Goal: Task Accomplishment & Management: Use online tool/utility

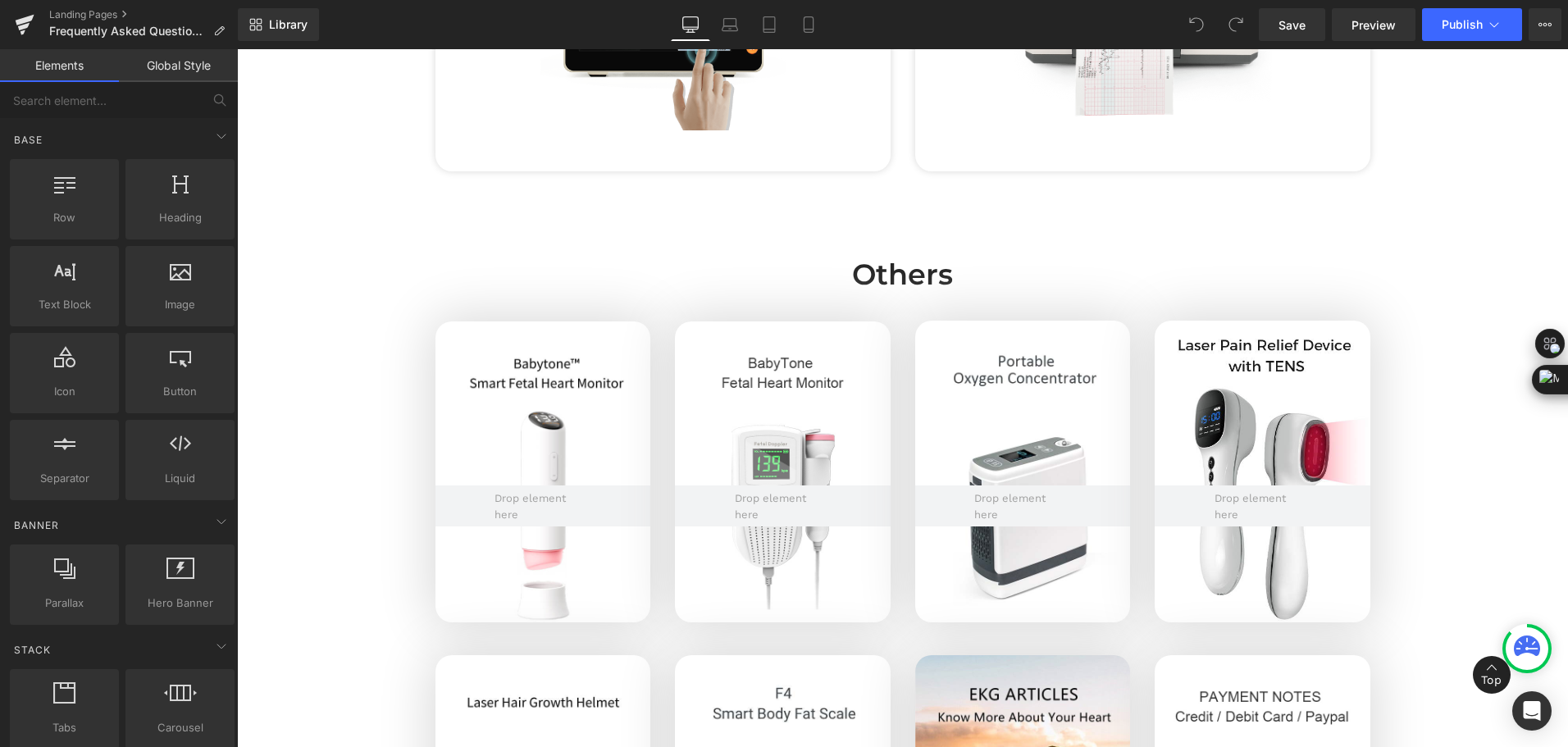
scroll to position [3937, 0]
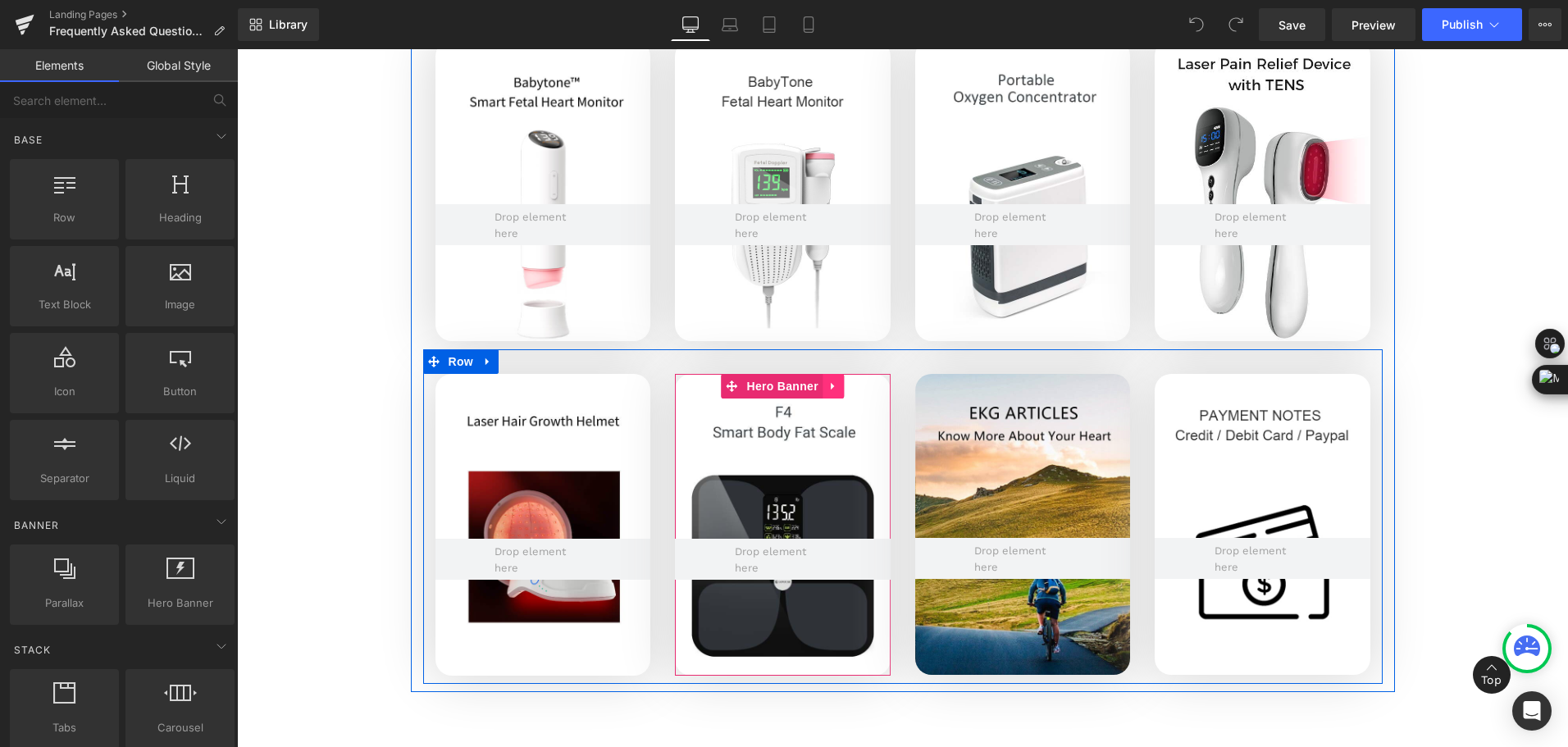
click at [828, 391] on icon at bounding box center [833, 387] width 12 height 12
click at [796, 394] on link at bounding box center [801, 387] width 21 height 25
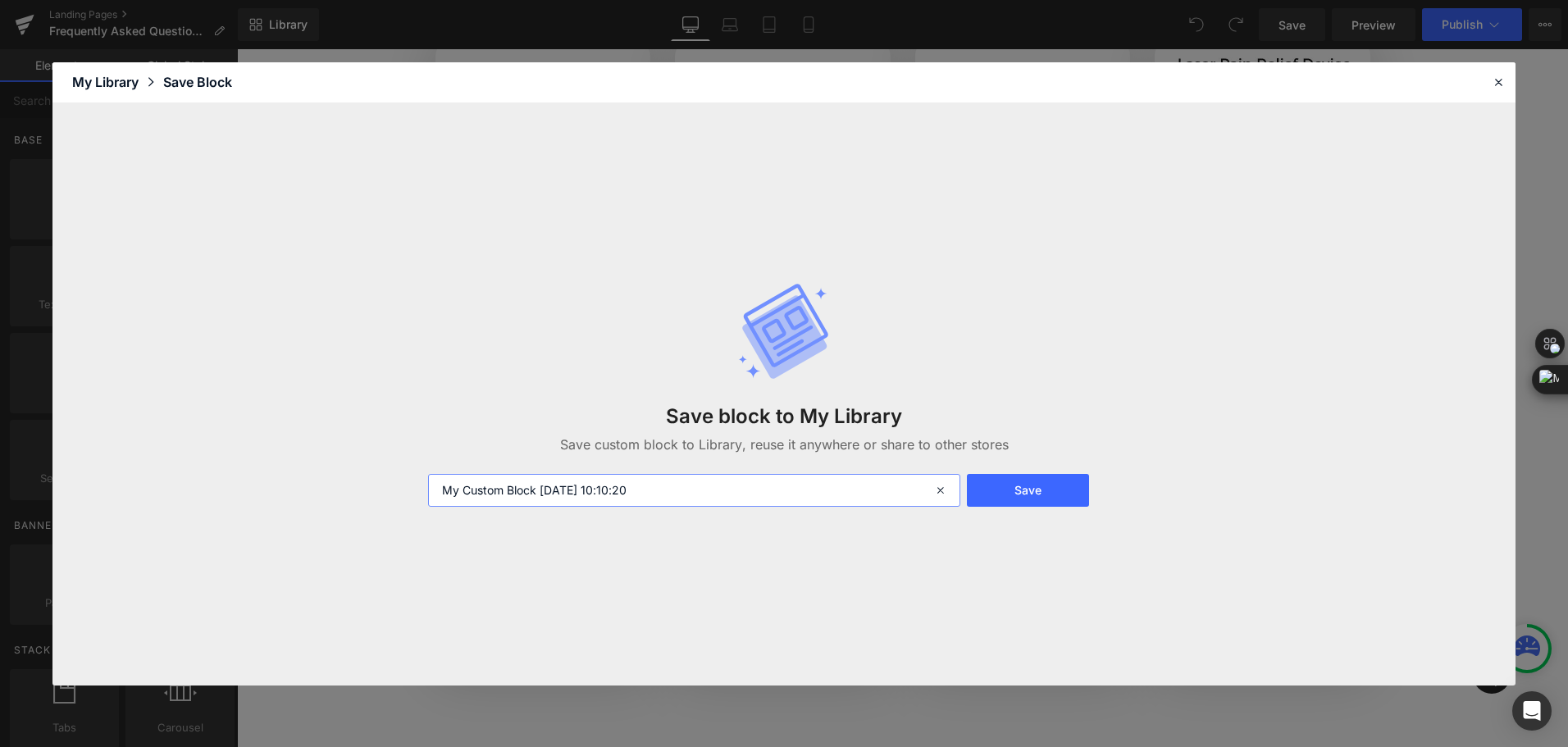
drag, startPoint x: 695, startPoint y: 496, endPoint x: 283, endPoint y: 494, distance: 412.0
click at [283, 494] on div "Save block to My Library Save custom block to Library, reuse it anywhere or sha…" at bounding box center [784, 395] width 1463 height 582
type input "F4 scale faq banner -shen"
click at [1058, 499] on button "Save" at bounding box center [1028, 490] width 123 height 33
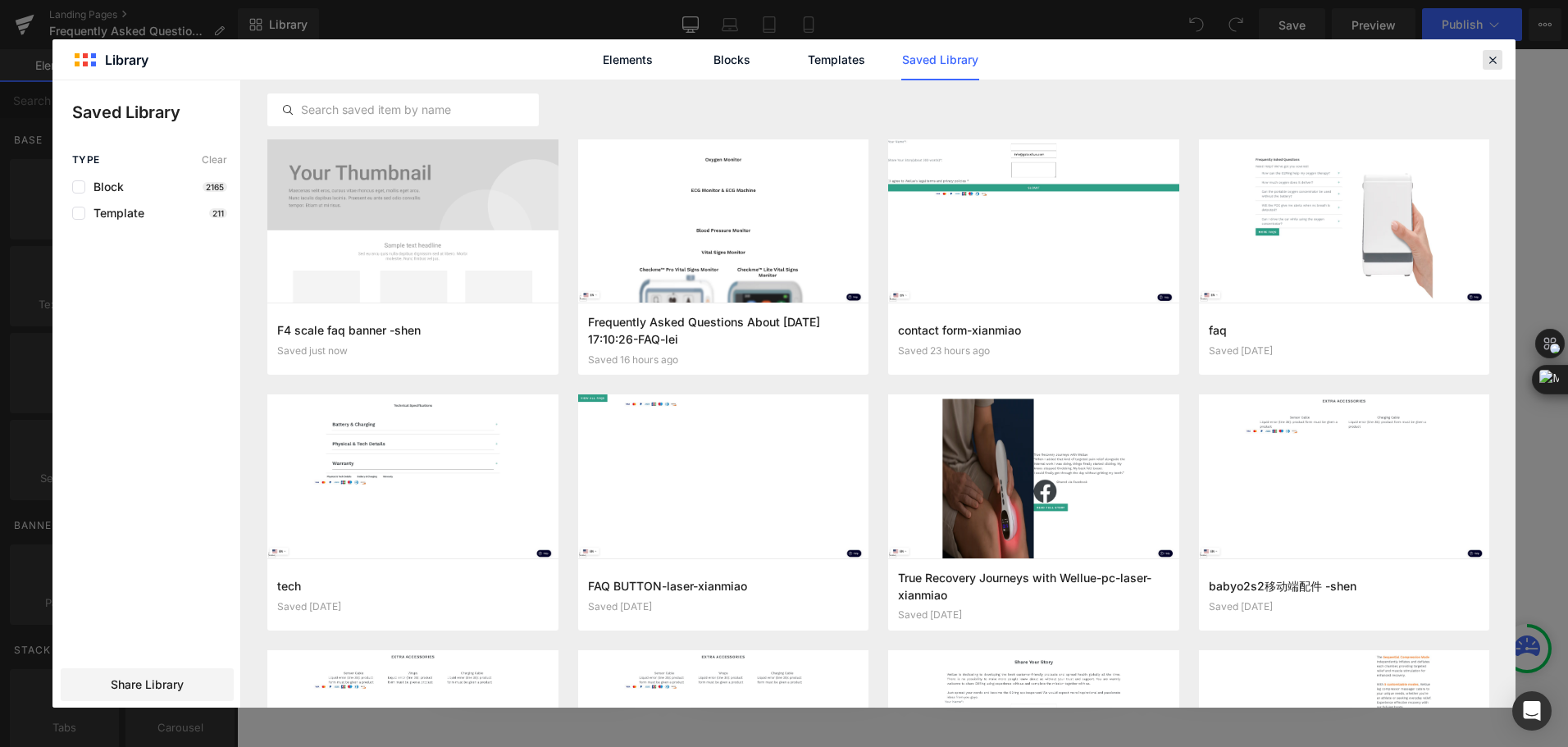
click at [1496, 59] on icon at bounding box center [1492, 60] width 15 height 15
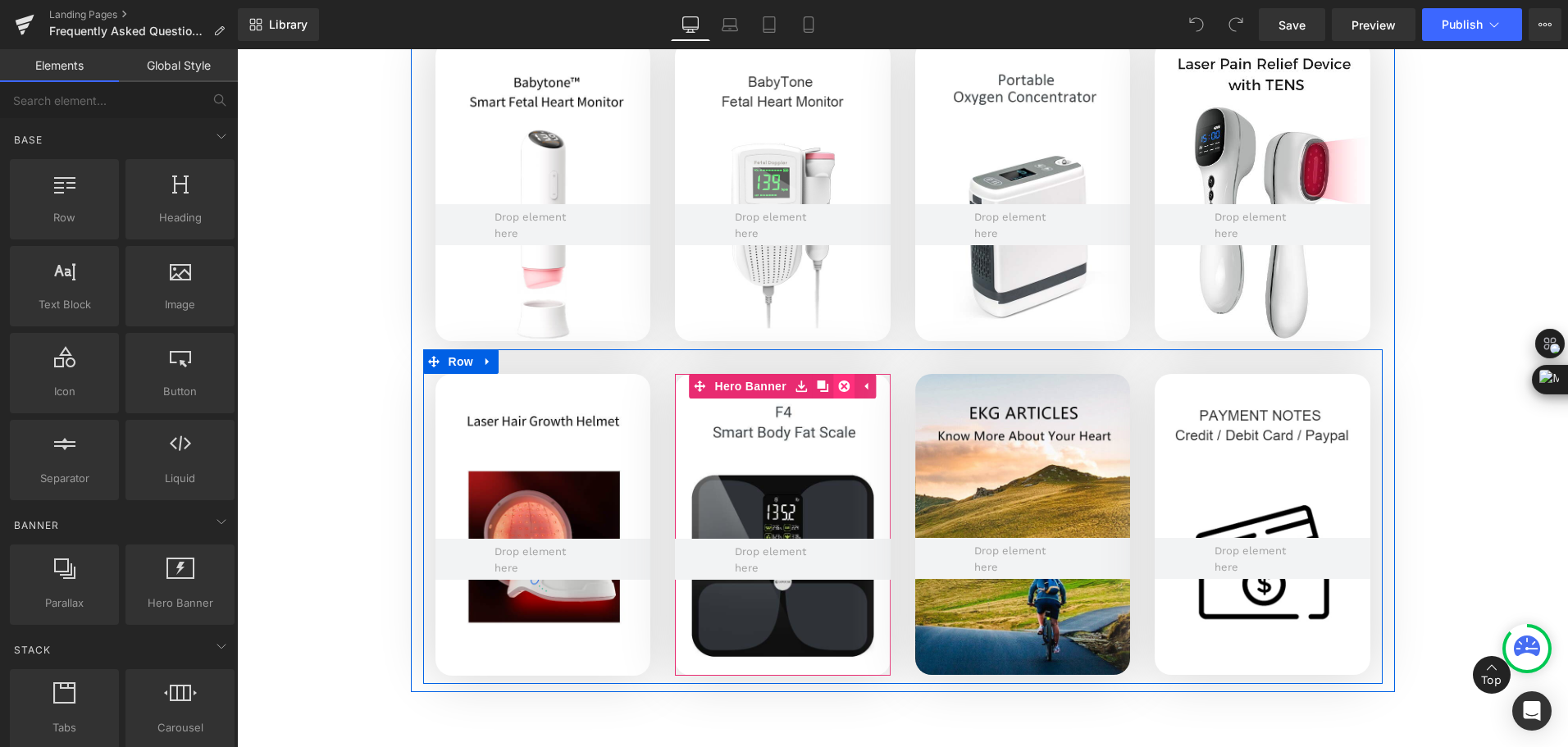
click at [839, 389] on icon at bounding box center [844, 387] width 12 height 12
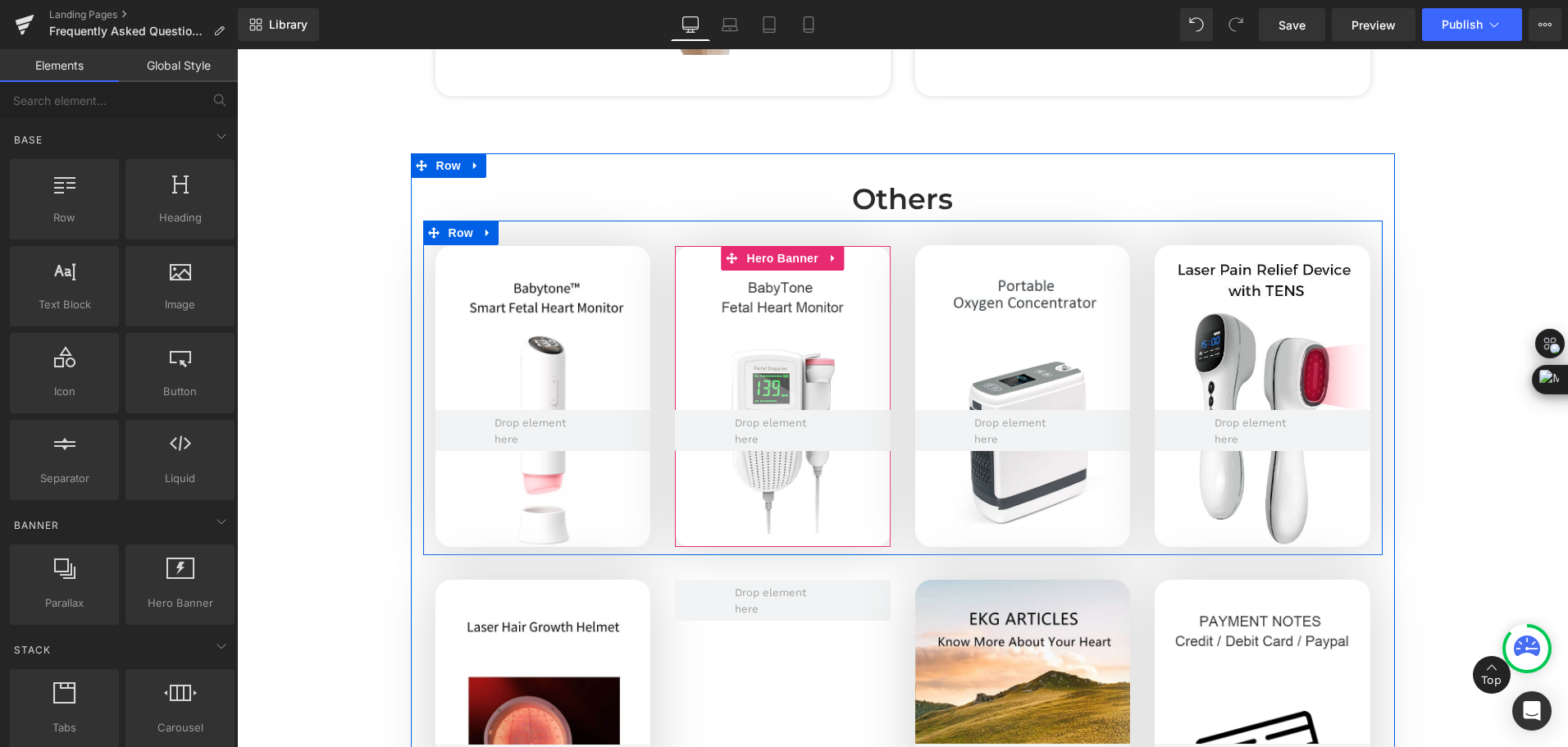
scroll to position [3691, 0]
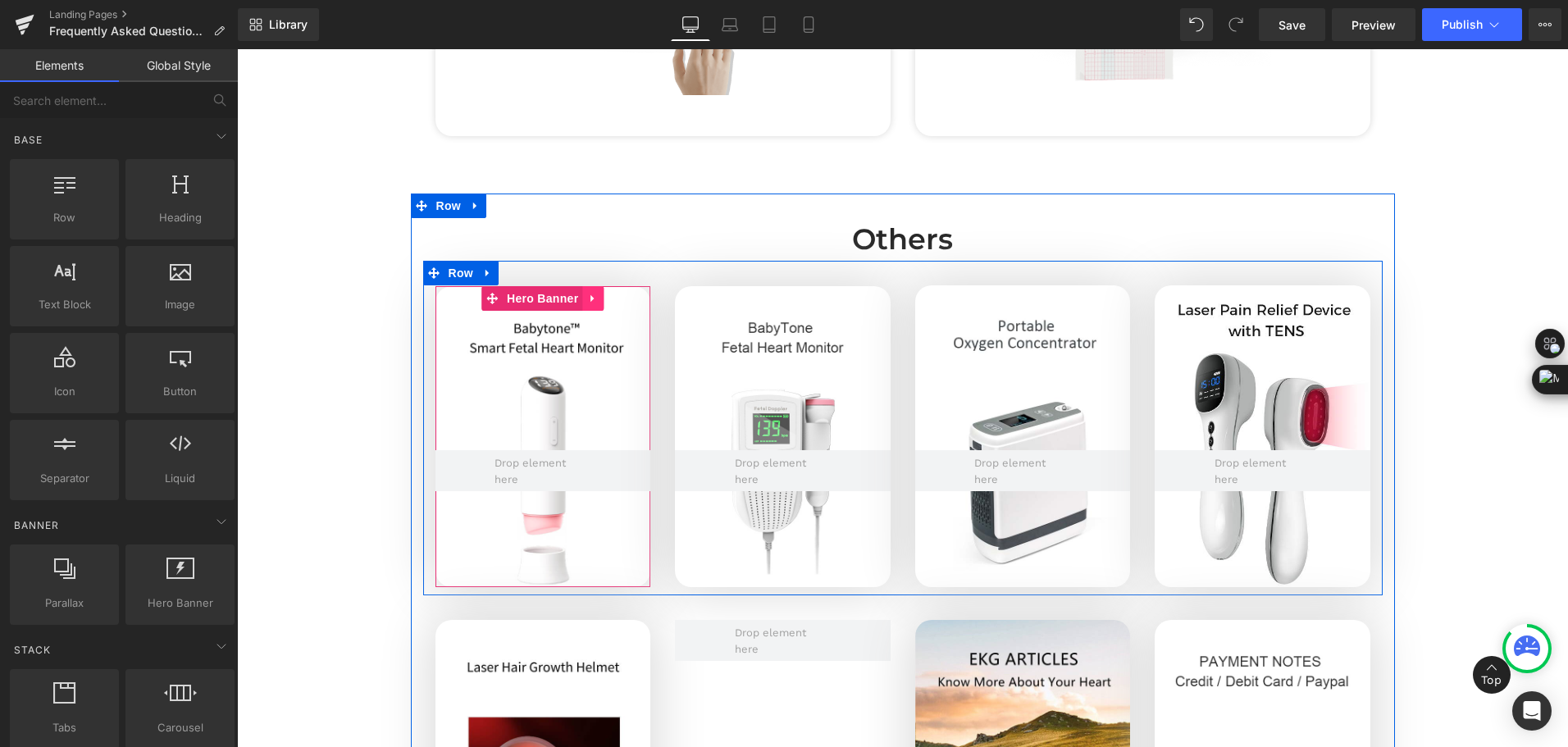
click at [591, 301] on icon at bounding box center [592, 299] width 3 height 7
click at [555, 303] on icon at bounding box center [561, 299] width 12 height 12
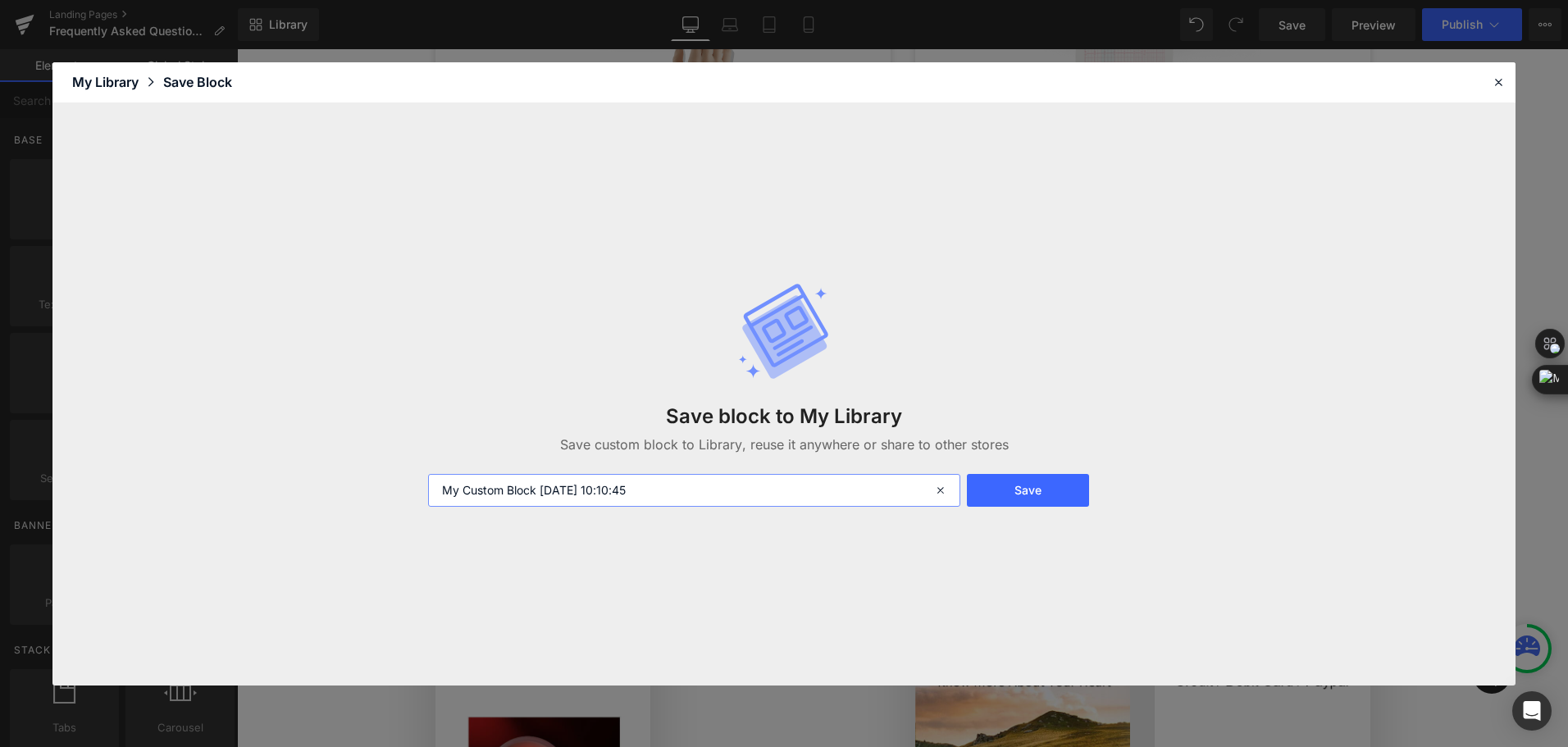
drag, startPoint x: 680, startPoint y: 490, endPoint x: 340, endPoint y: 494, distance: 340.0
click at [340, 494] on div "Save block to My Library Save custom block to Library, reuse it anywhere or sha…" at bounding box center [784, 395] width 1463 height 582
type input "口红胎心FAQ banner -shen"
click at [1035, 496] on button "Save" at bounding box center [1028, 490] width 123 height 33
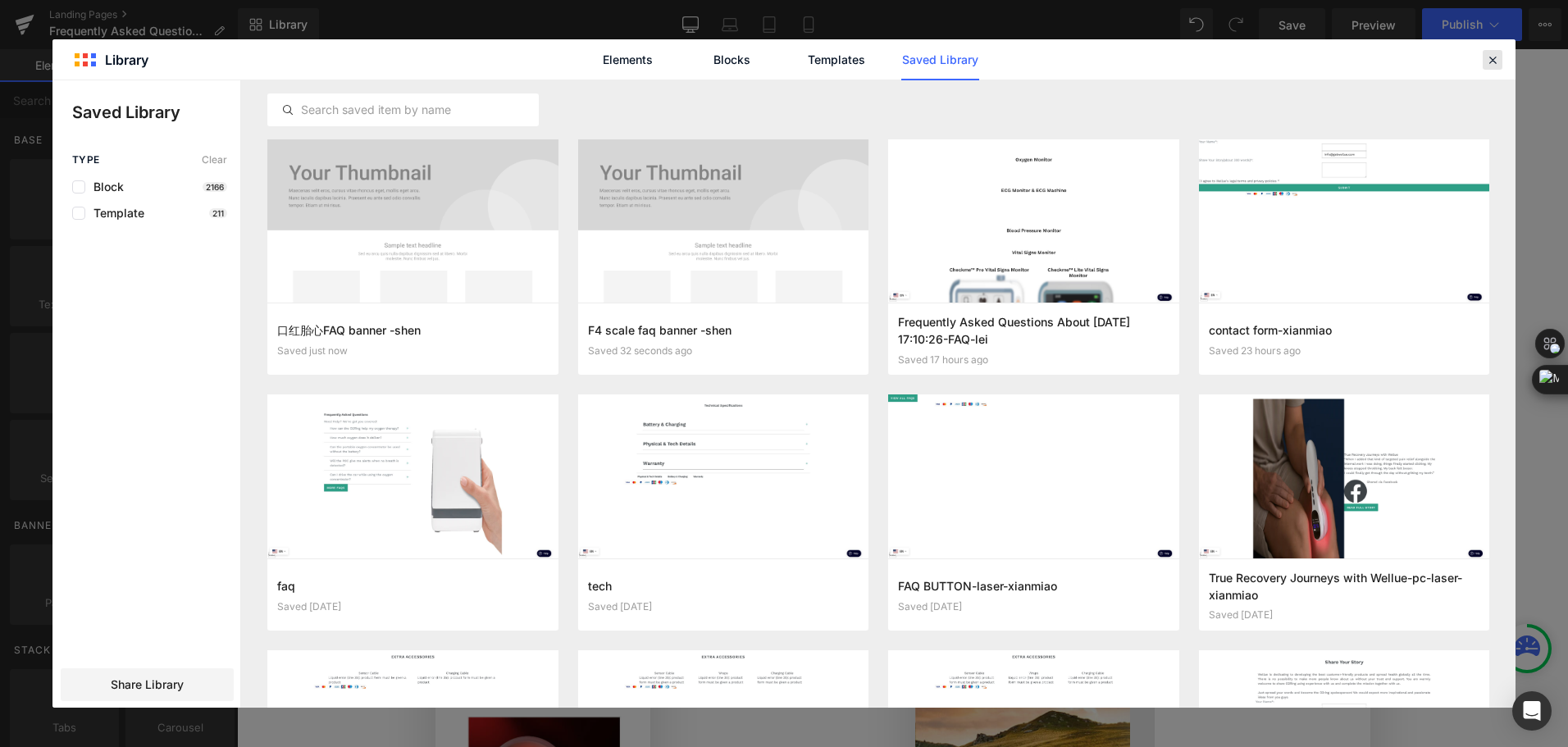
click at [1489, 60] on icon at bounding box center [1492, 60] width 15 height 15
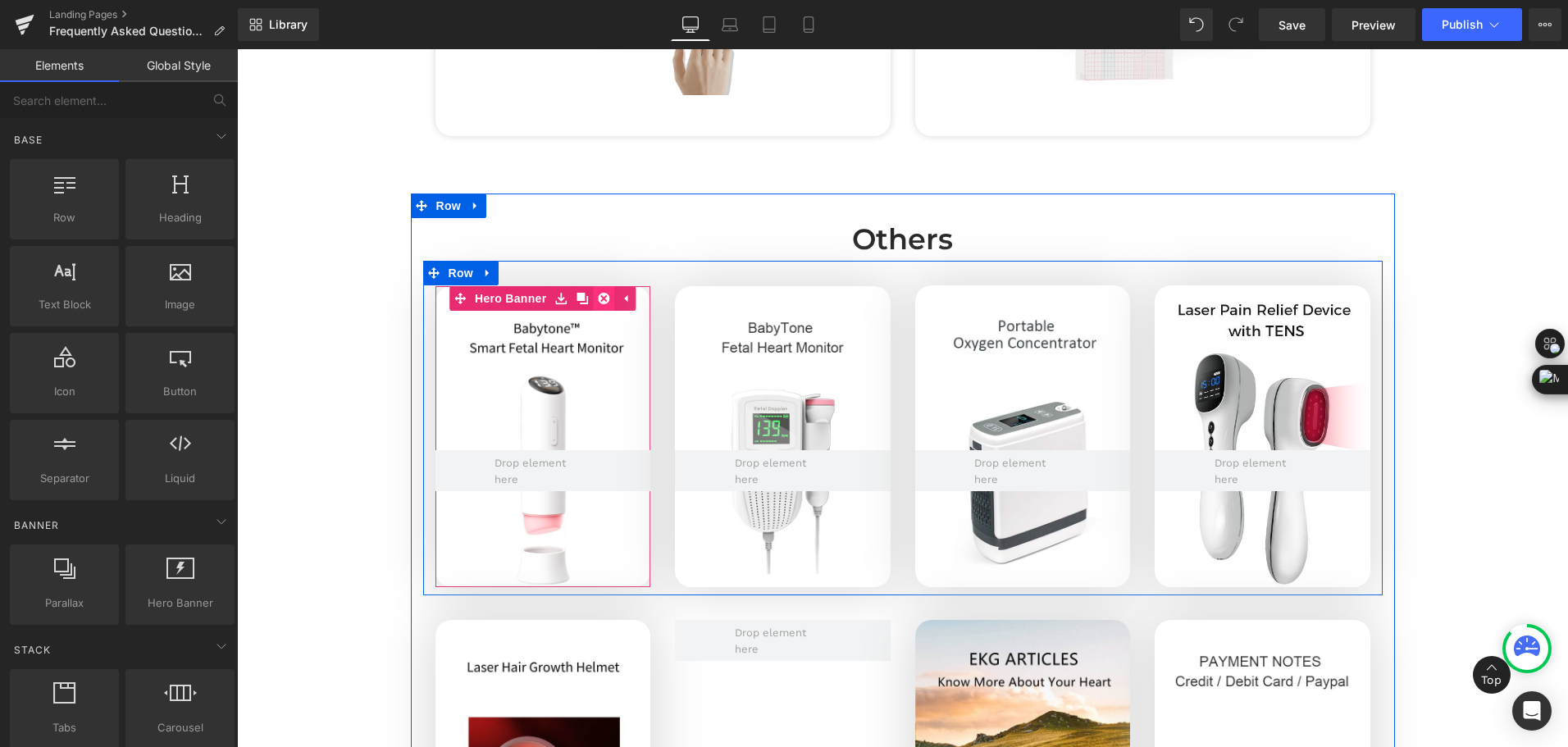
click at [598, 300] on icon at bounding box center [604, 299] width 12 height 12
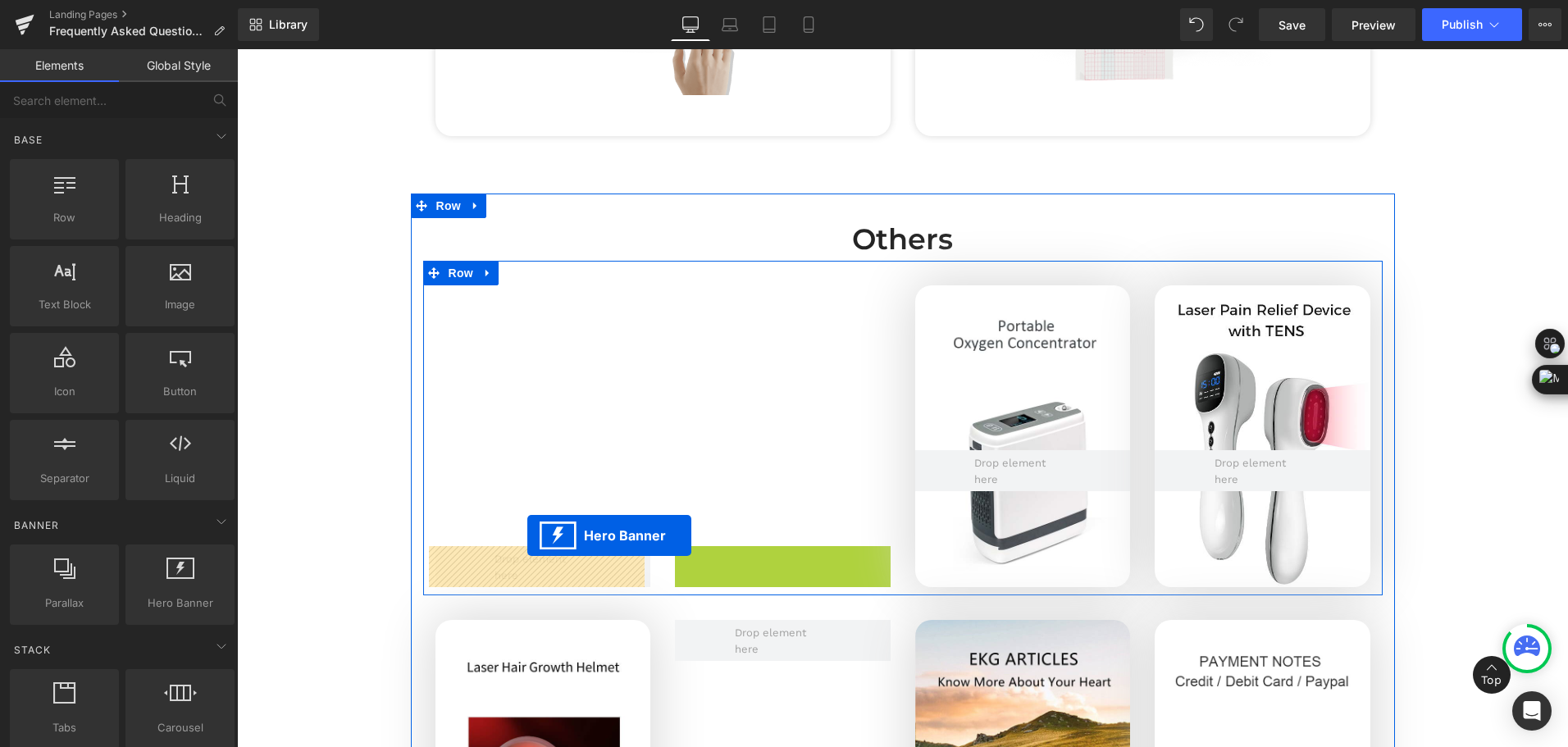
drag, startPoint x: 725, startPoint y: 298, endPoint x: 527, endPoint y: 536, distance: 309.6
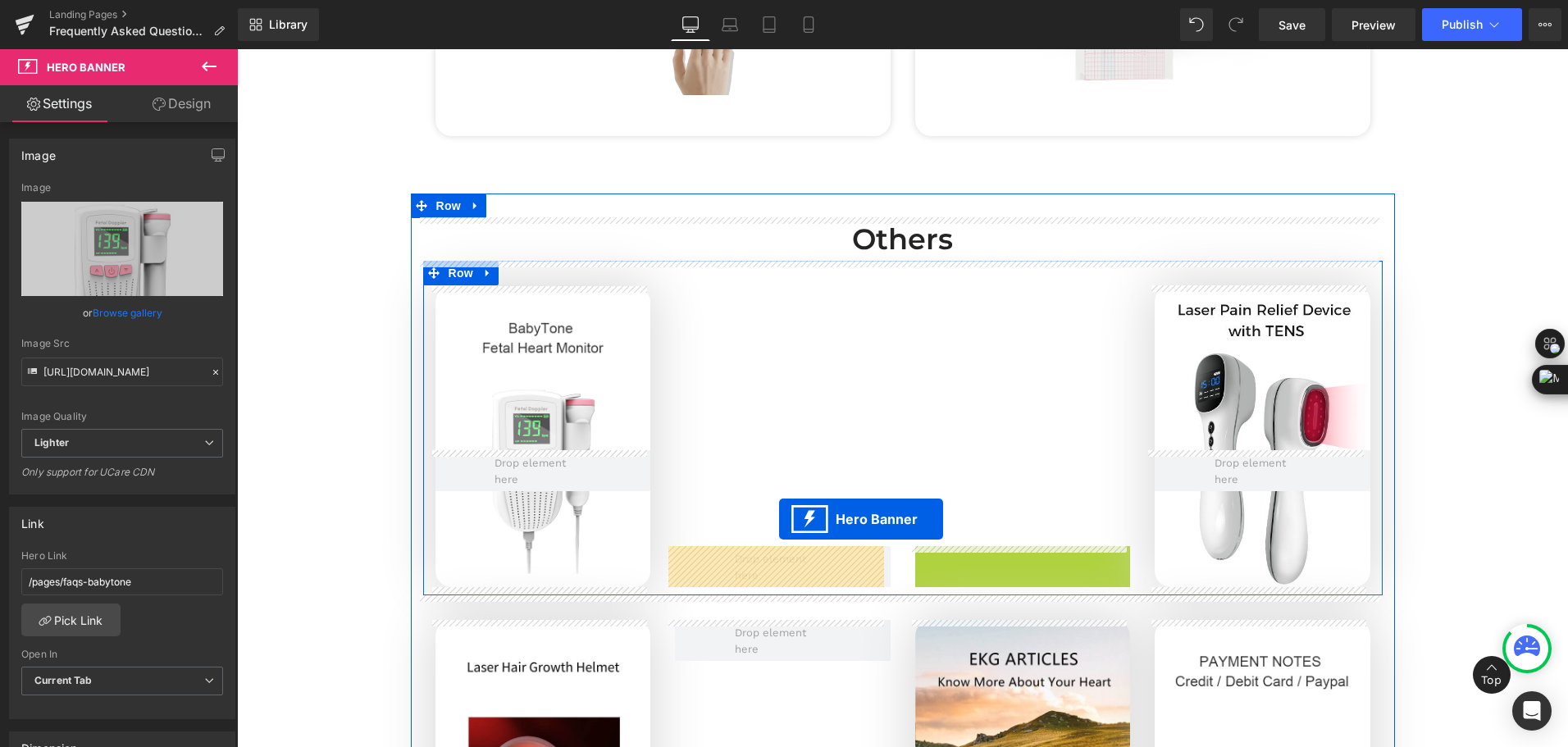
drag, startPoint x: 971, startPoint y: 297, endPoint x: 779, endPoint y: 519, distance: 293.5
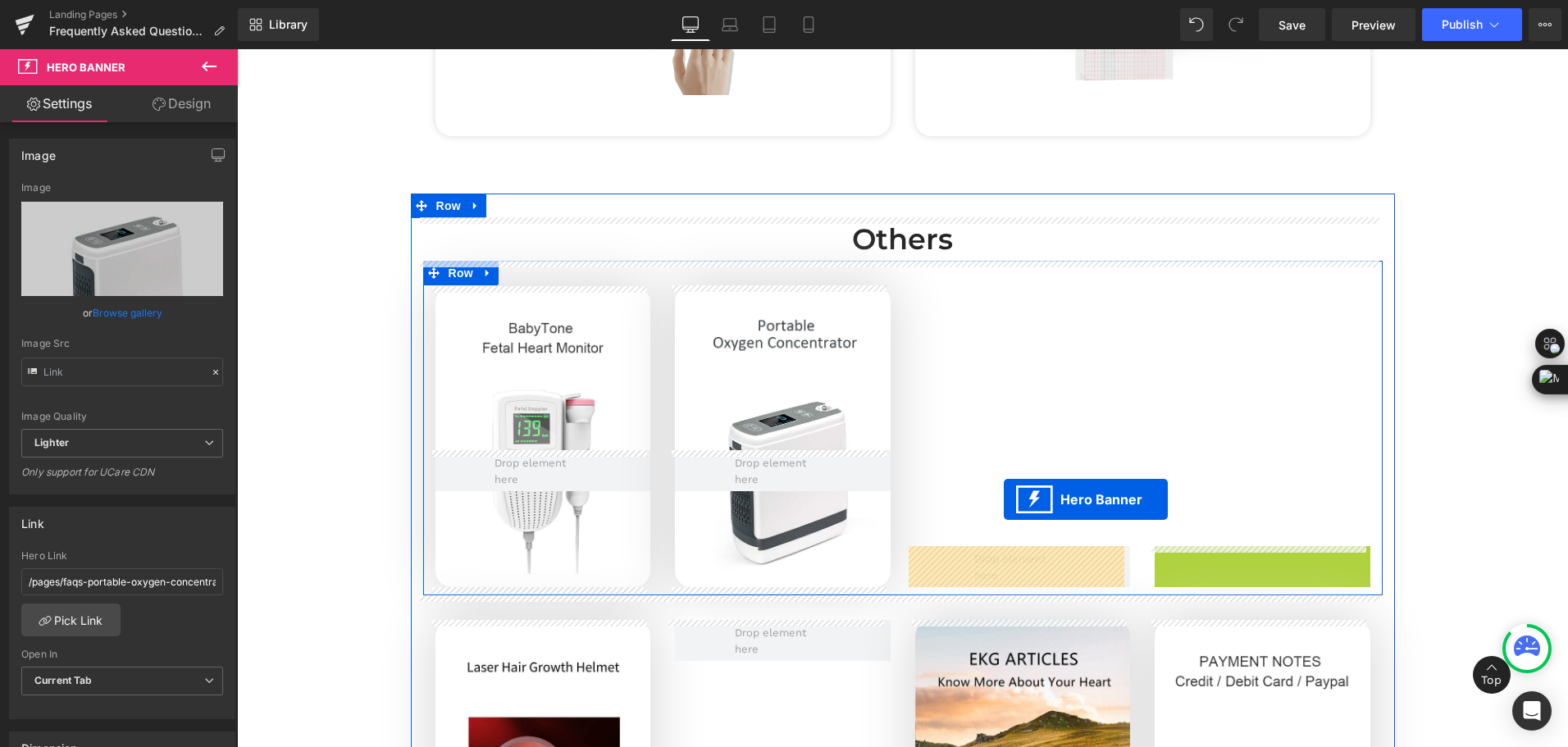
drag, startPoint x: 1206, startPoint y: 292, endPoint x: 1004, endPoint y: 499, distance: 289.2
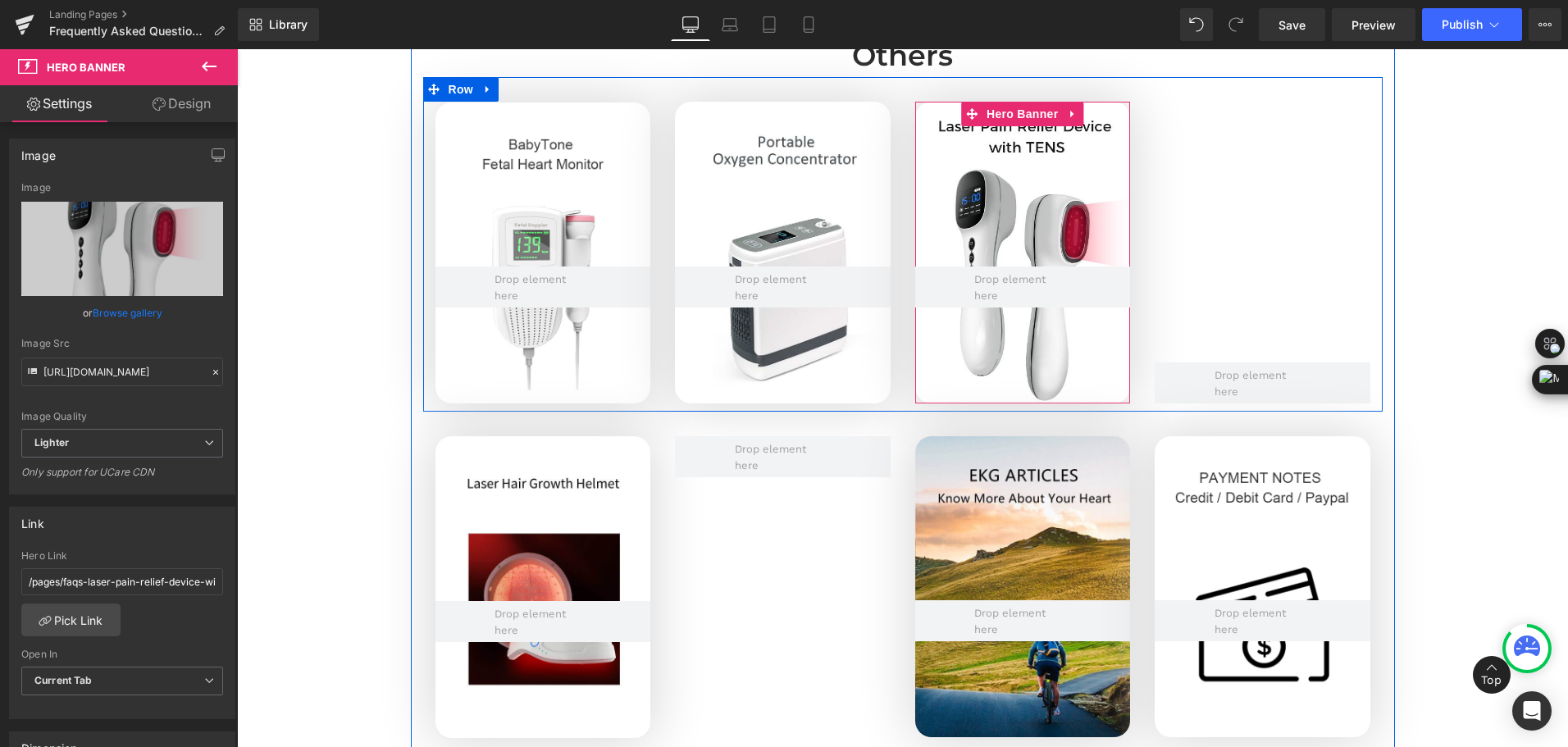
scroll to position [3937, 0]
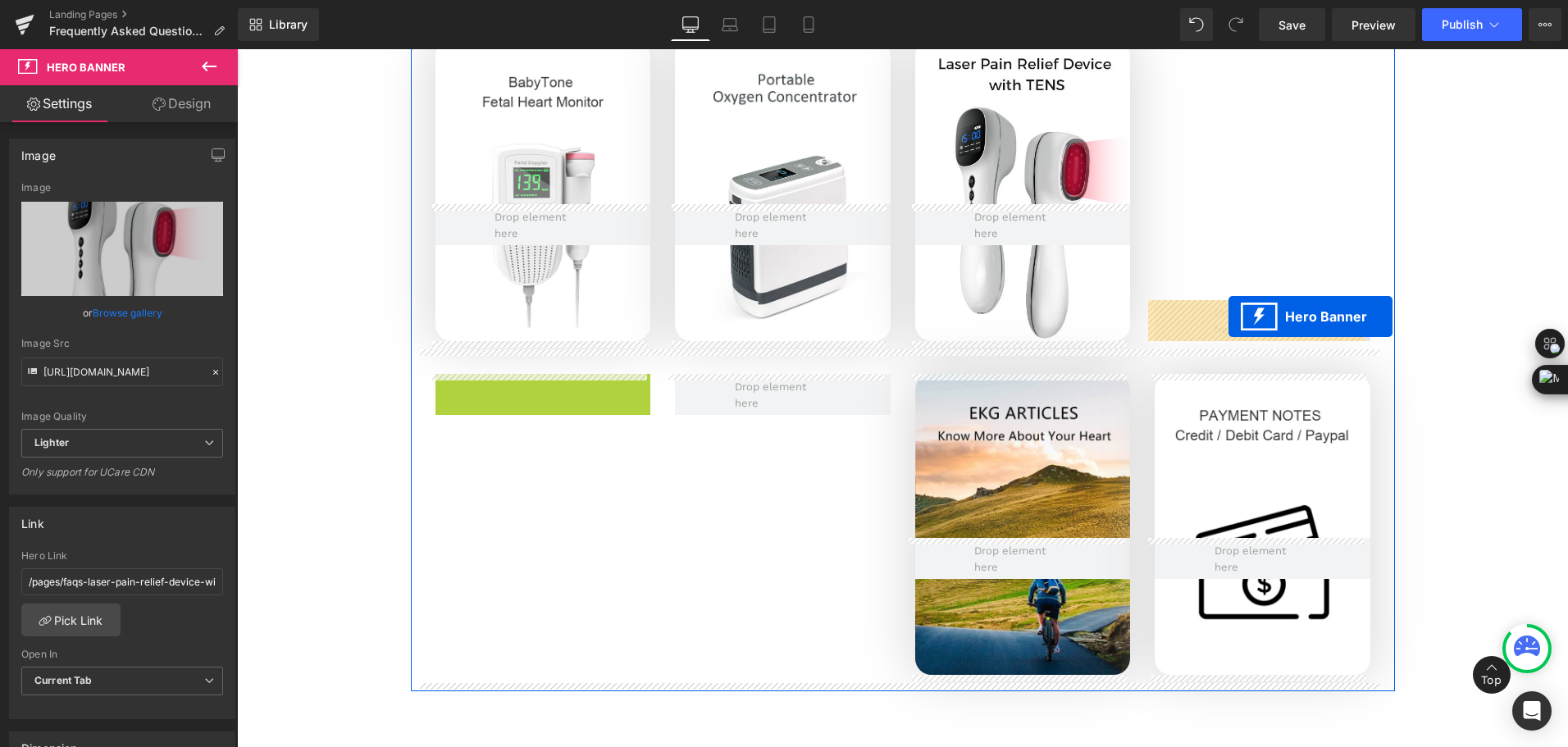
drag, startPoint x: 488, startPoint y: 387, endPoint x: 1228, endPoint y: 317, distance: 743.3
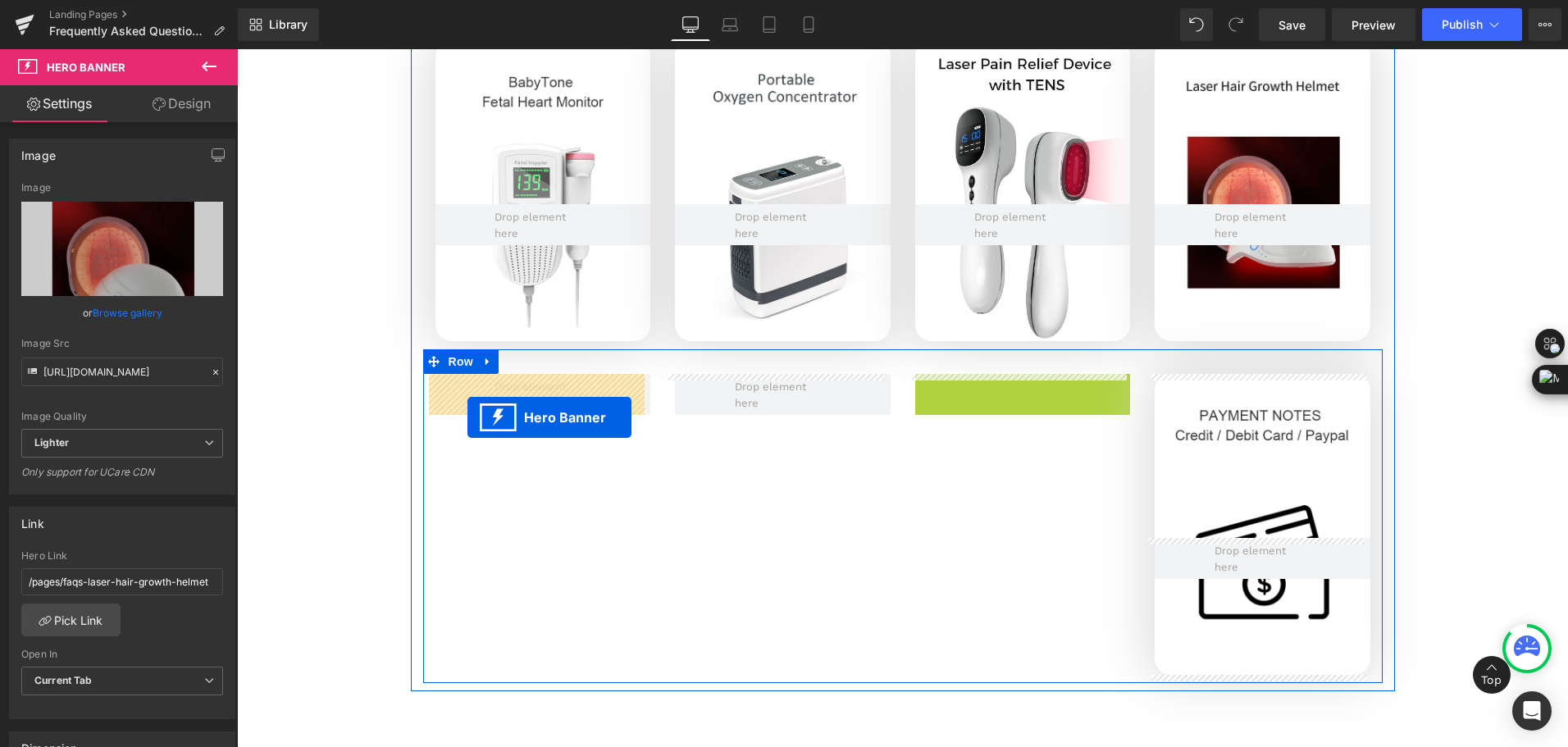
drag, startPoint x: 967, startPoint y: 387, endPoint x: 468, endPoint y: 416, distance: 499.8
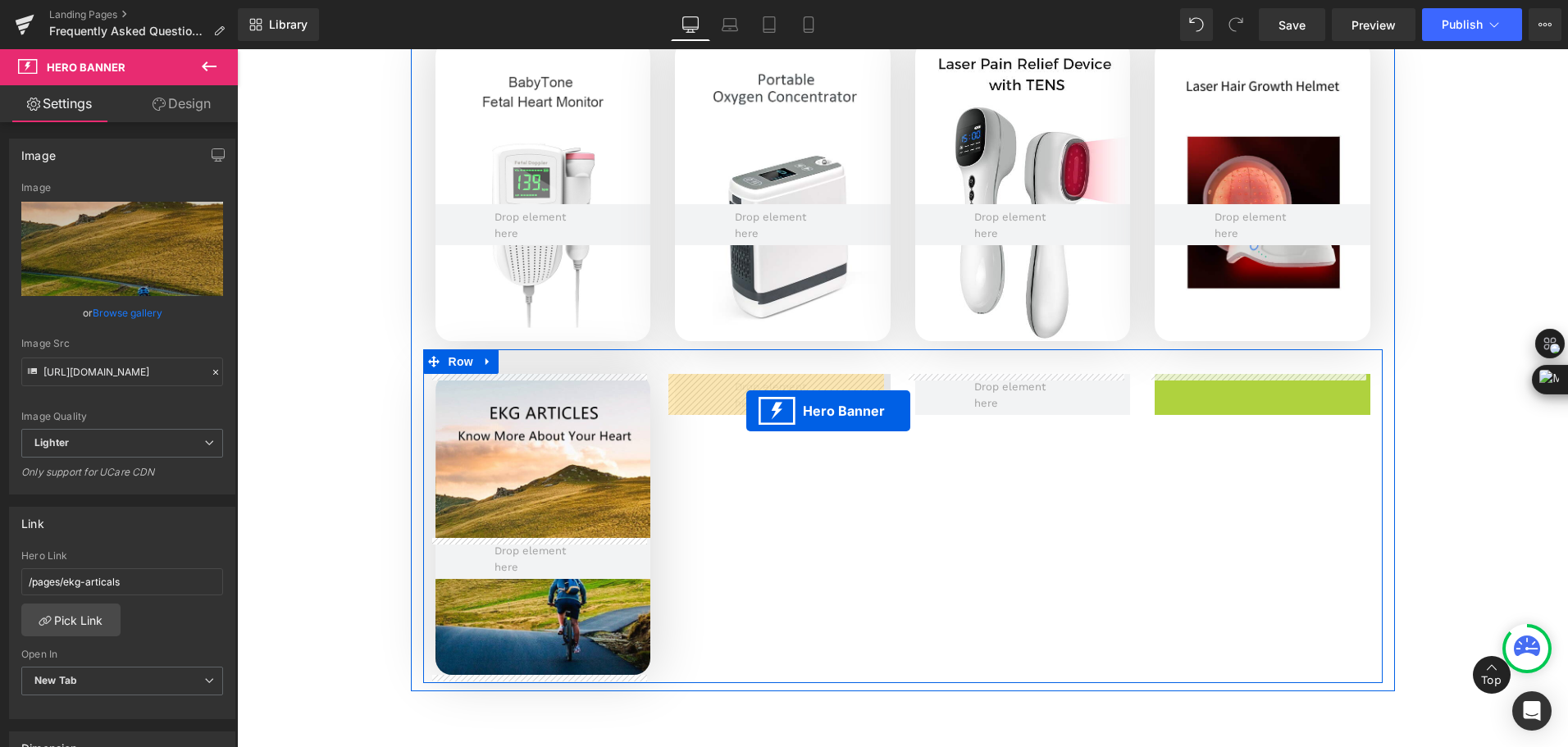
drag, startPoint x: 1208, startPoint y: 392, endPoint x: 746, endPoint y: 411, distance: 462.4
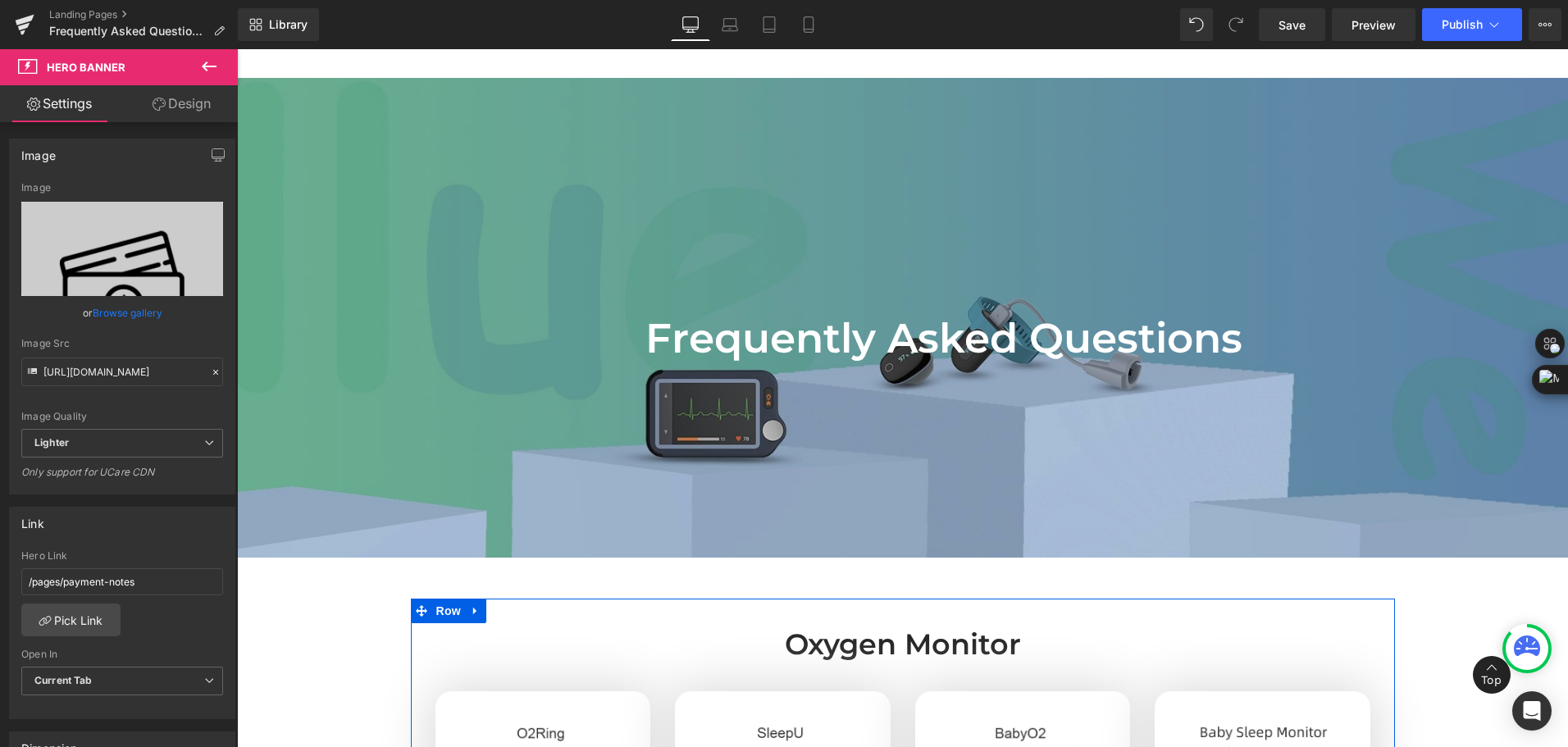
scroll to position [82, 0]
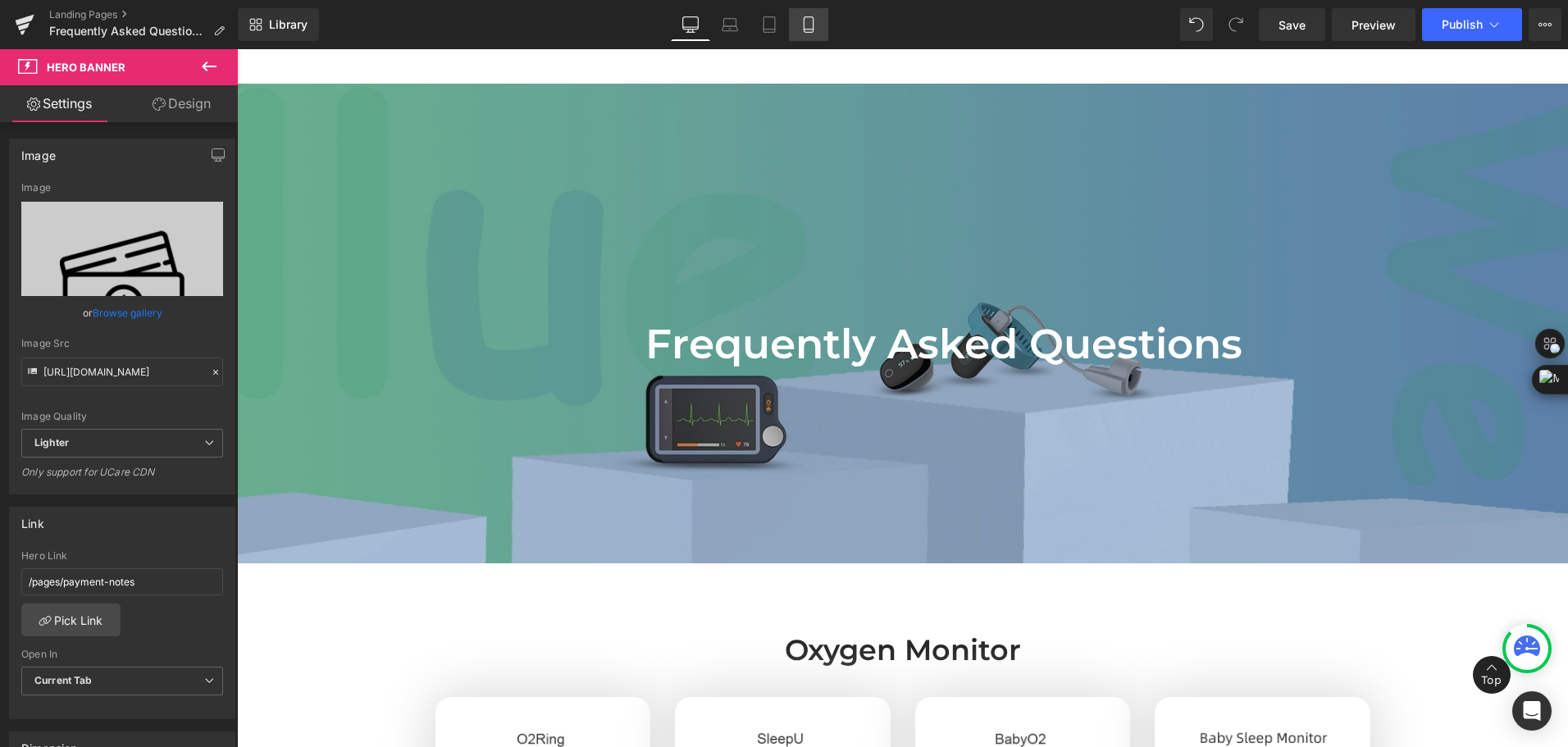
click at [804, 27] on icon at bounding box center [809, 25] width 16 height 16
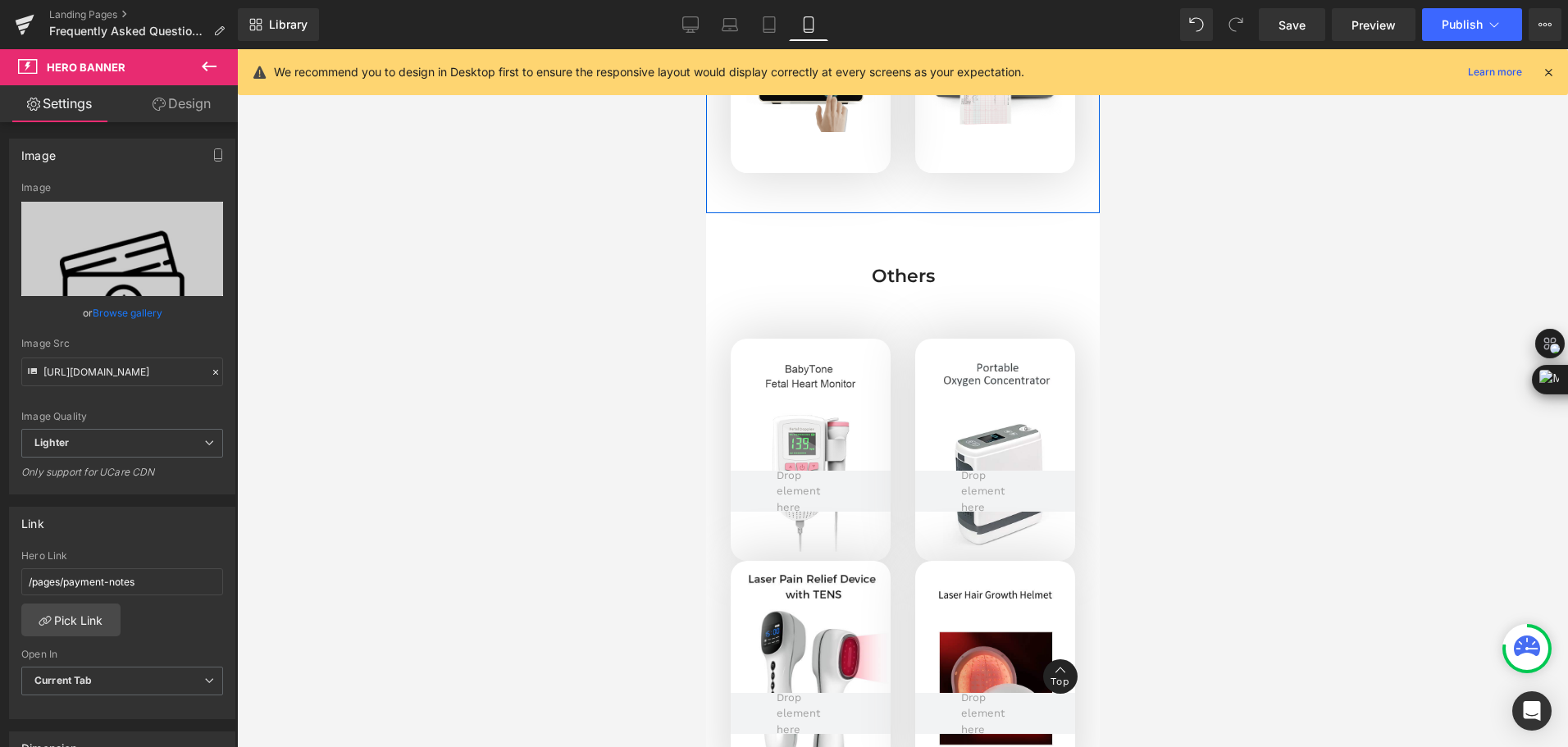
scroll to position [4044, 0]
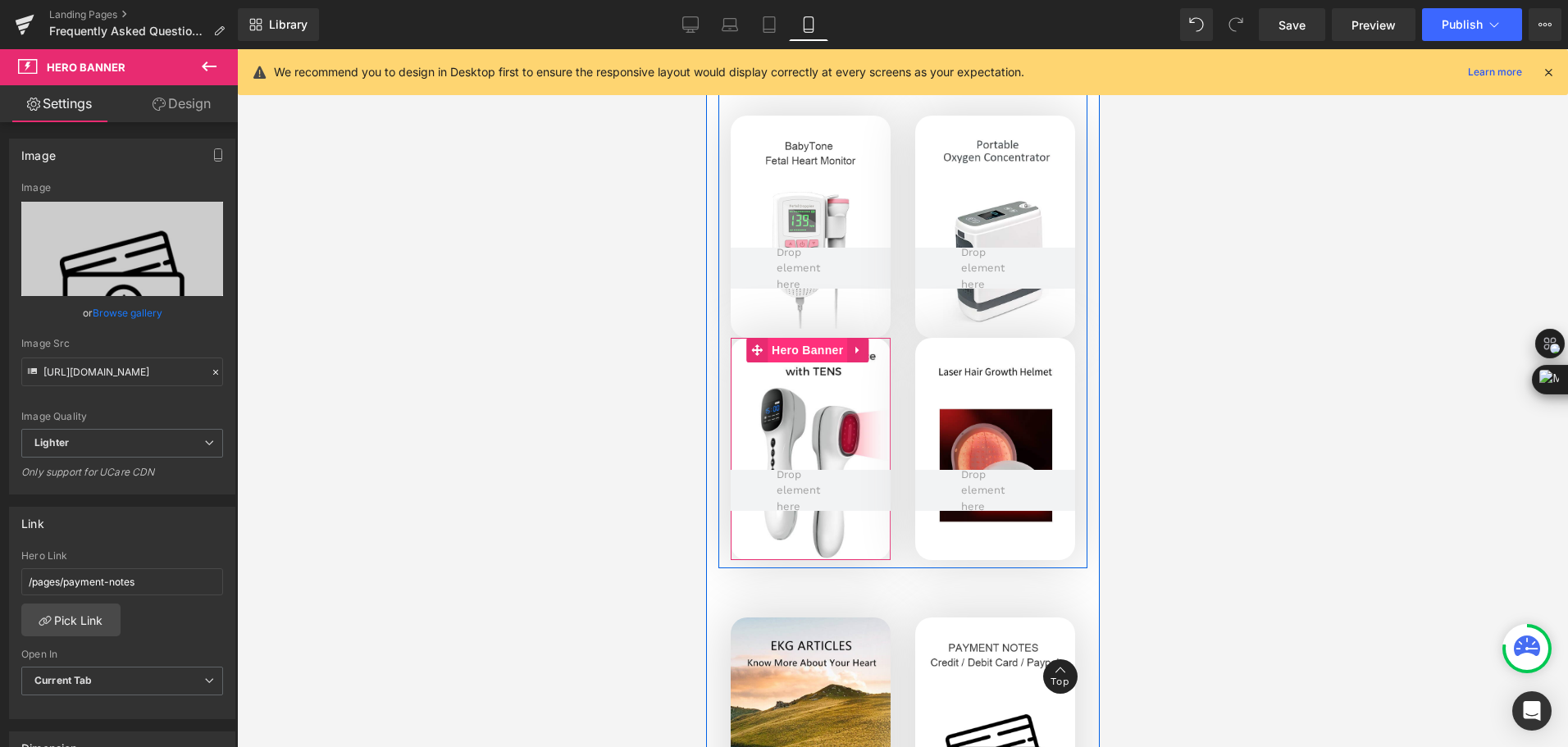
click at [789, 346] on span "Hero Banner" at bounding box center [806, 350] width 80 height 25
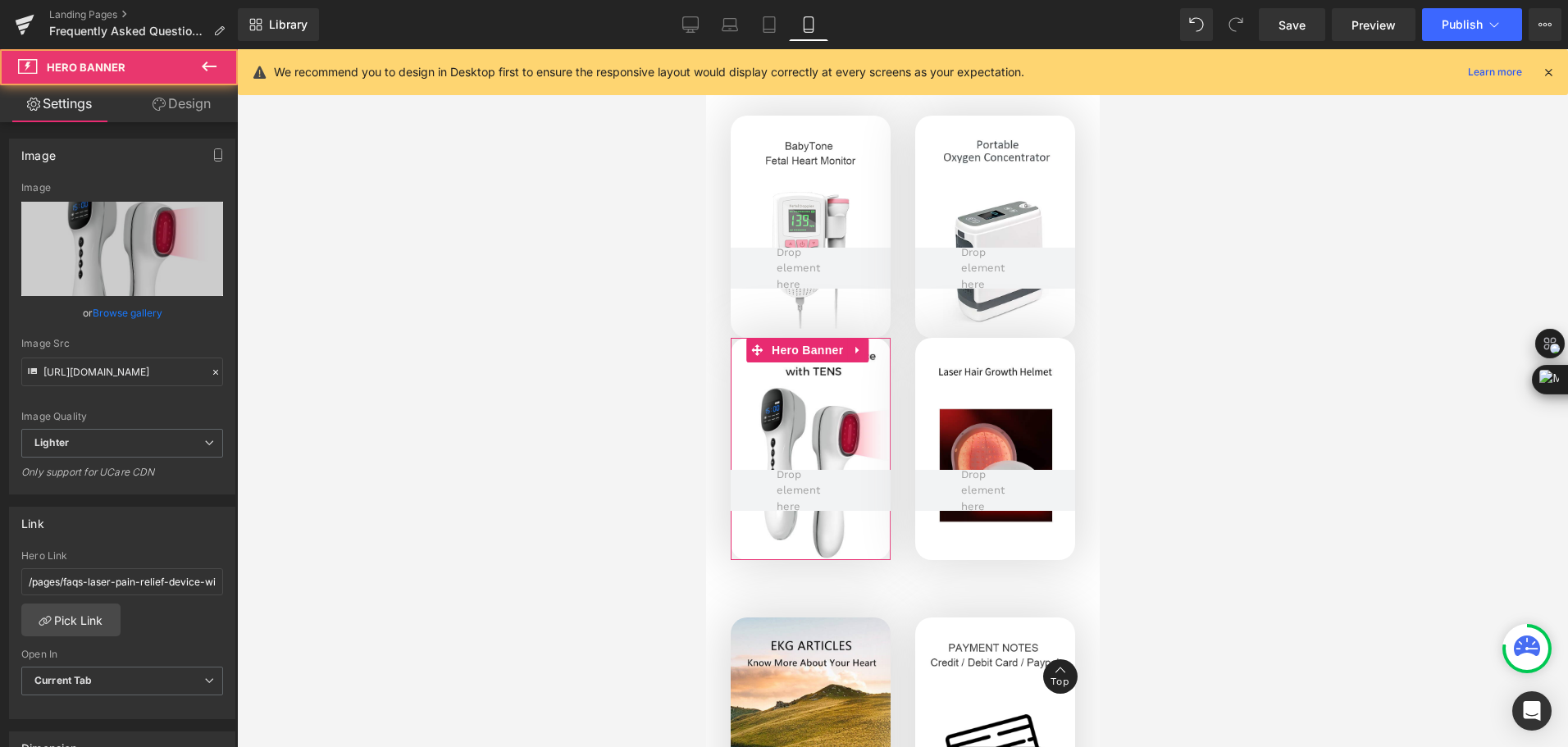
click at [188, 111] on link "Design" at bounding box center [182, 104] width 119 height 37
click at [0, 0] on div "Spacing" at bounding box center [0, 0] width 0 height 0
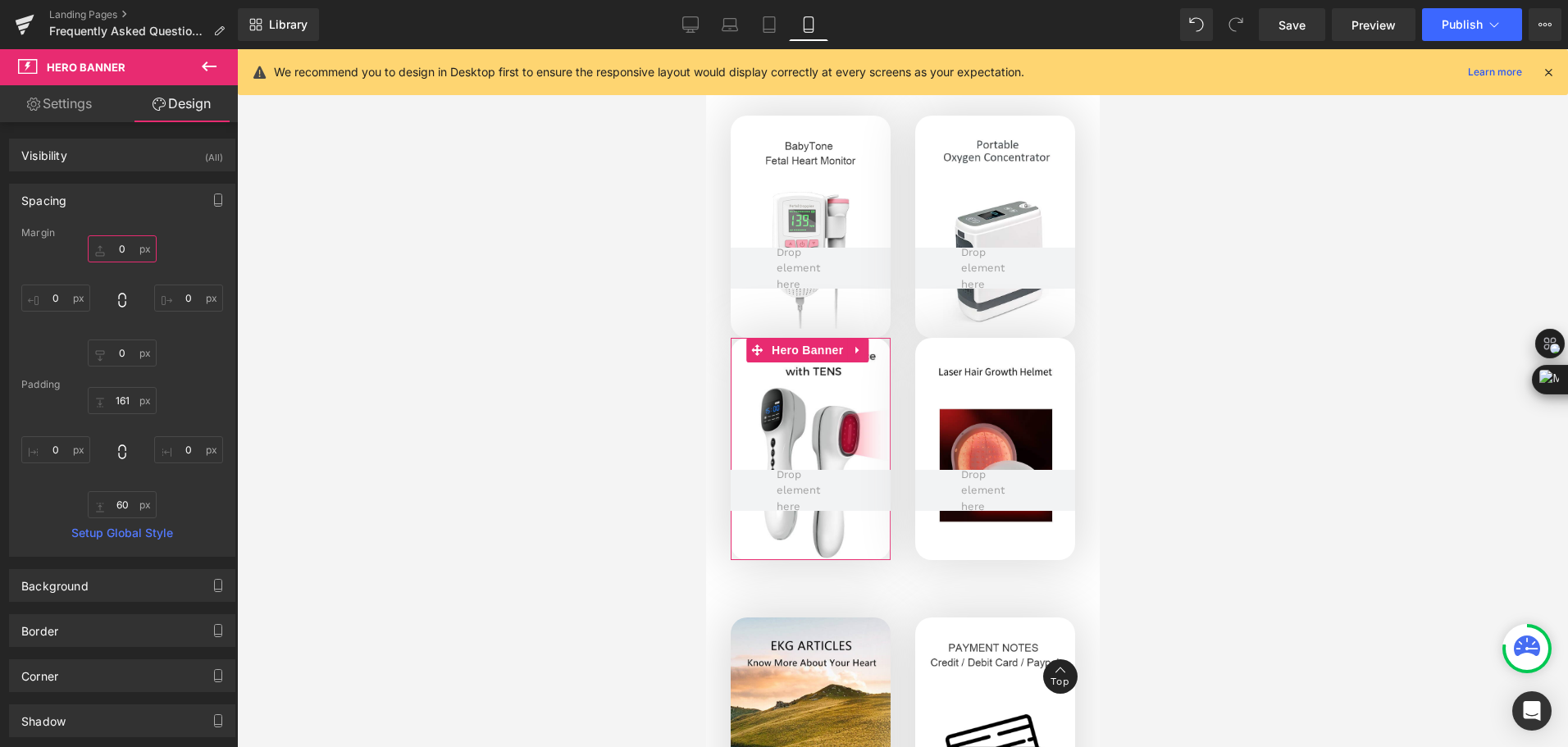
click at [123, 254] on input "text" at bounding box center [123, 248] width 69 height 27
type input "30"
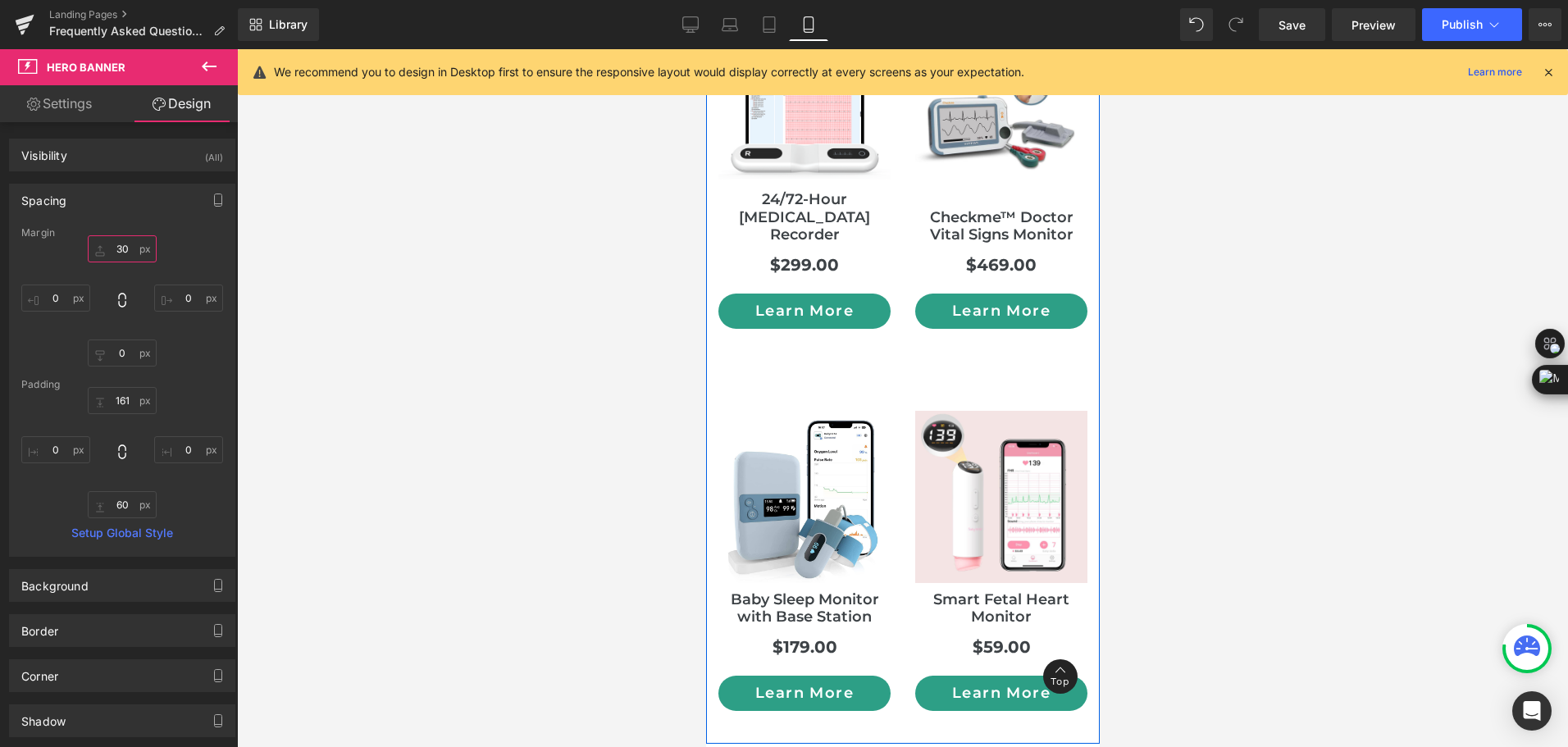
scroll to position [6504, 0]
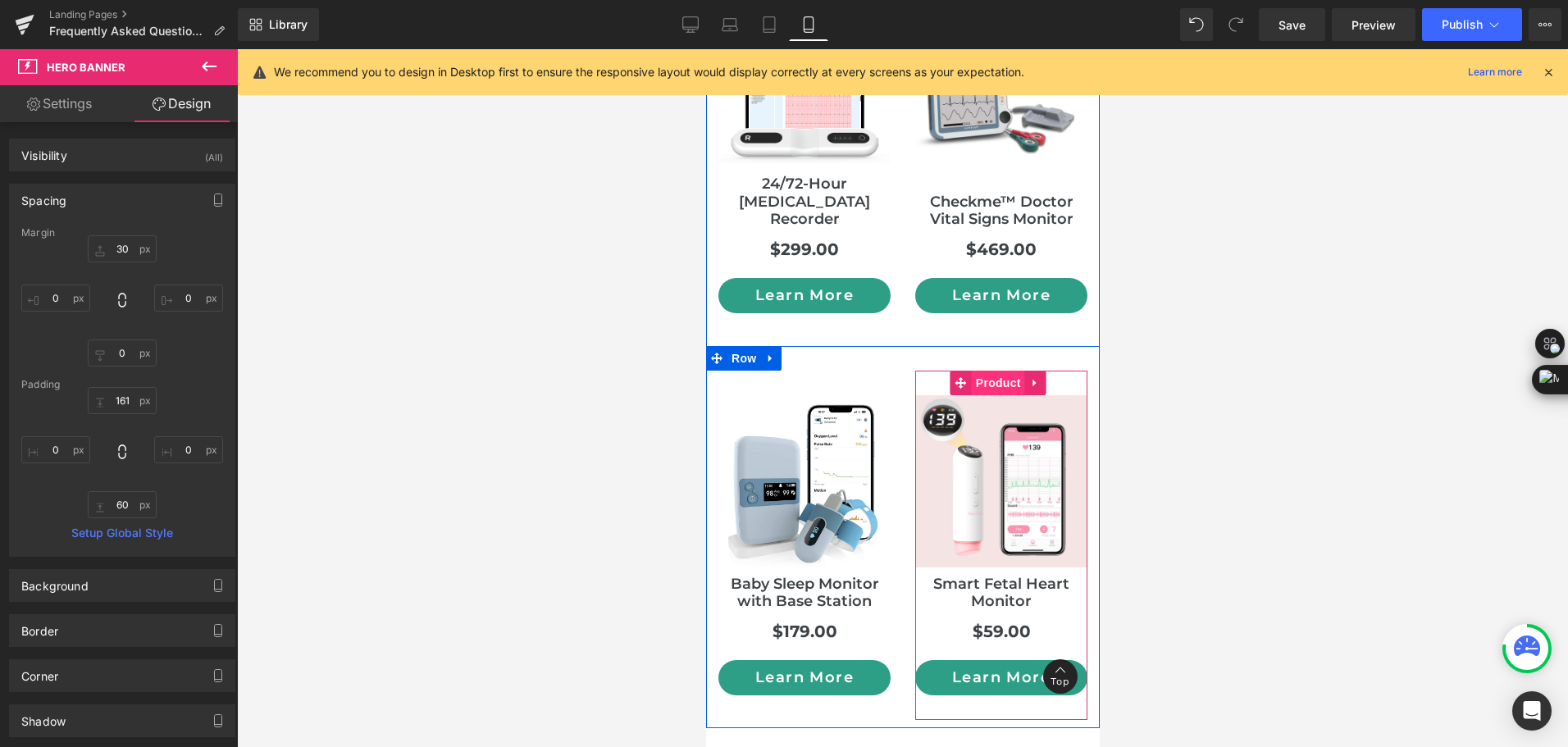
click at [991, 371] on span "Product" at bounding box center [997, 383] width 53 height 25
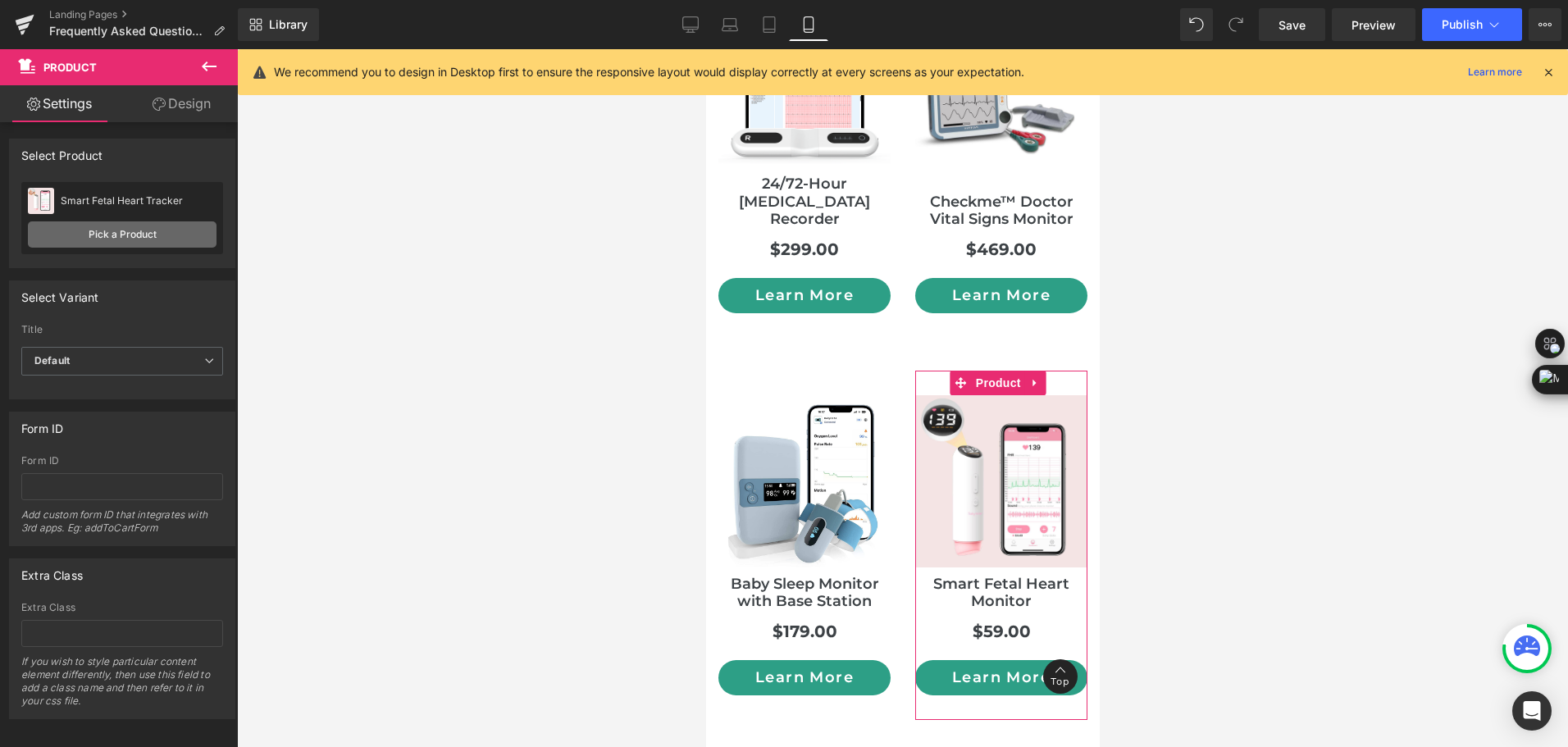
click at [151, 240] on link "Pick a Product" at bounding box center [122, 234] width 188 height 26
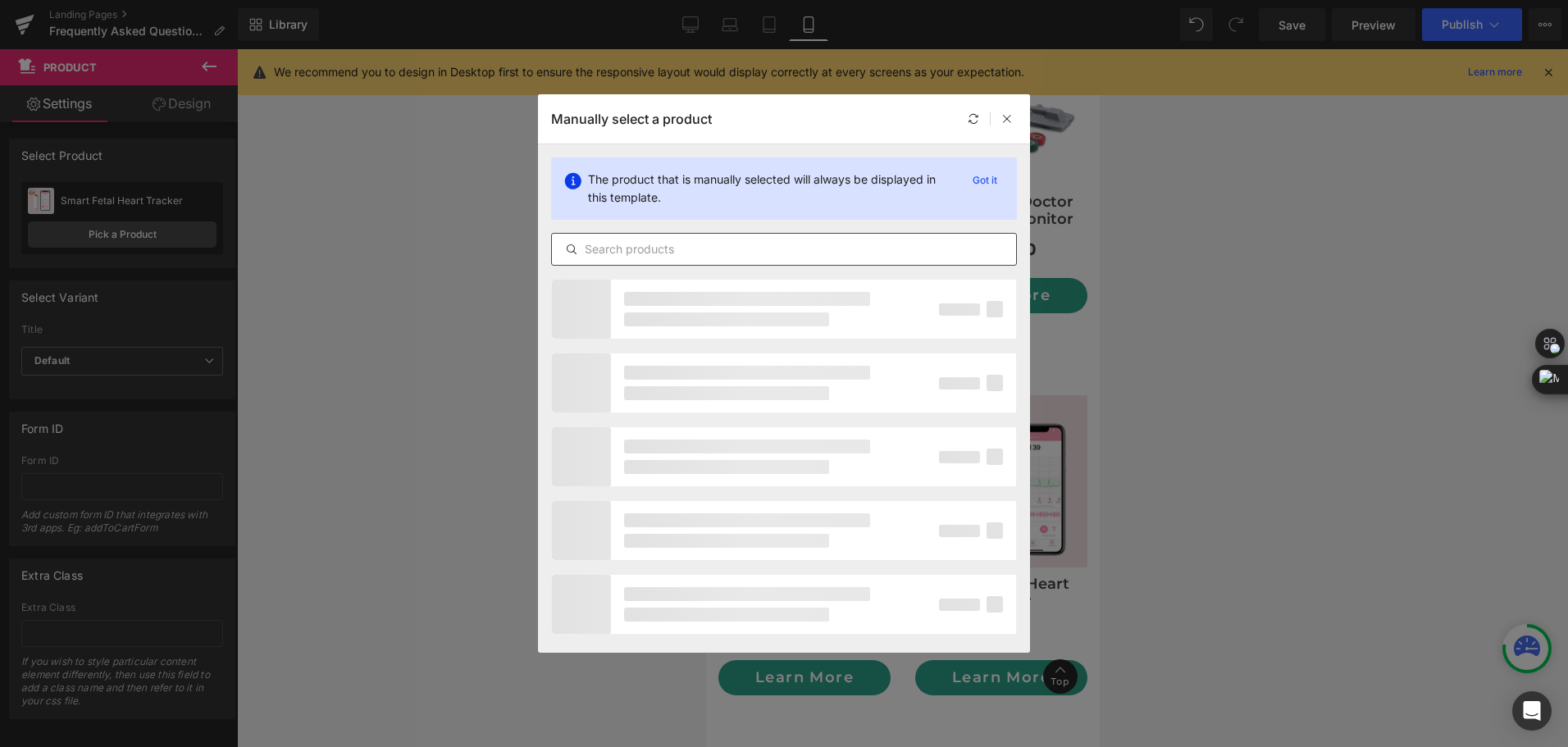
click at [766, 248] on input "text" at bounding box center [784, 249] width 464 height 20
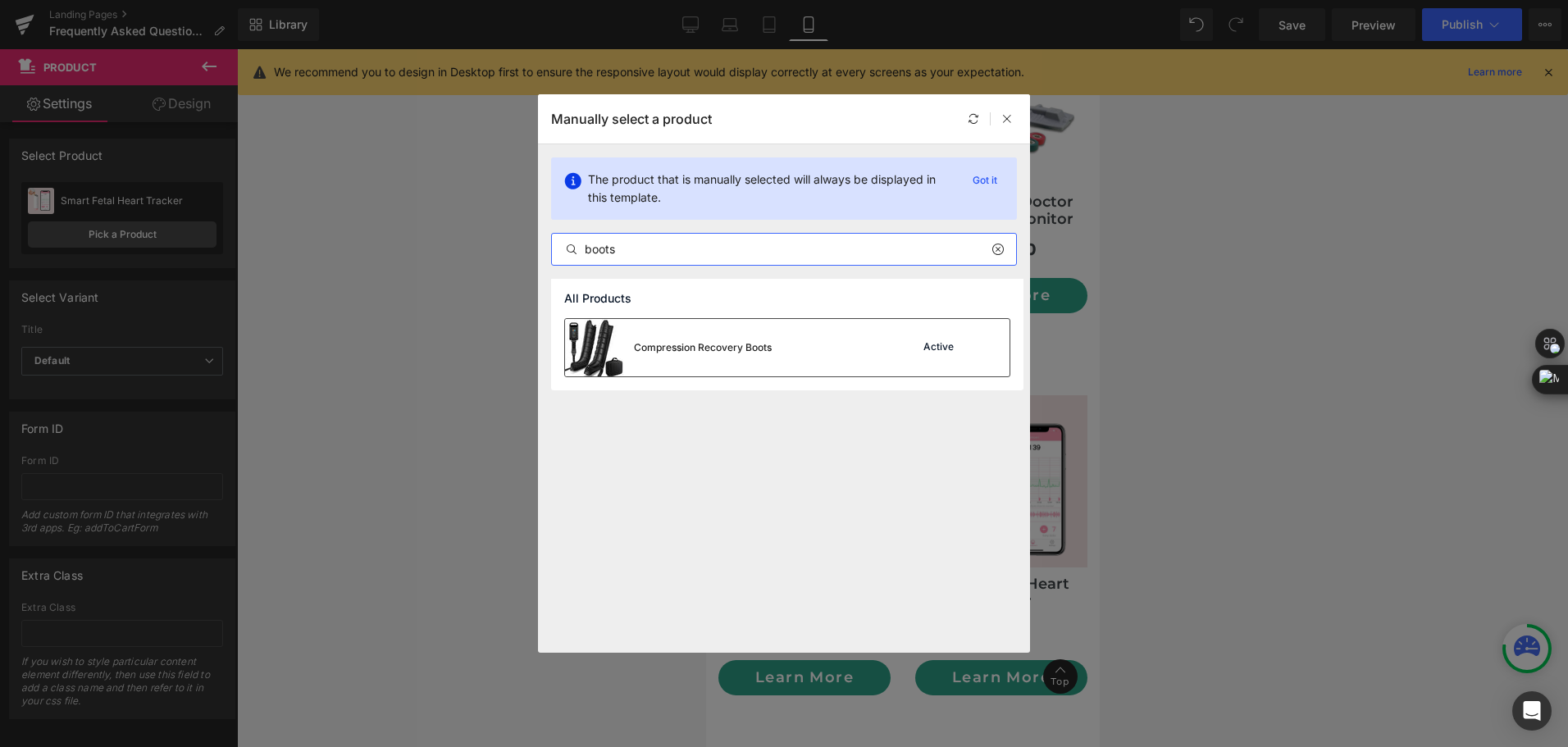
type input "boots"
click at [745, 362] on div "Compression Recovery Boots" at bounding box center [668, 348] width 206 height 58
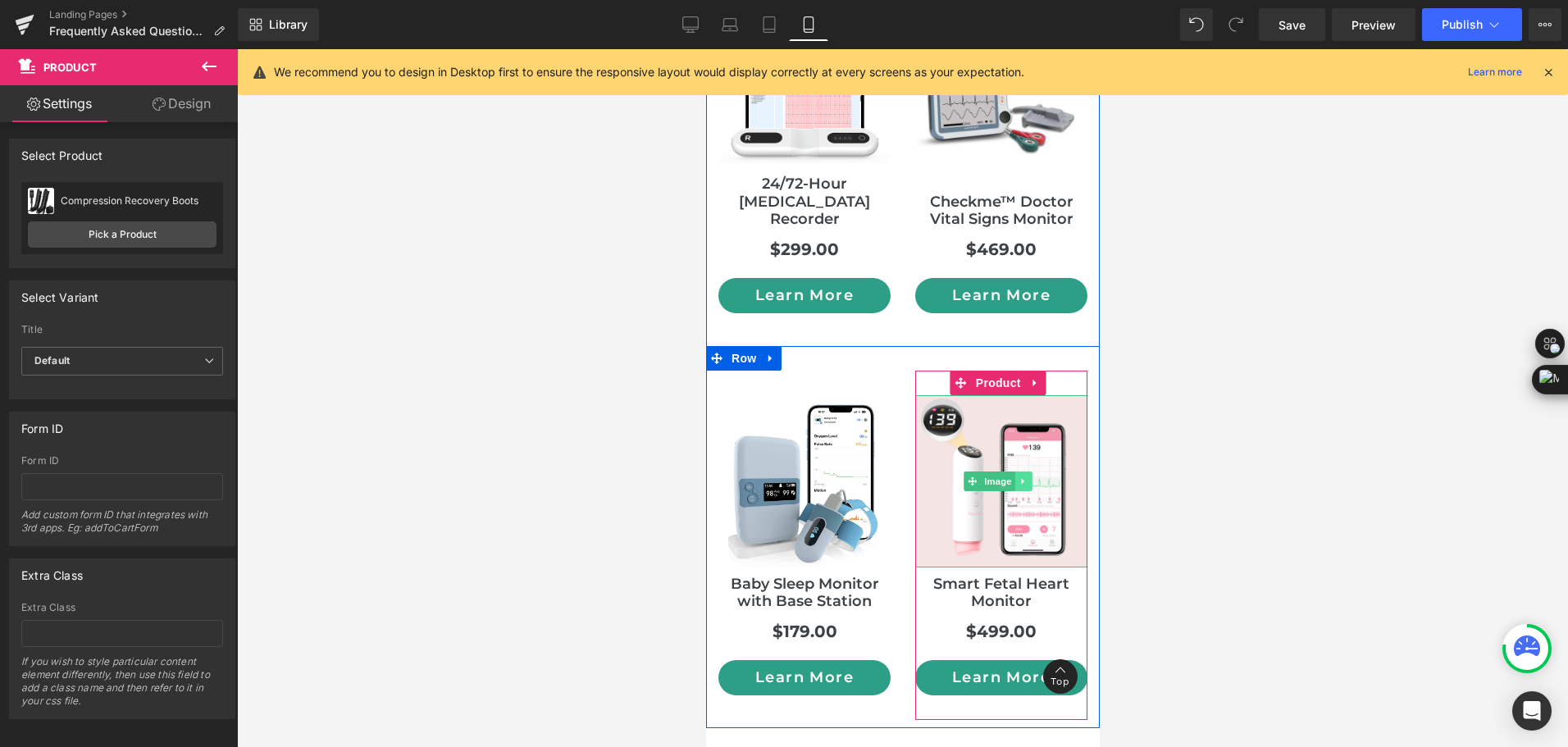
click at [1021, 476] on icon at bounding box center [1023, 481] width 9 height 10
click at [1028, 476] on icon at bounding box center [1031, 480] width 9 height 9
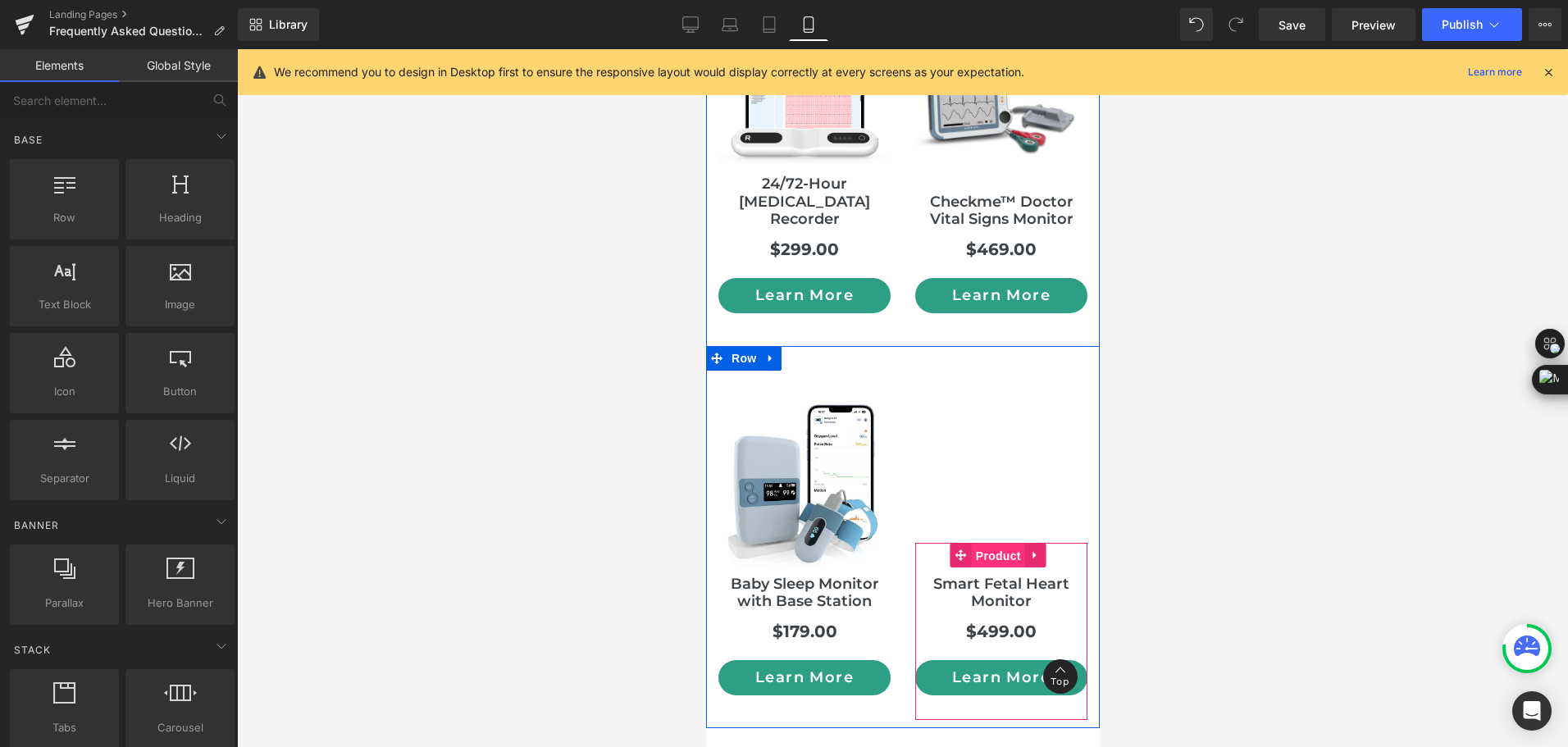
click at [987, 544] on span "Product" at bounding box center [997, 556] width 53 height 25
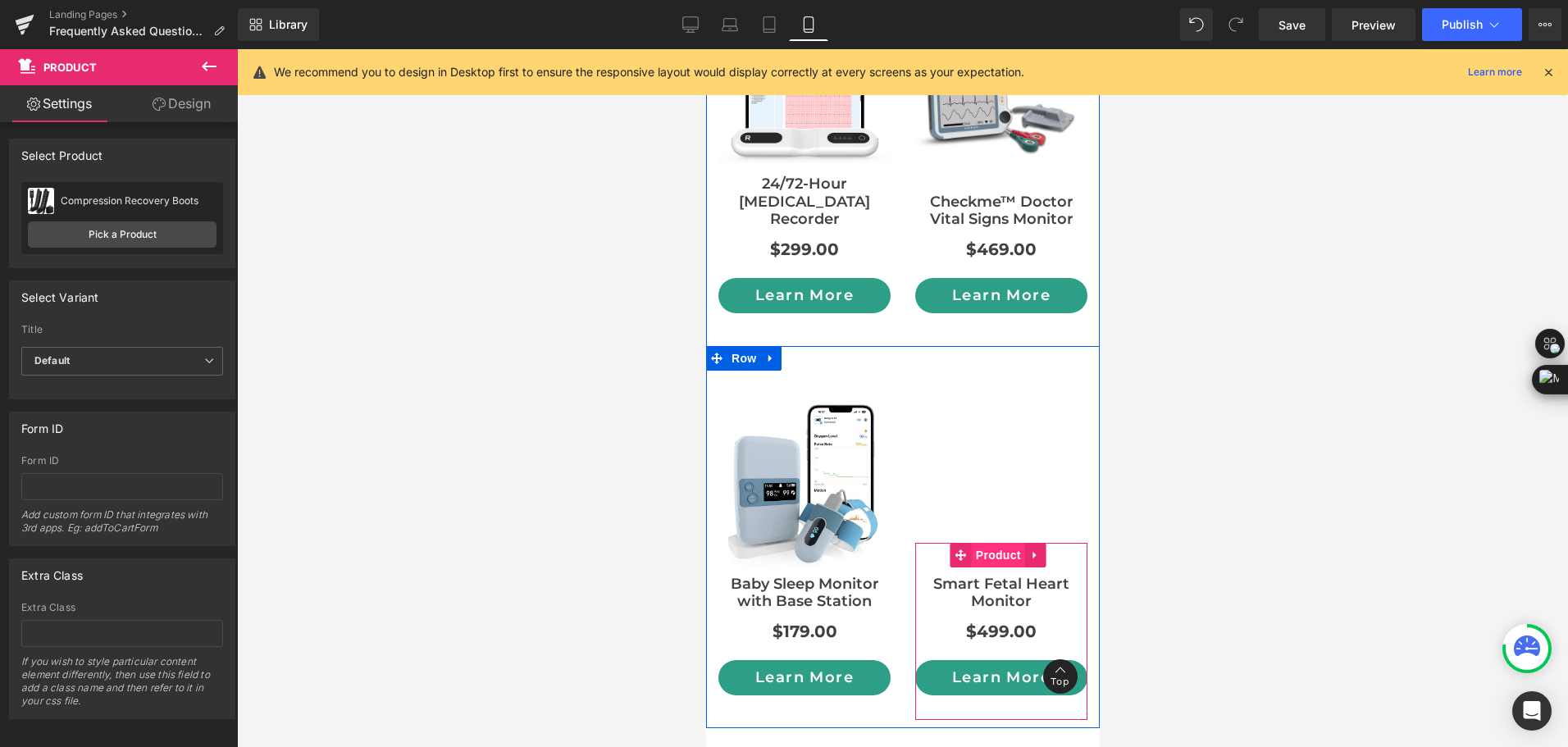
click at [974, 543] on span "Product" at bounding box center [997, 555] width 53 height 25
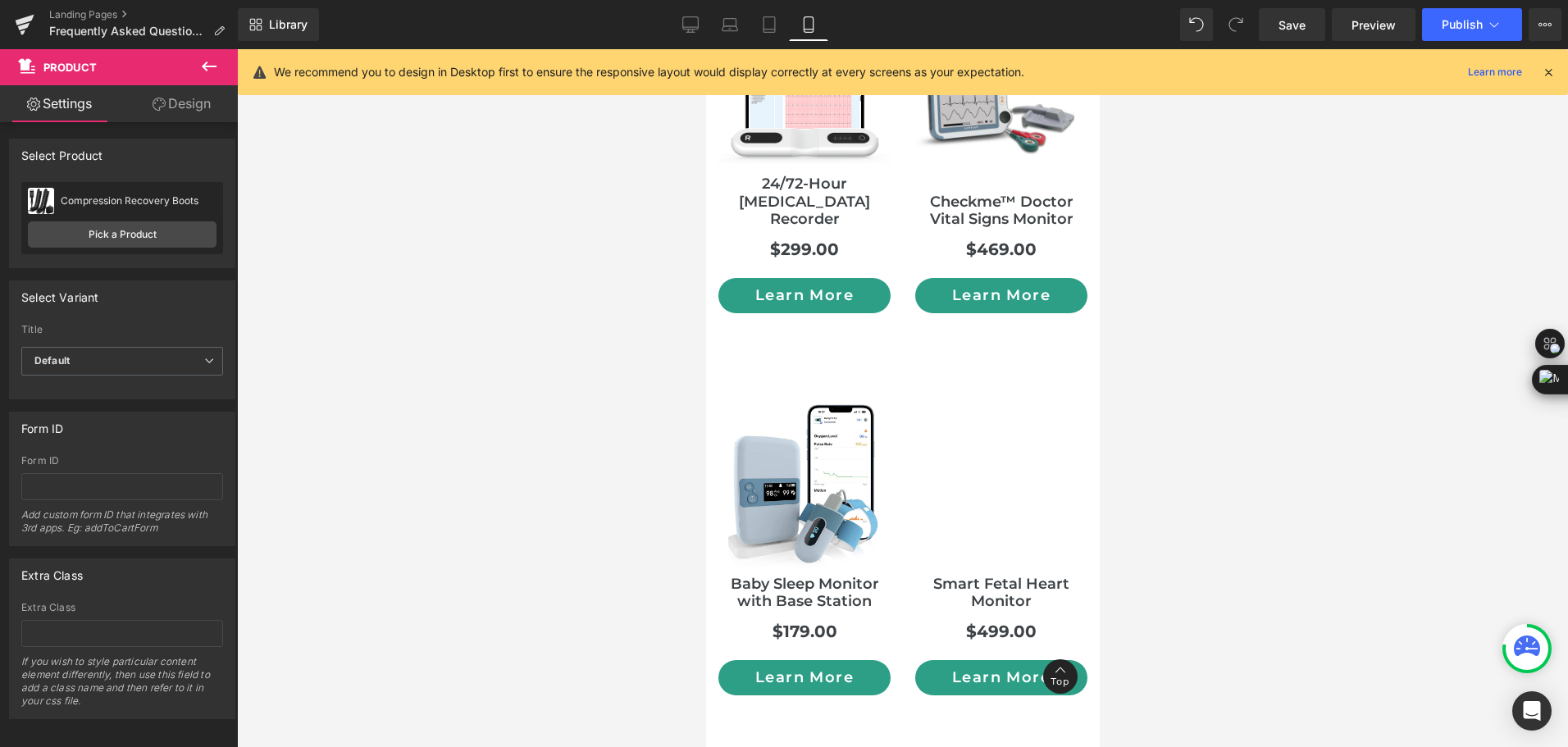
click at [207, 58] on icon at bounding box center [209, 67] width 20 height 20
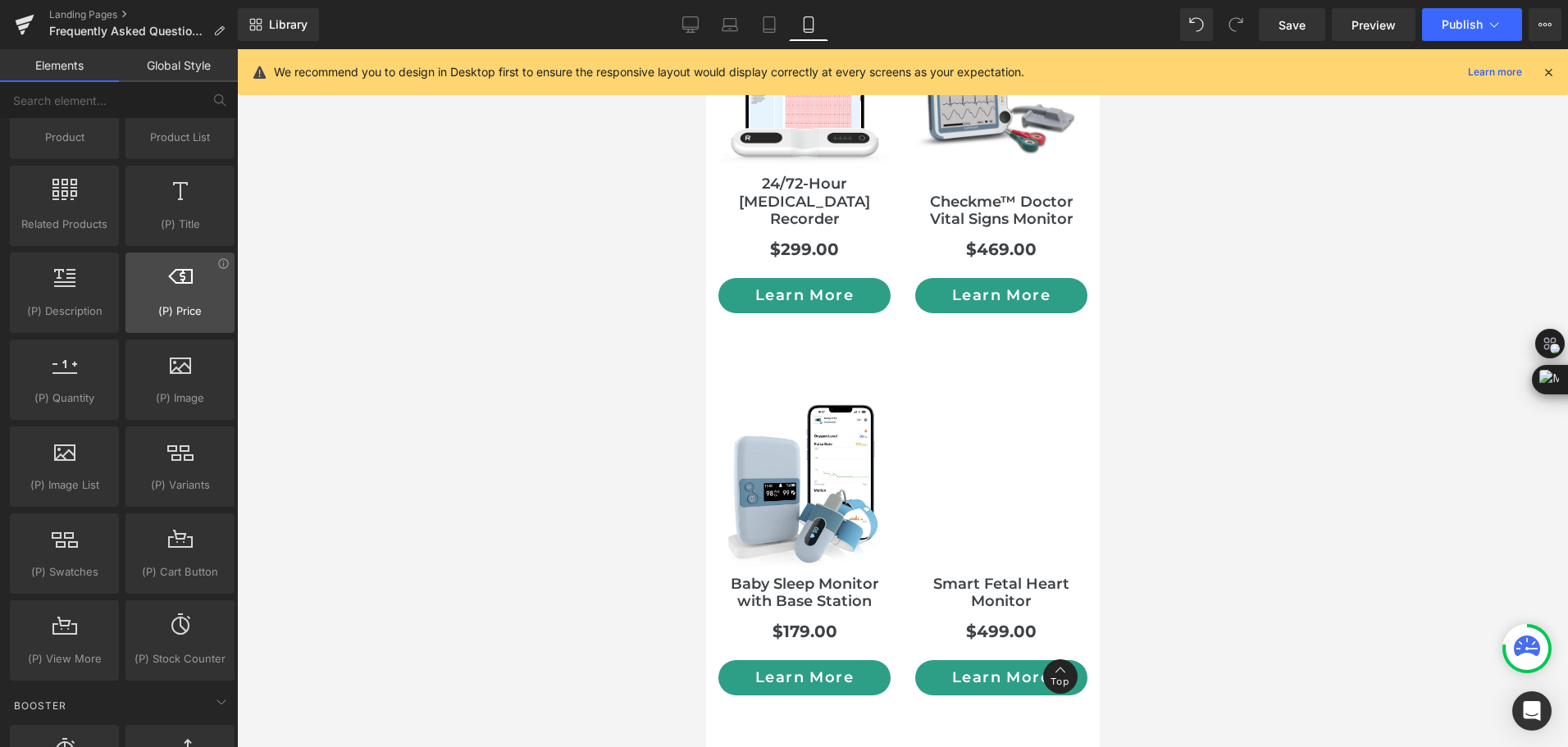
scroll to position [1394, 0]
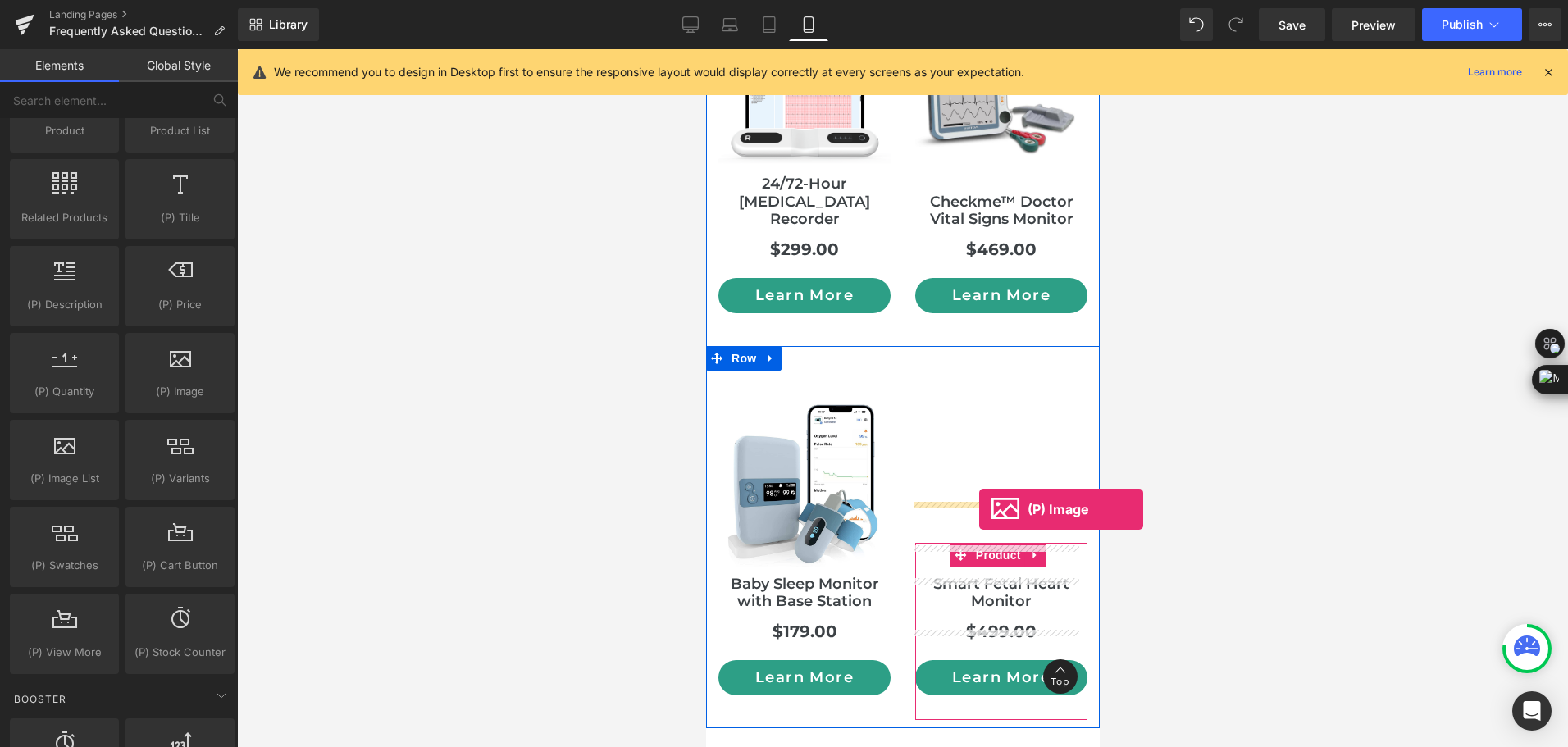
drag, startPoint x: 887, startPoint y: 416, endPoint x: 978, endPoint y: 509, distance: 130.1
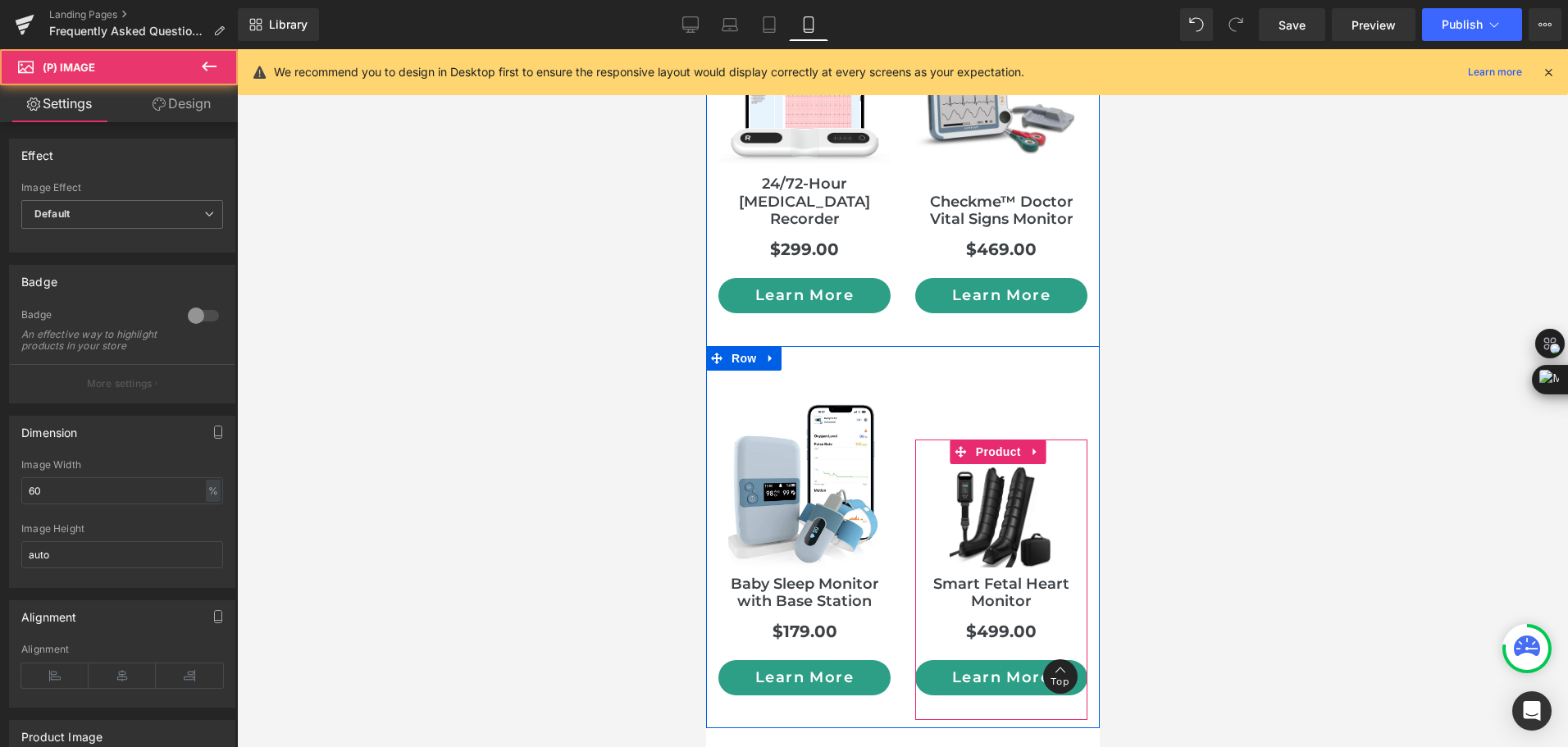
click at [1002, 576] on div "Smart Fetal Heart Monitor Heading" at bounding box center [1000, 593] width 172 height 35
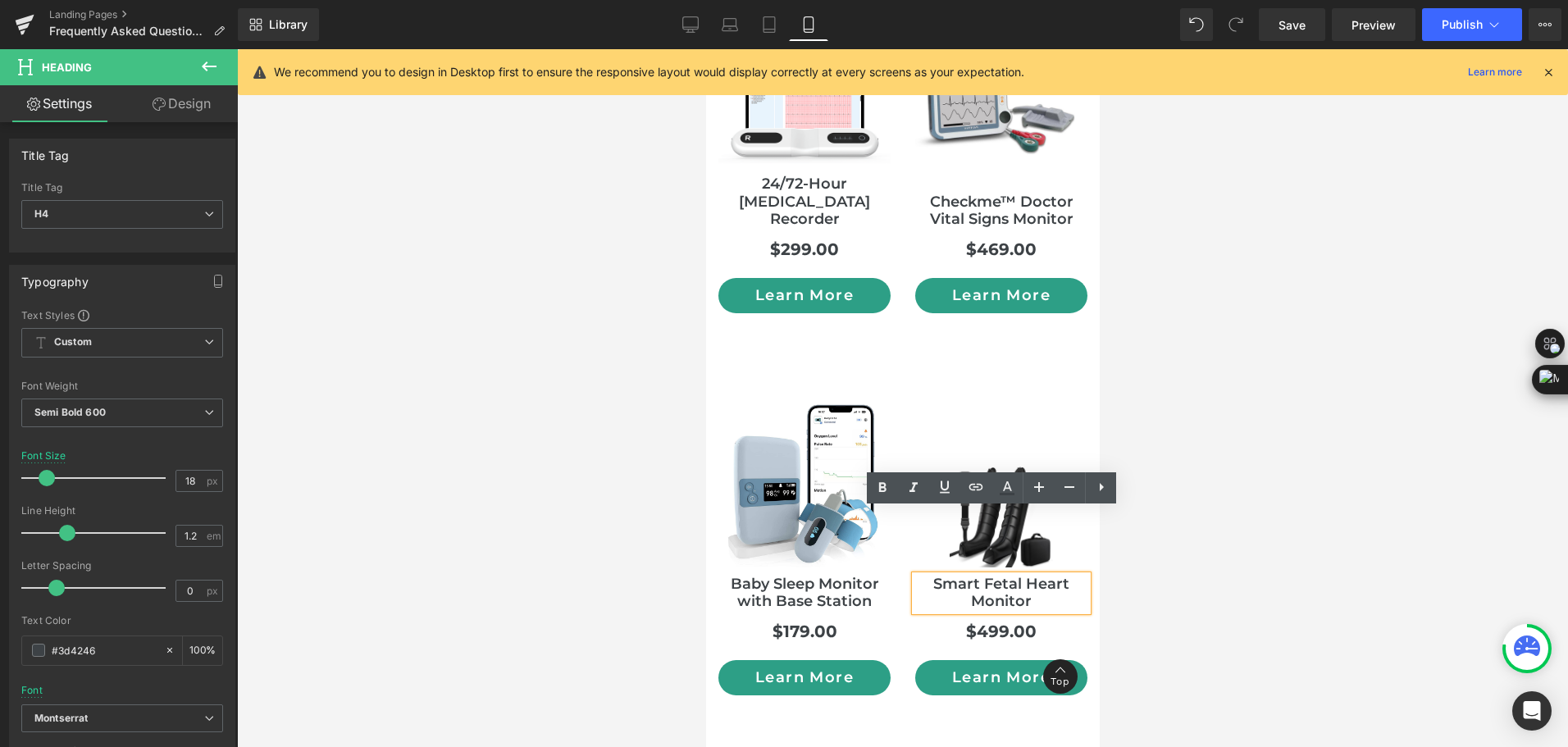
click at [926, 576] on h4 "Smart Fetal Heart Monitor" at bounding box center [1000, 593] width 172 height 35
drag, startPoint x: 918, startPoint y: 513, endPoint x: 1055, endPoint y: 534, distance: 138.6
click at [1055, 576] on div "Smart Fetal Heart Monitor Heading" at bounding box center [1000, 593] width 172 height 35
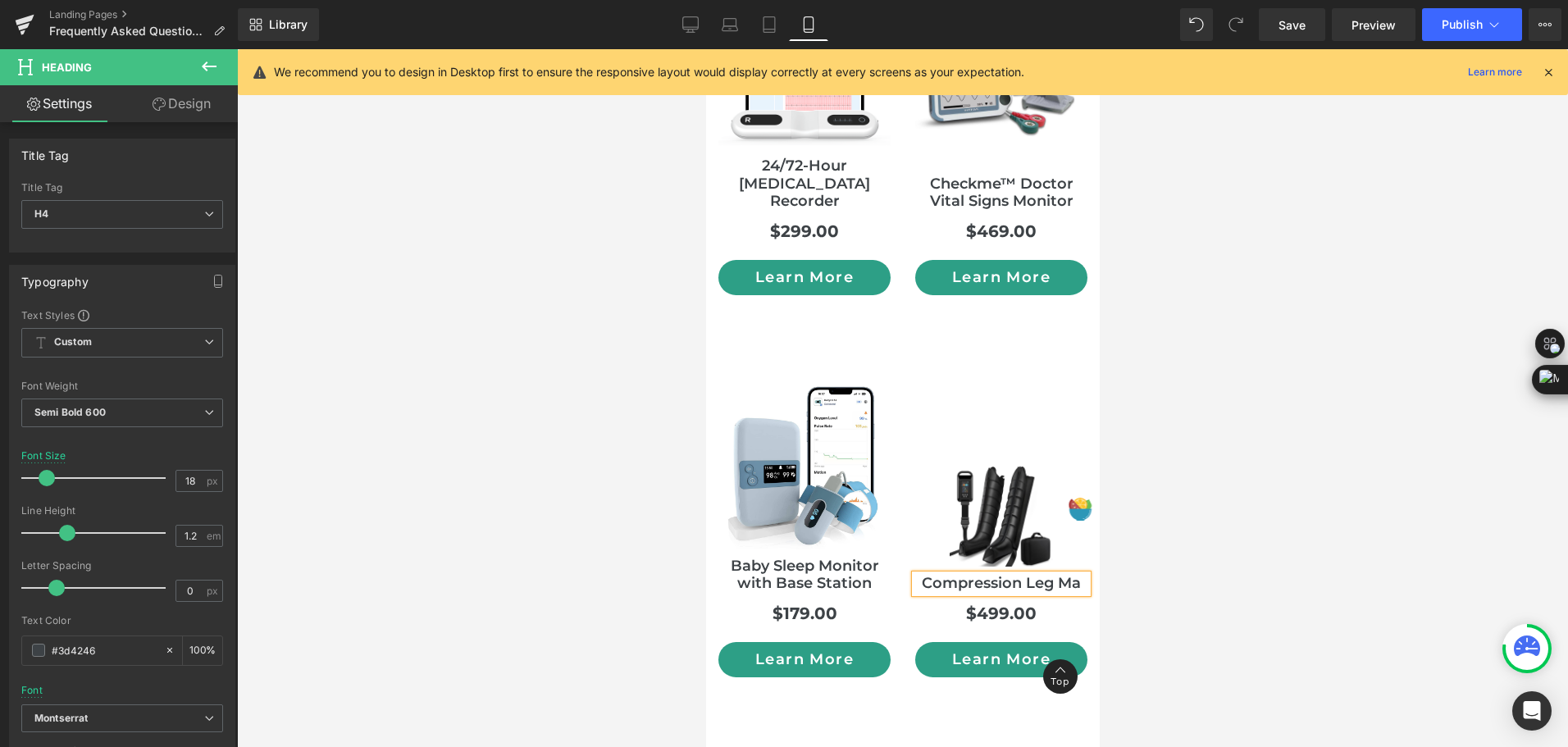
scroll to position [6504, 0]
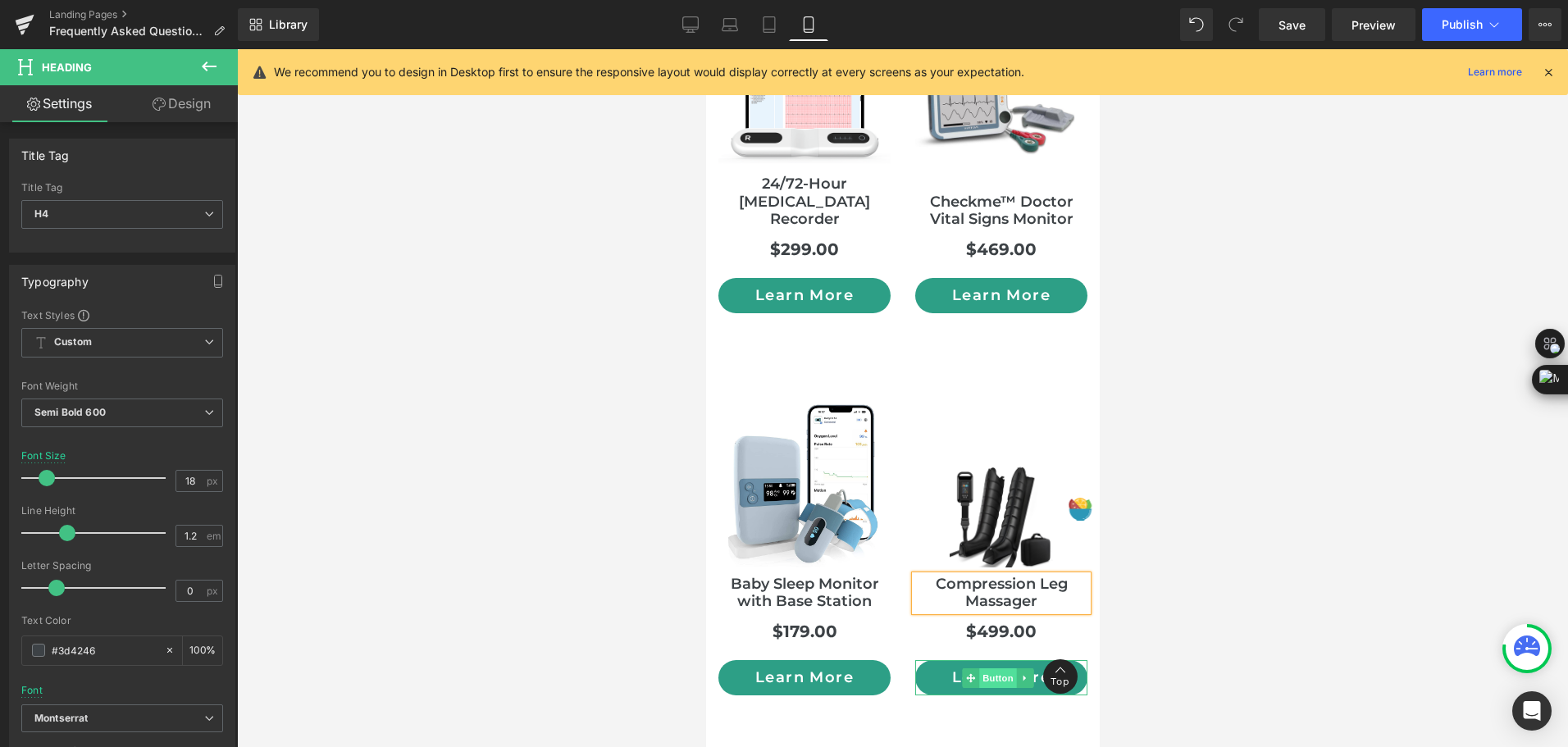
click at [979, 668] on span "Button" at bounding box center [997, 678] width 38 height 20
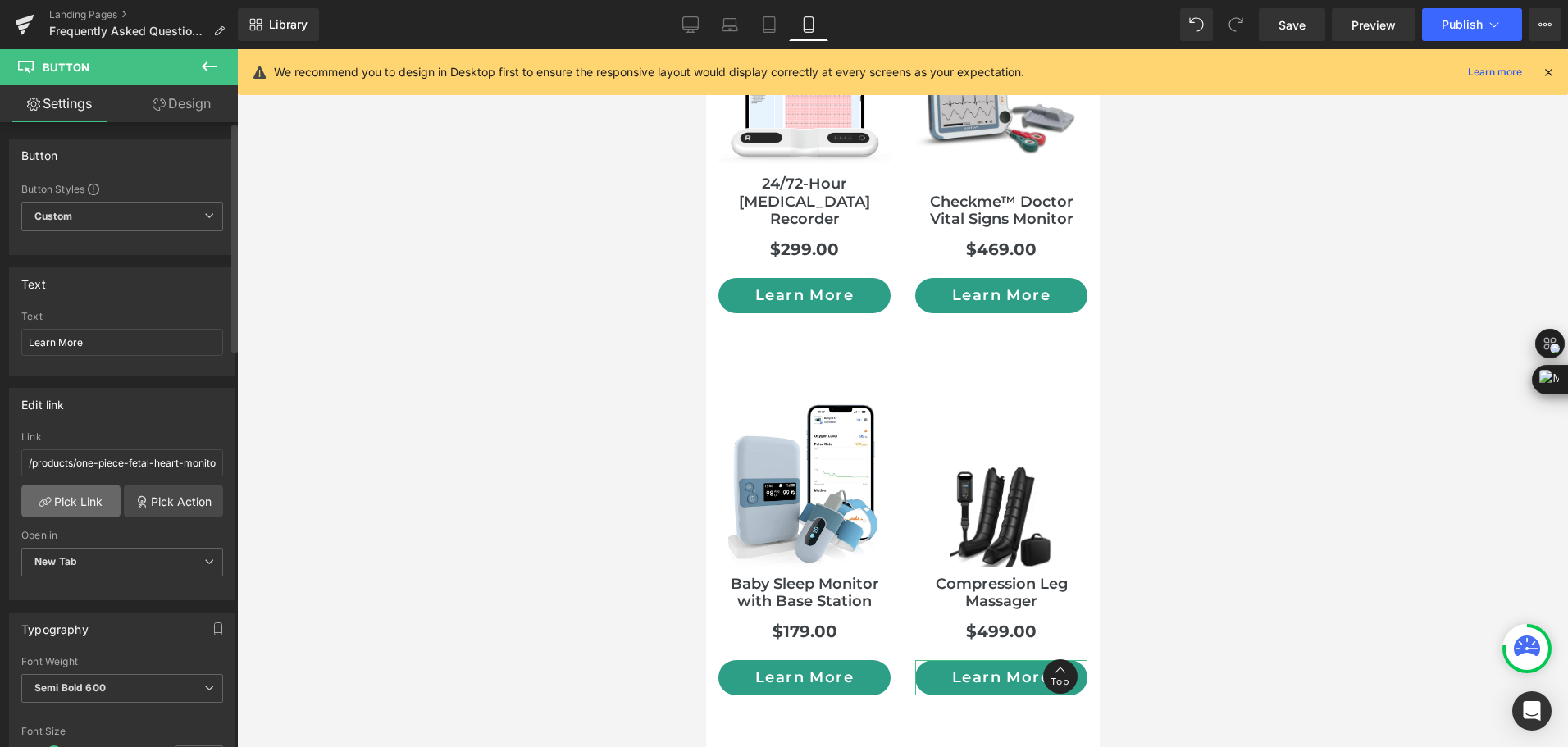
click at [64, 514] on link "Pick Link" at bounding box center [71, 501] width 100 height 33
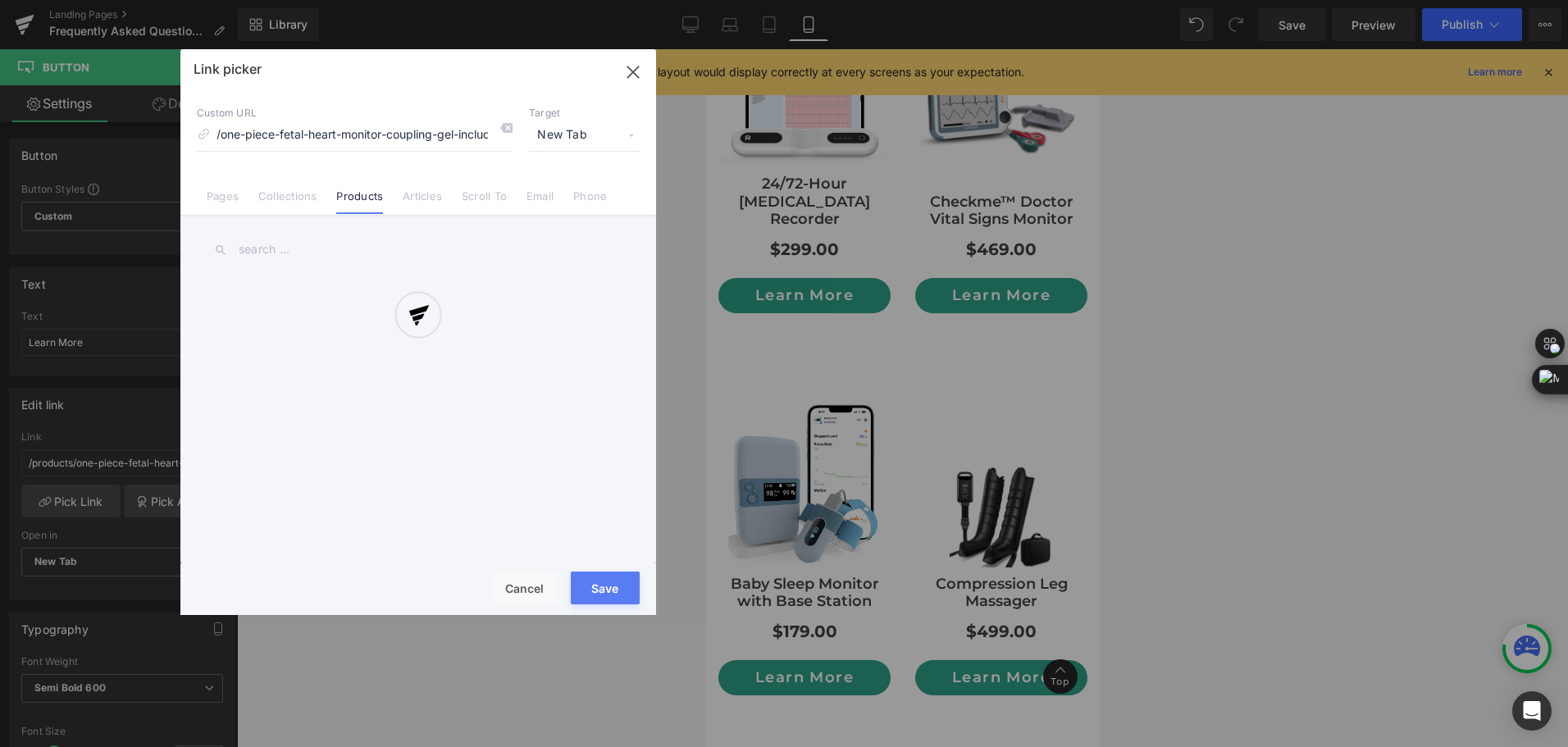
scroll to position [0, 0]
click at [253, 250] on div at bounding box center [418, 332] width 476 height 566
click at [530, 589] on div at bounding box center [418, 332] width 476 height 566
click at [271, 255] on div at bounding box center [418, 332] width 476 height 566
click at [518, 587] on div at bounding box center [418, 332] width 476 height 566
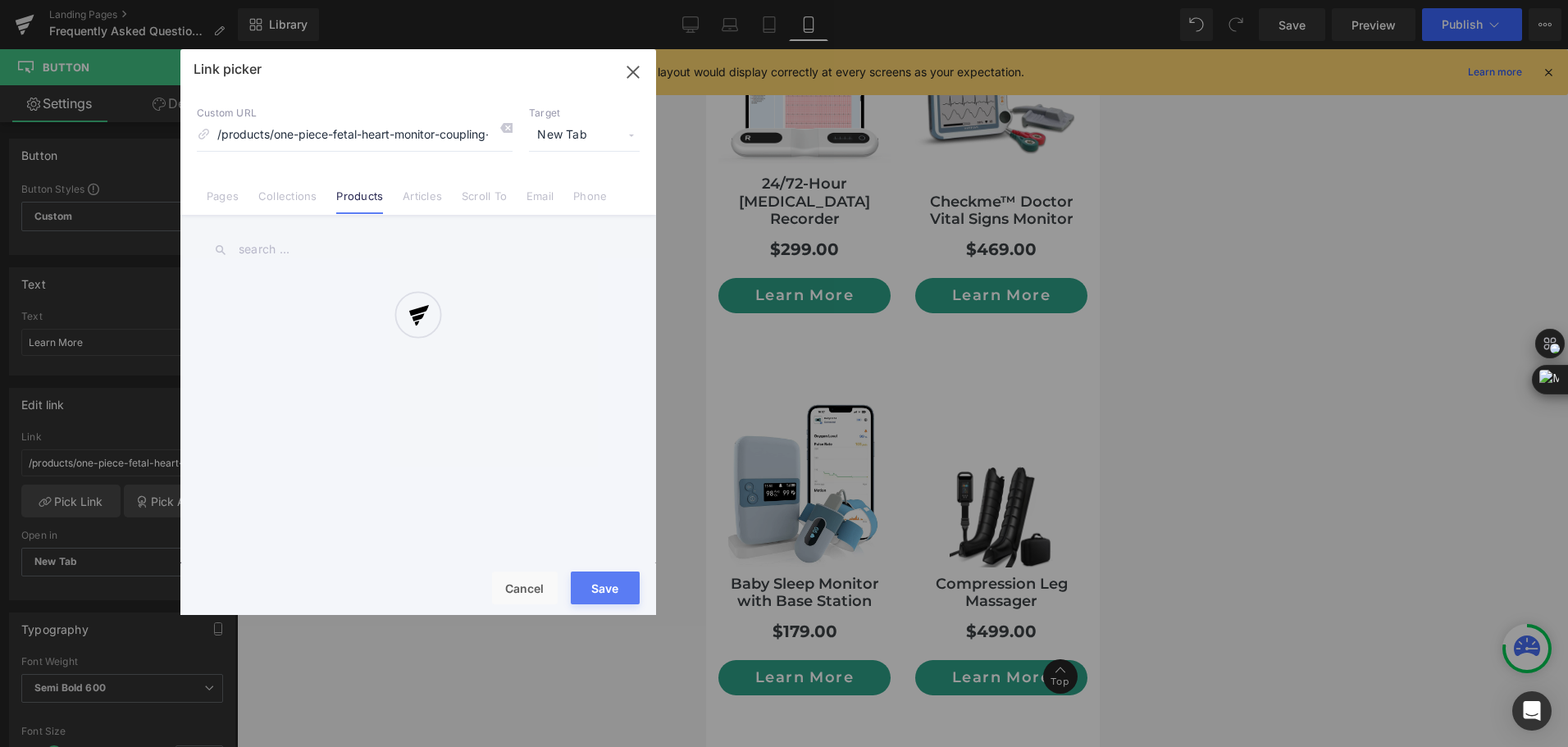
click at [364, 104] on div at bounding box center [418, 332] width 476 height 566
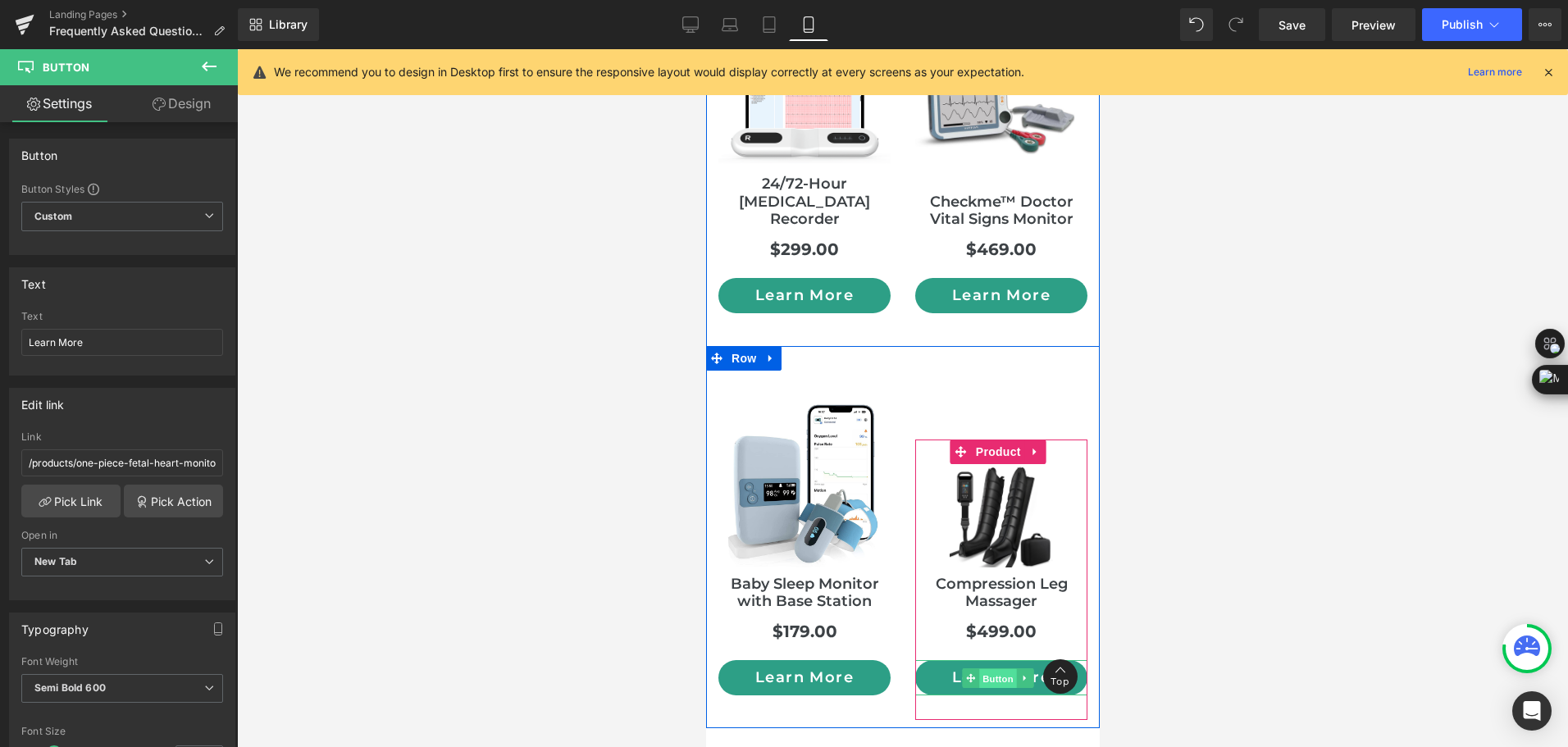
click at [978, 668] on span "Button" at bounding box center [997, 678] width 38 height 20
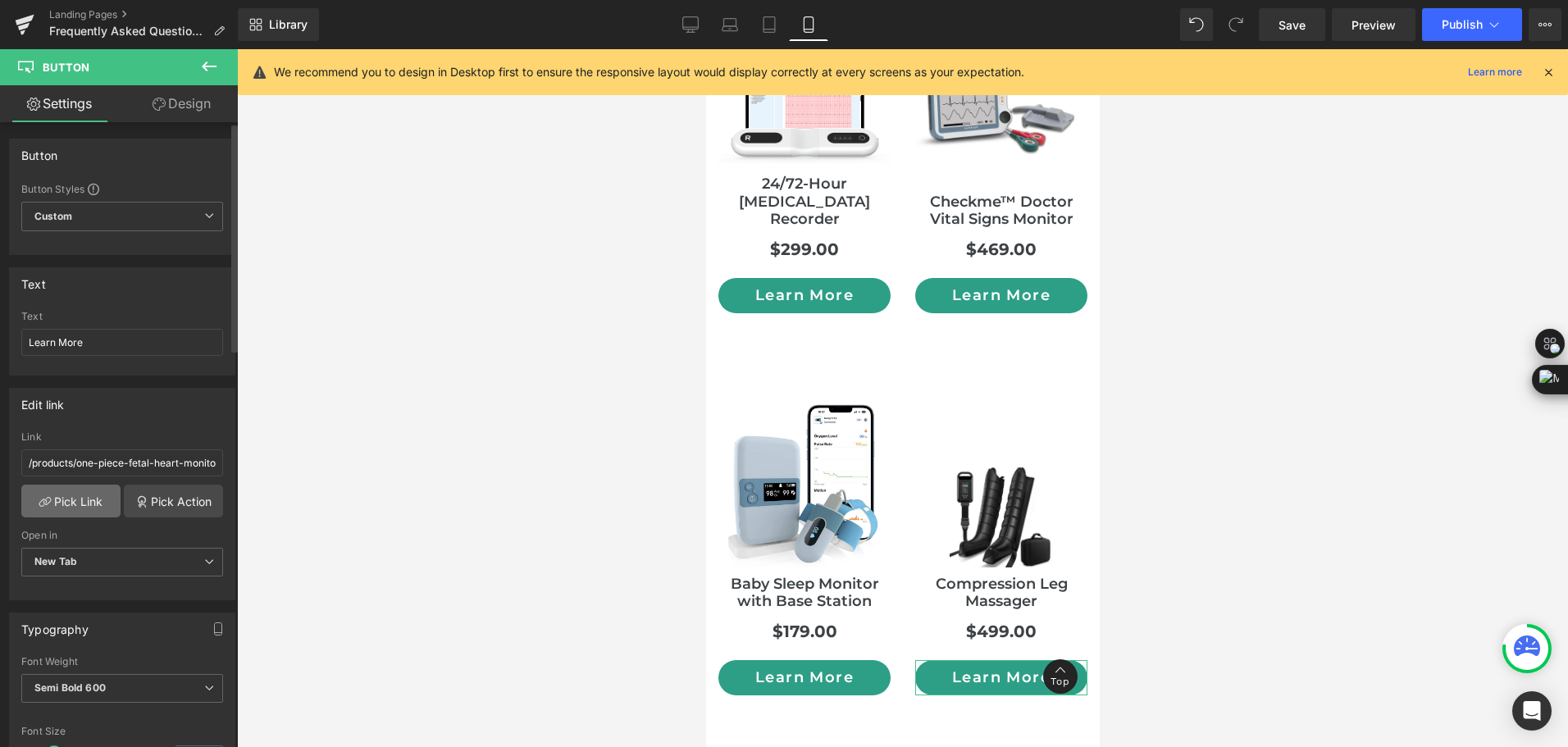
click at [68, 502] on link "Pick Link" at bounding box center [71, 501] width 100 height 33
drag, startPoint x: 24, startPoint y: 466, endPoint x: 617, endPoint y: 476, distance: 593.1
click at [617, 476] on div "Button You are previewing how the will restyle your page. You can not edit Elem…" at bounding box center [784, 387] width 1568 height 775
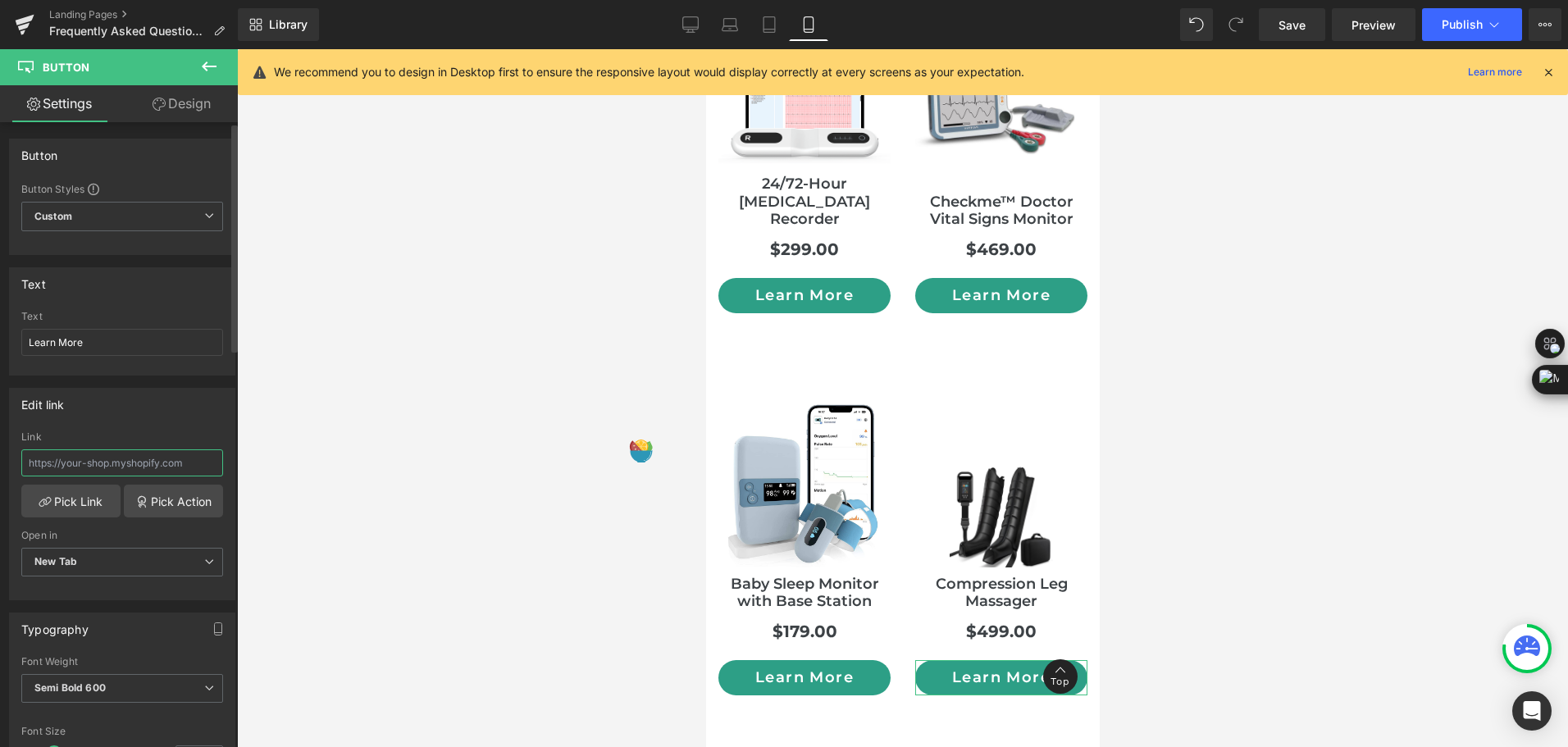
click at [136, 459] on input "text" at bounding box center [122, 462] width 202 height 27
paste input "/products/compression-boots"
type input "/products/compression-boots"
click at [138, 434] on div "Link" at bounding box center [122, 437] width 202 height 12
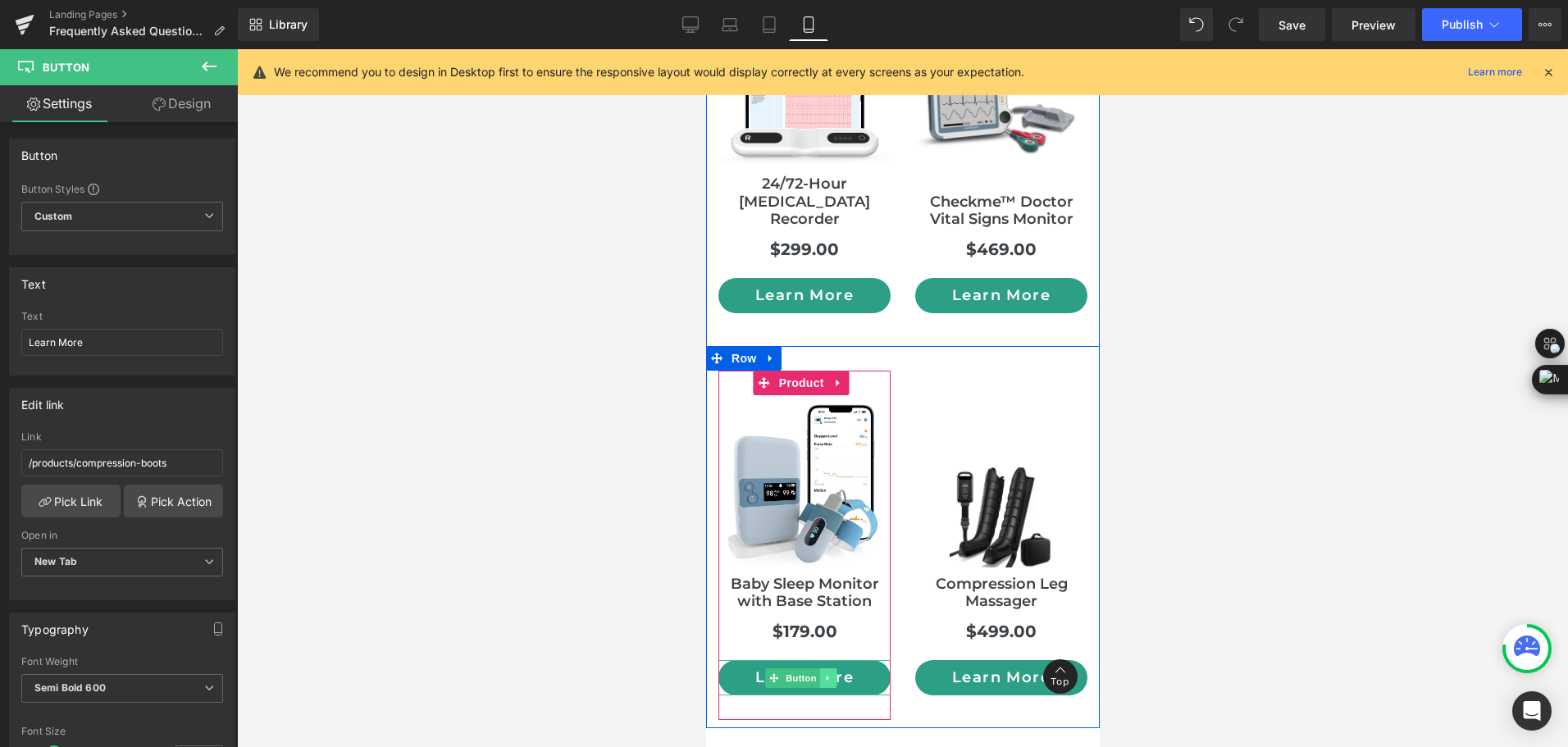
click at [830, 673] on icon at bounding box center [828, 678] width 9 height 10
click at [763, 660] on div "Learn More Button" at bounding box center [803, 677] width 172 height 35
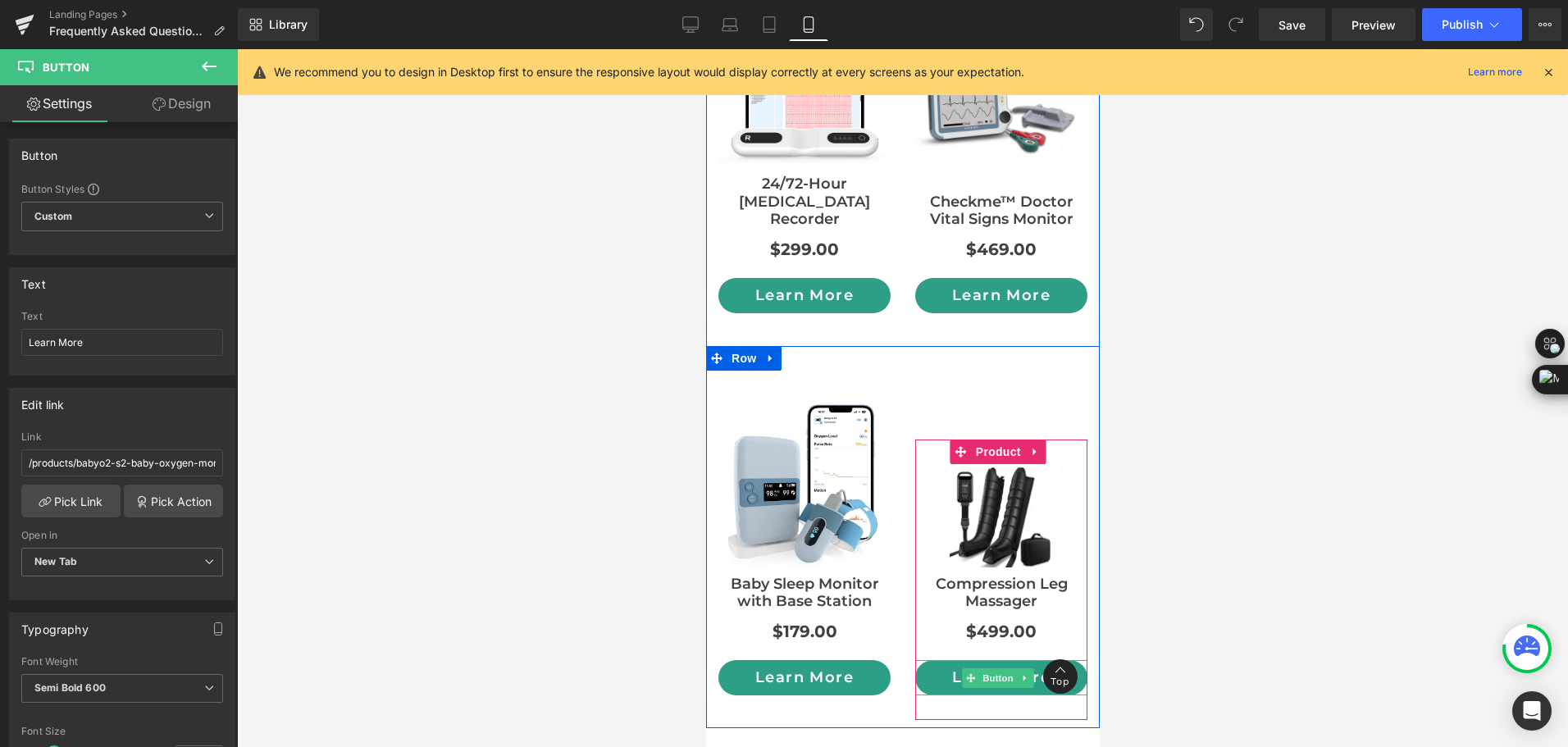
drag, startPoint x: 972, startPoint y: 606, endPoint x: 957, endPoint y: 561, distance: 47.4
click at [978, 668] on span "Button" at bounding box center [997, 678] width 38 height 20
click at [977, 503] on span "(P) Image" at bounding box center [997, 516] width 63 height 25
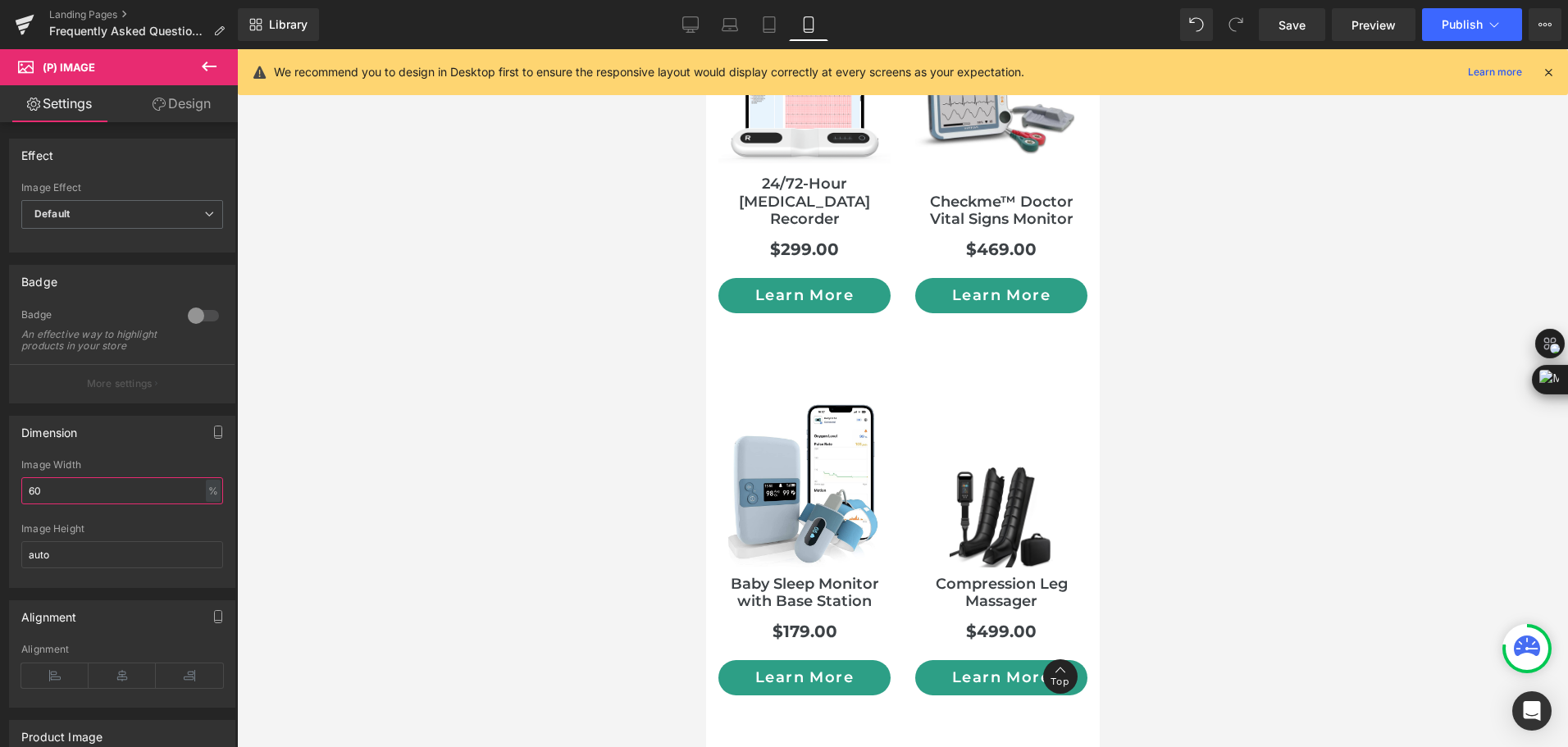
drag, startPoint x: 73, startPoint y: 502, endPoint x: -3, endPoint y: 501, distance: 76.0
click at [0, 501] on html "(P) Image You are previewing how the will restyle your page. You can not edit E…" at bounding box center [784, 374] width 1568 height 747
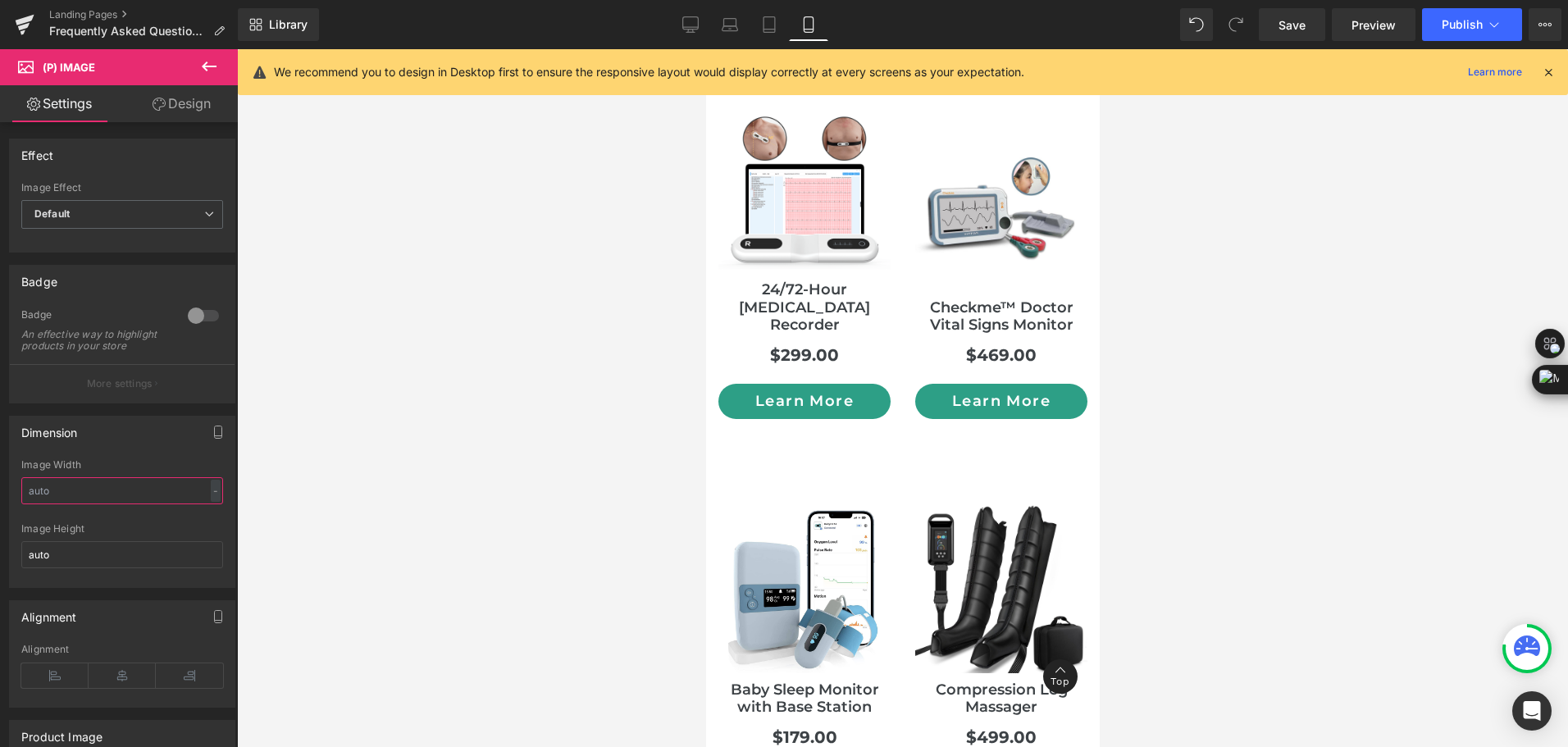
scroll to position [6258, 0]
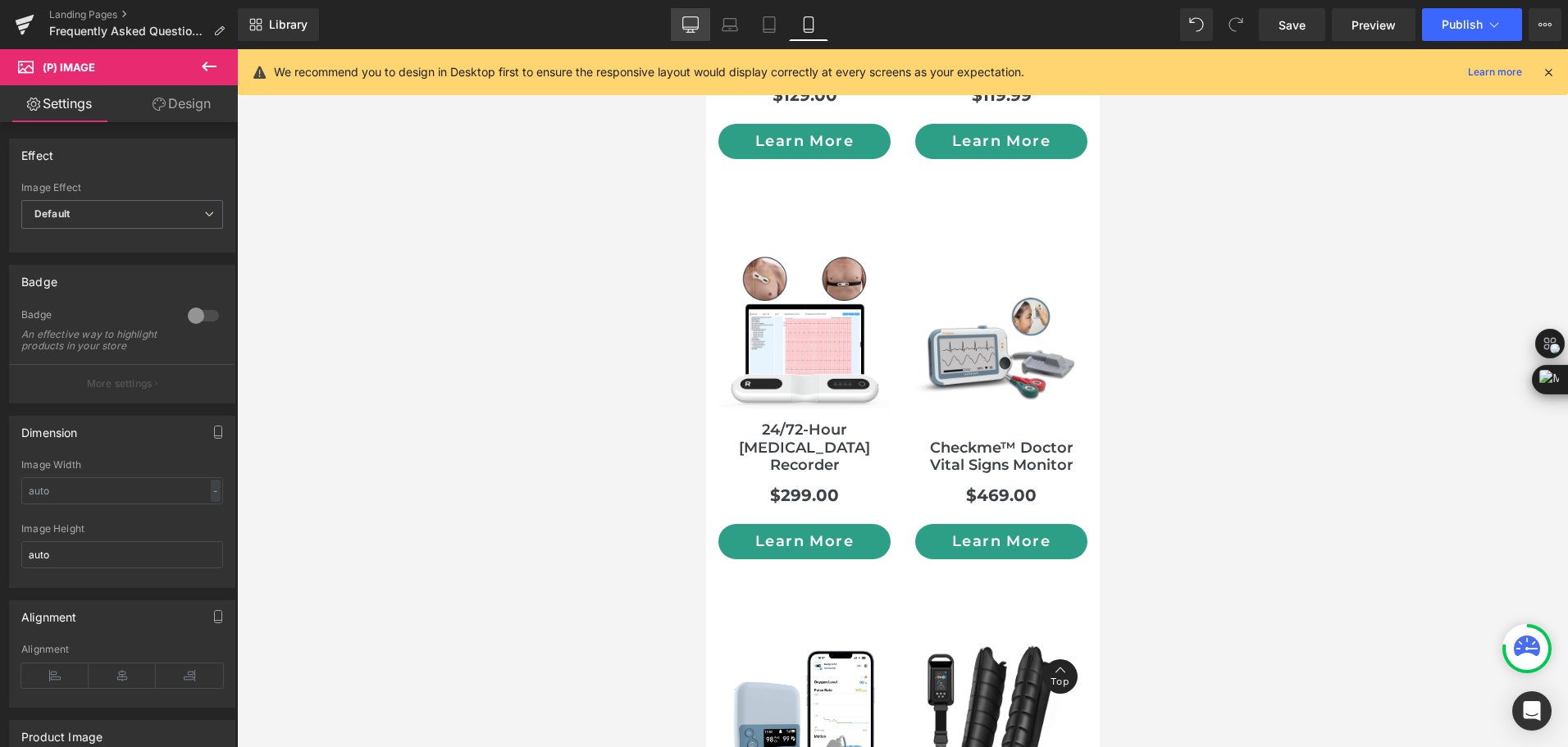
click at [685, 30] on icon at bounding box center [690, 25] width 16 height 16
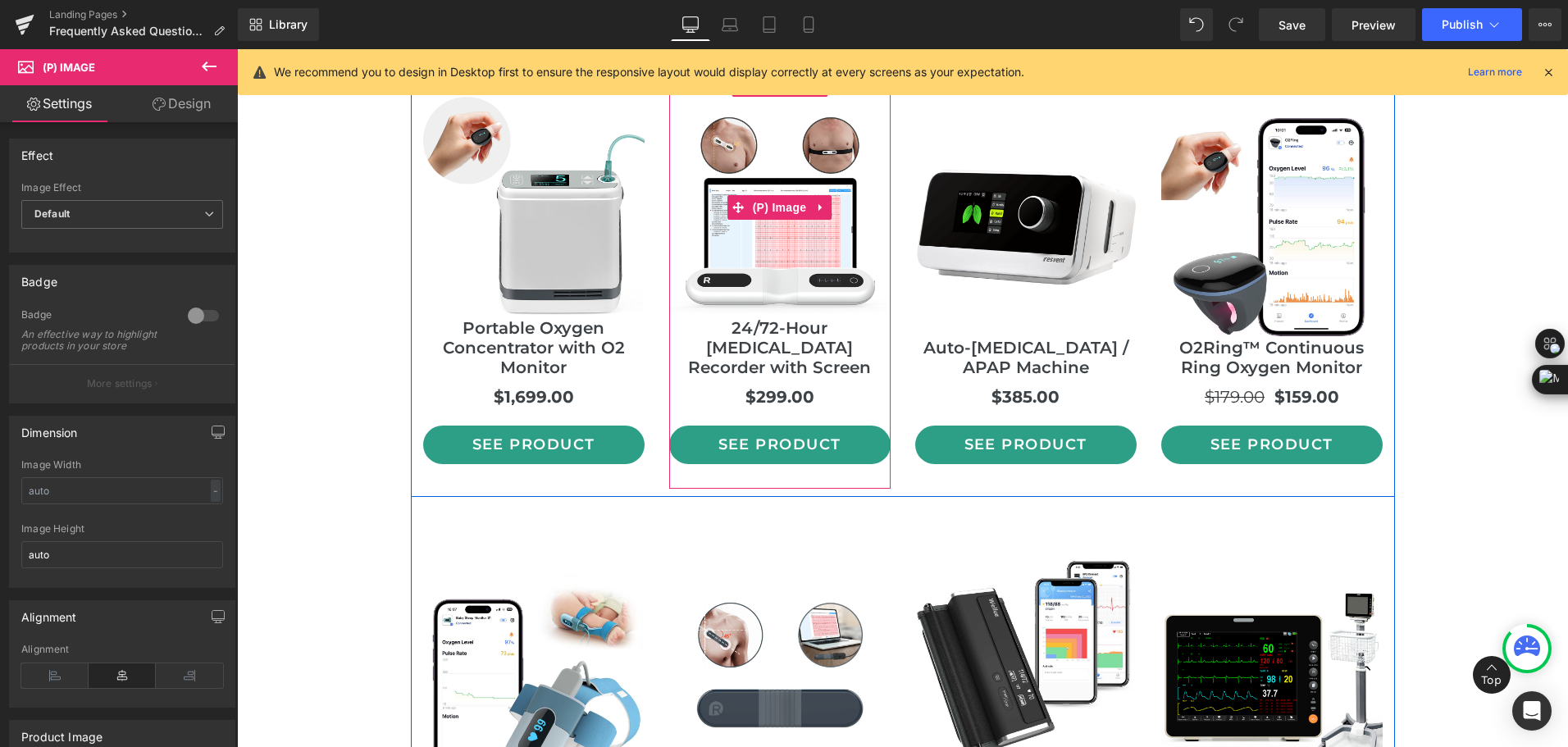
scroll to position [5330, 0]
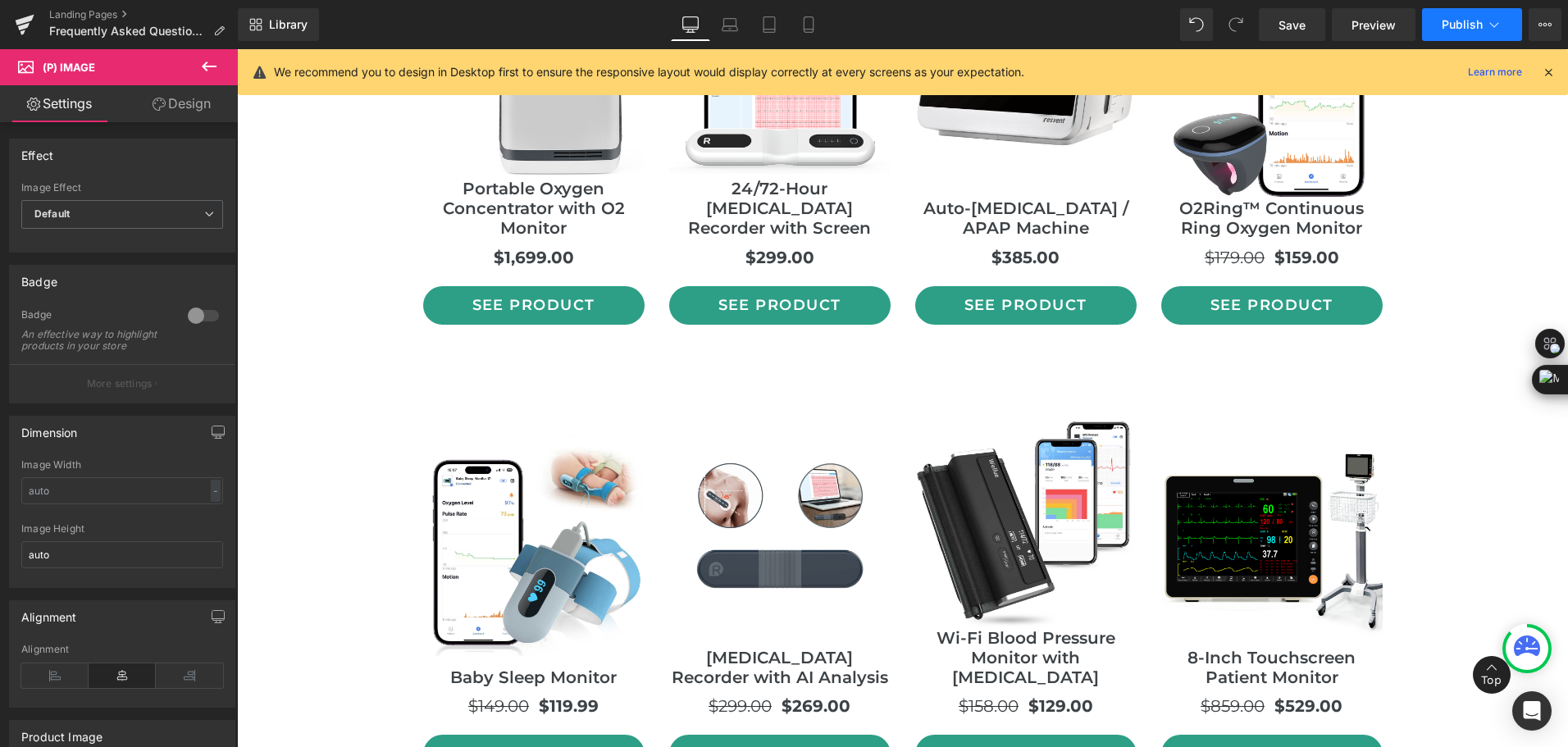
click at [1455, 16] on button "Publish" at bounding box center [1473, 25] width 100 height 33
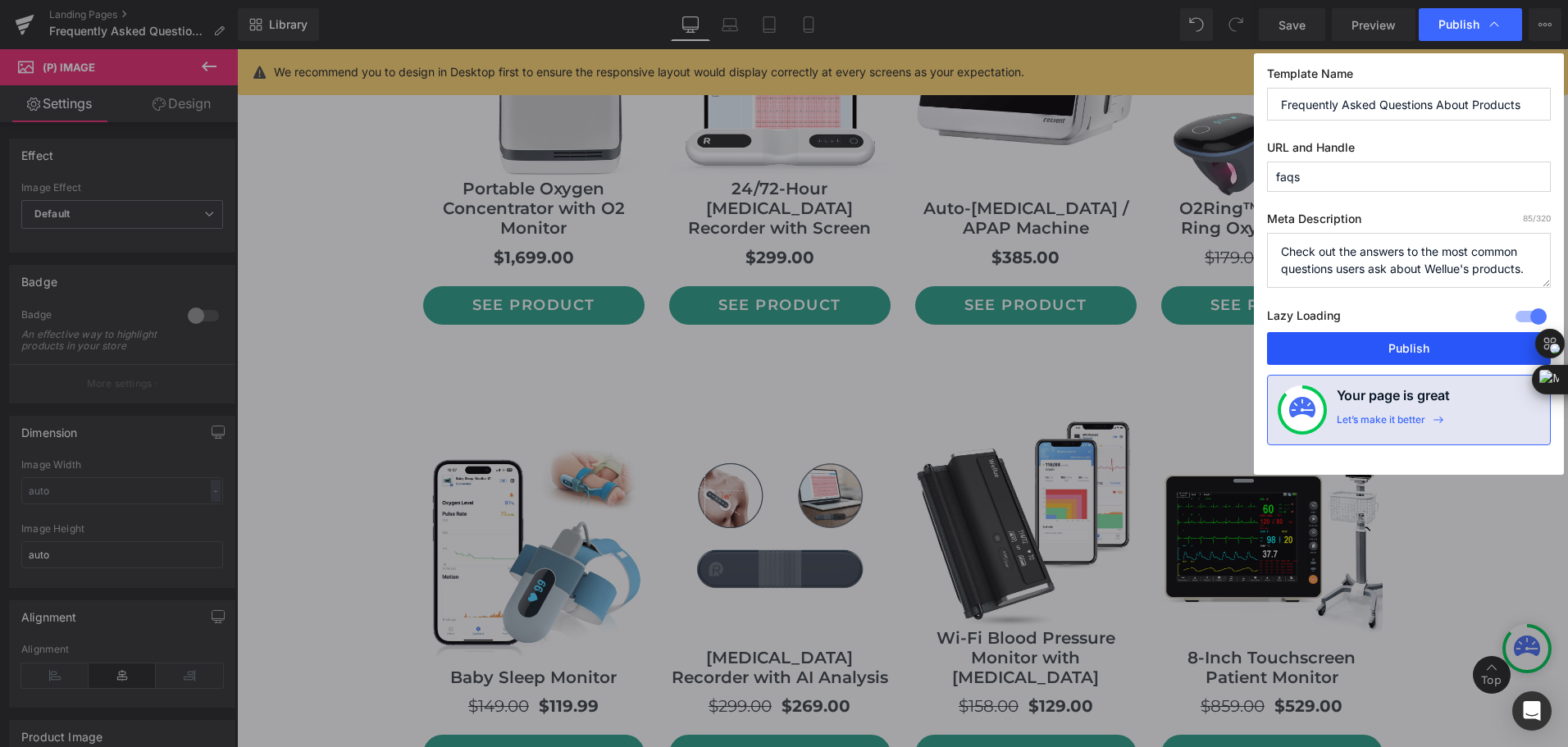
click at [1428, 343] on button "Publish" at bounding box center [1408, 349] width 284 height 33
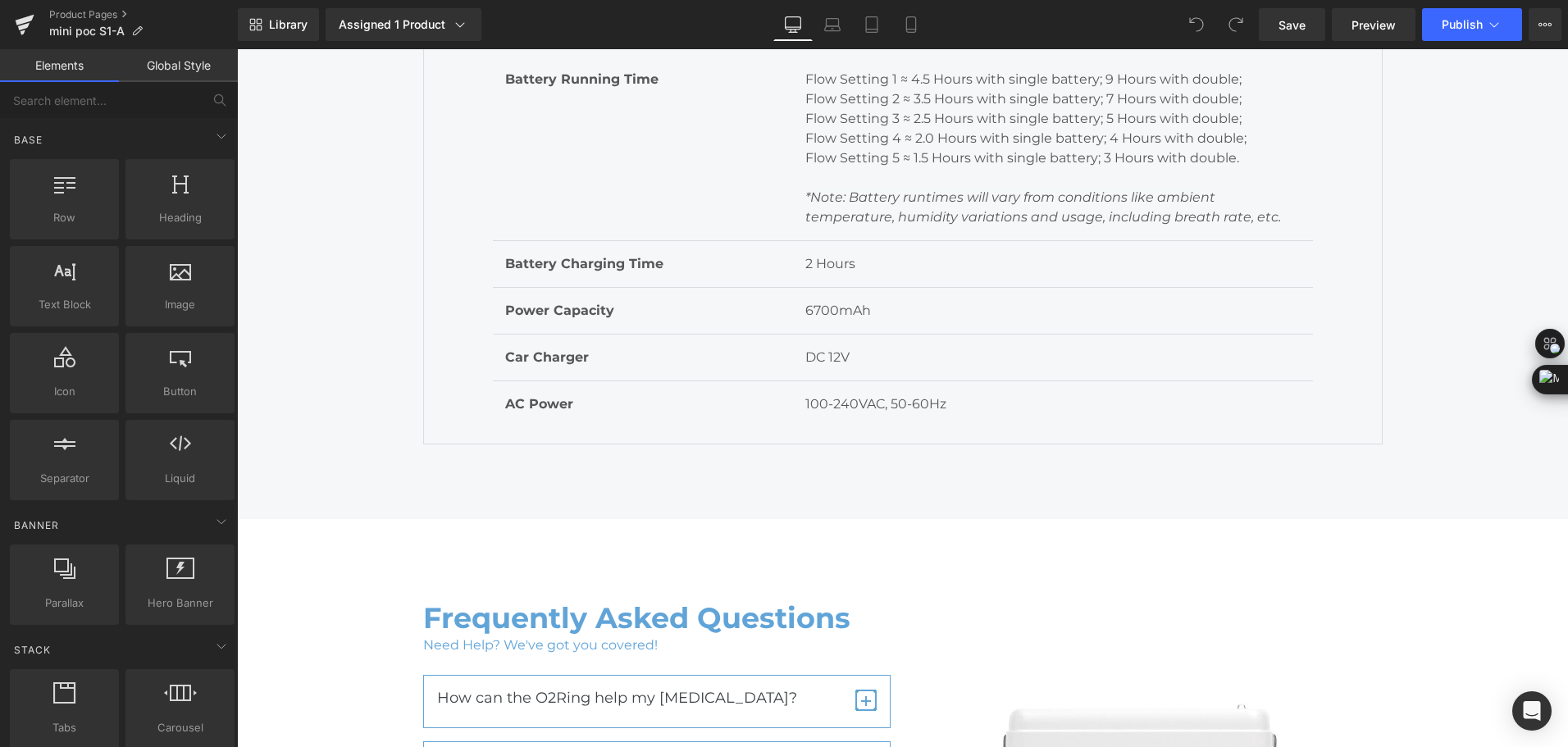
scroll to position [5330, 0]
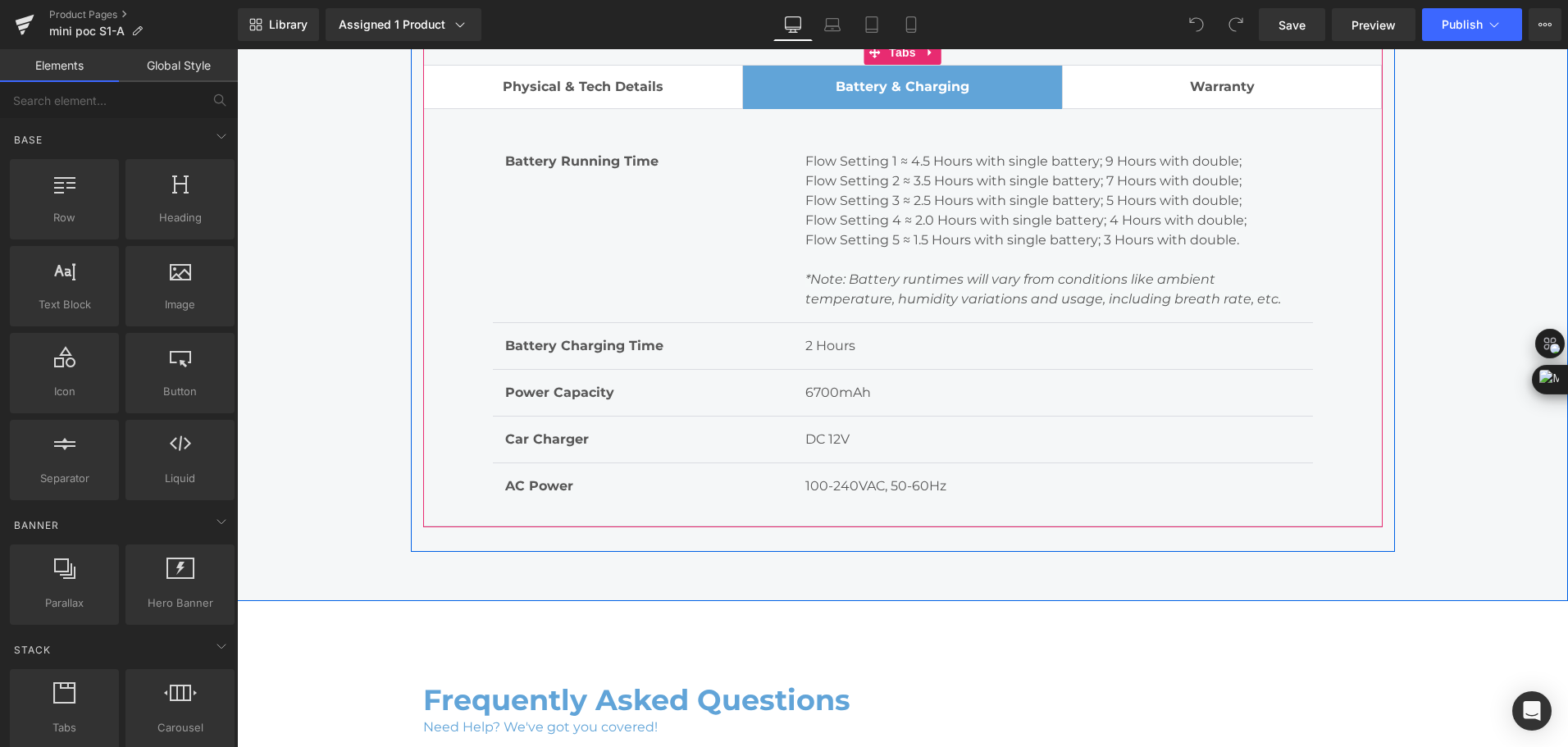
click at [591, 85] on span "Physical & Tech Details" at bounding box center [582, 86] width 160 height 16
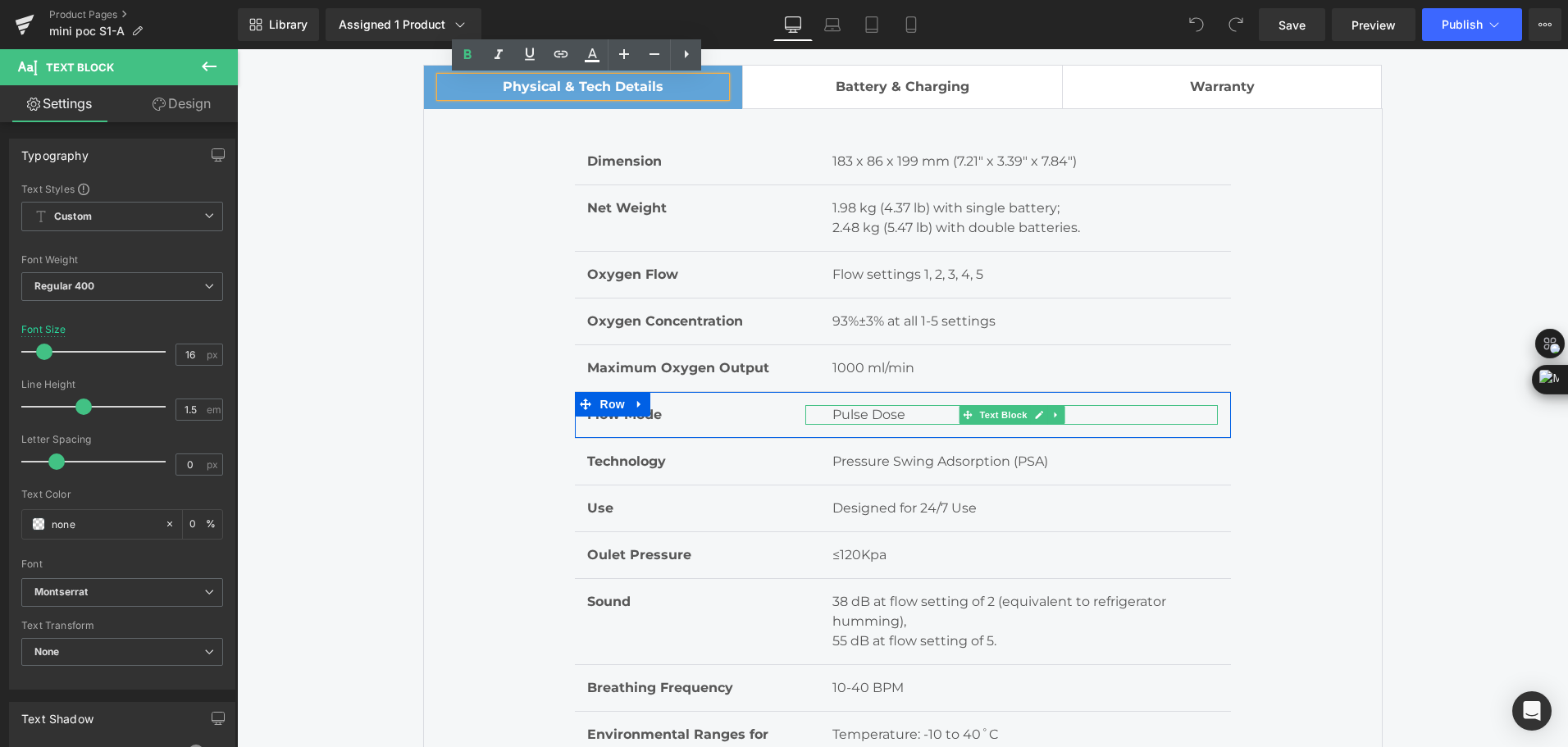
click at [904, 415] on p "Pulse Dose" at bounding box center [1025, 415] width 386 height 20
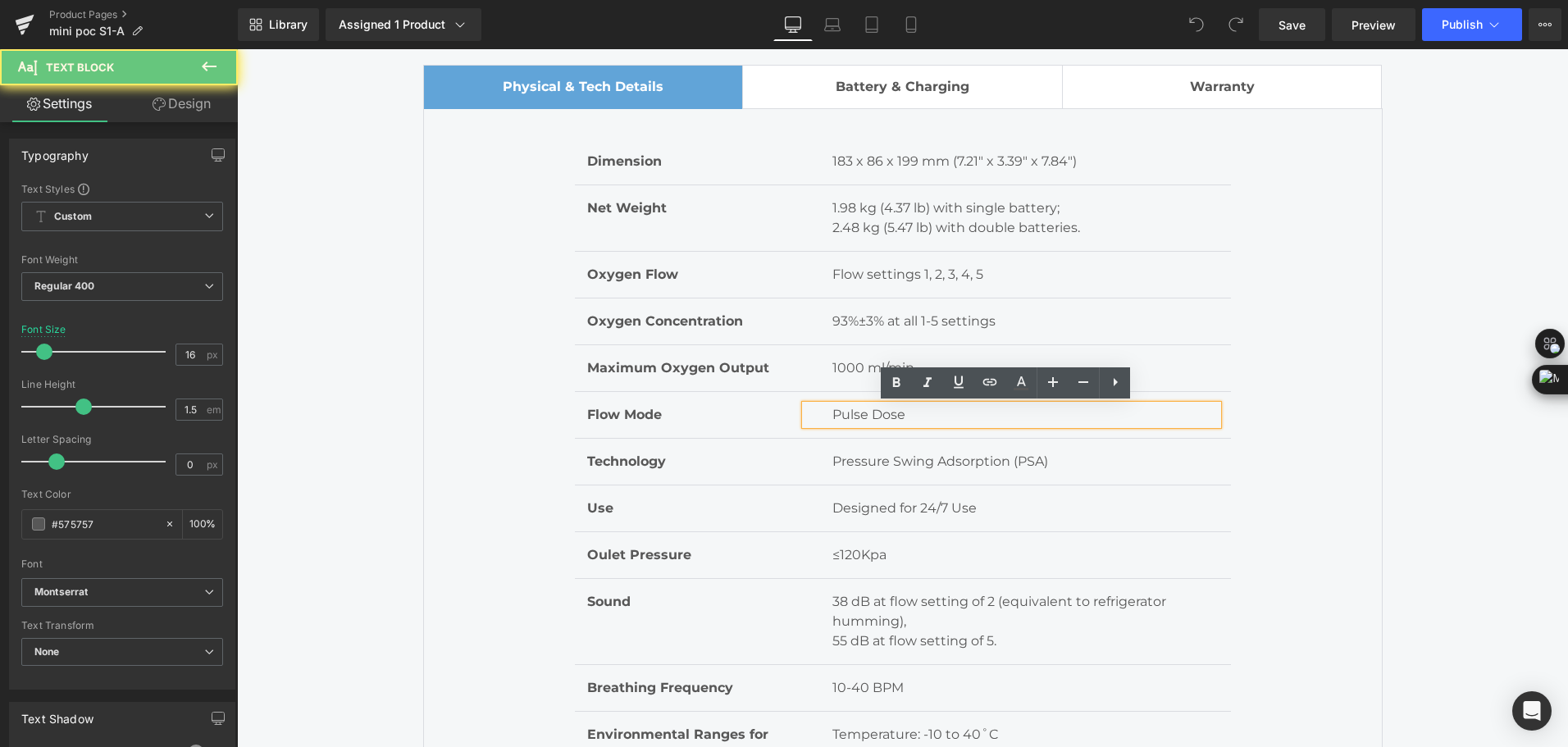
click at [904, 415] on p "Pulse Dose" at bounding box center [1025, 415] width 386 height 20
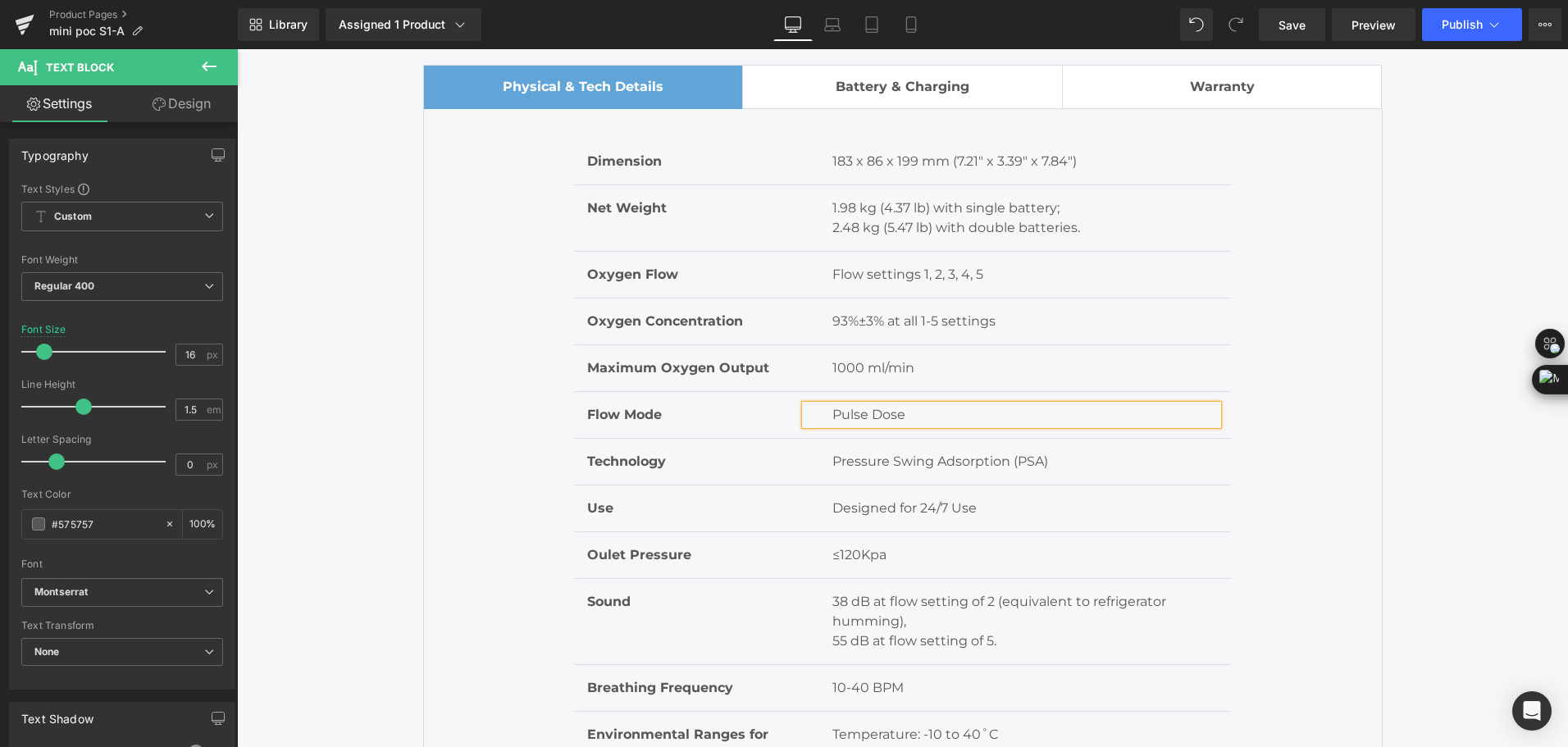
click at [1449, 533] on div "Technical Specifications Heading Battery & Charging Heading Separator Row Batte…" at bounding box center [902, 408] width 1331 height 856
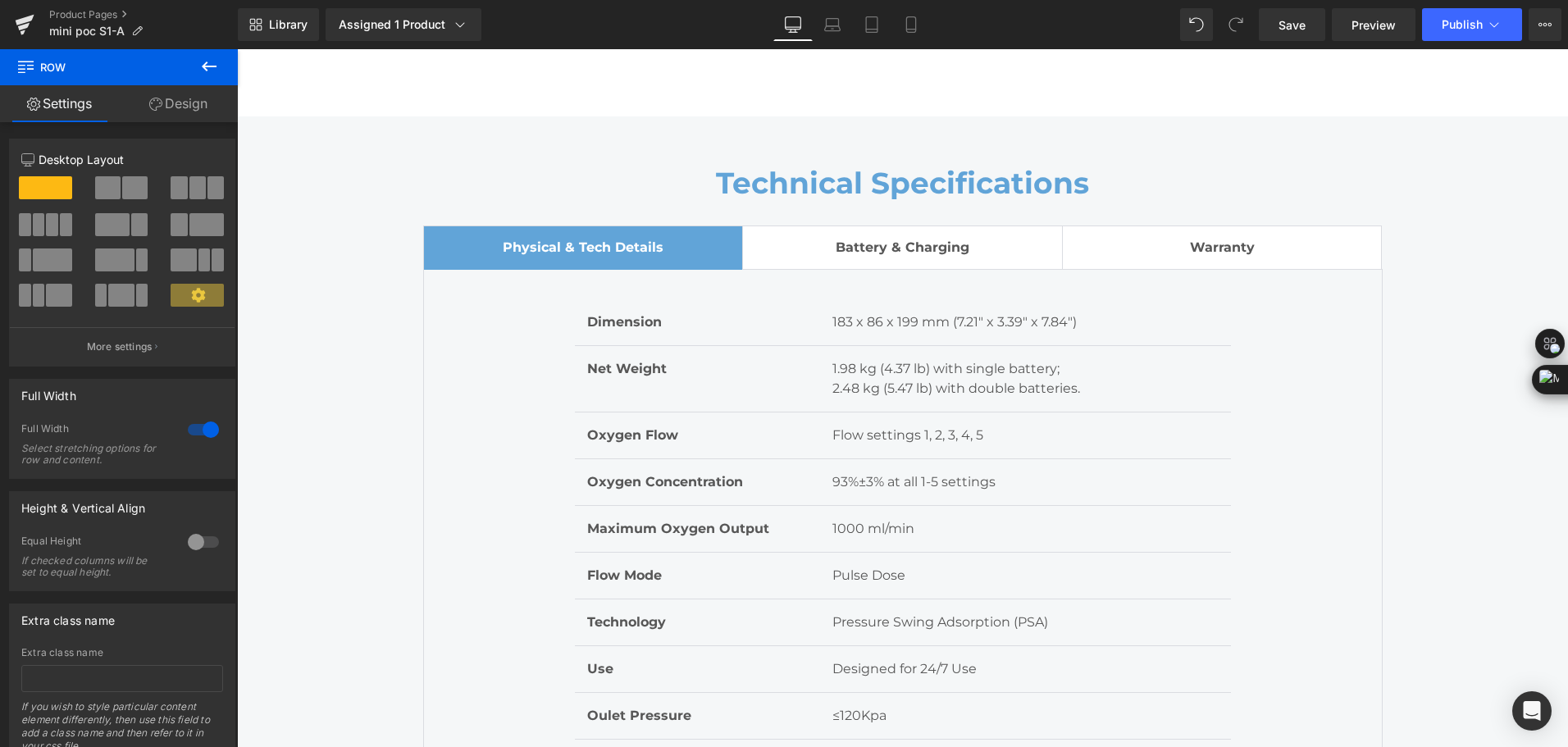
scroll to position [5166, 0]
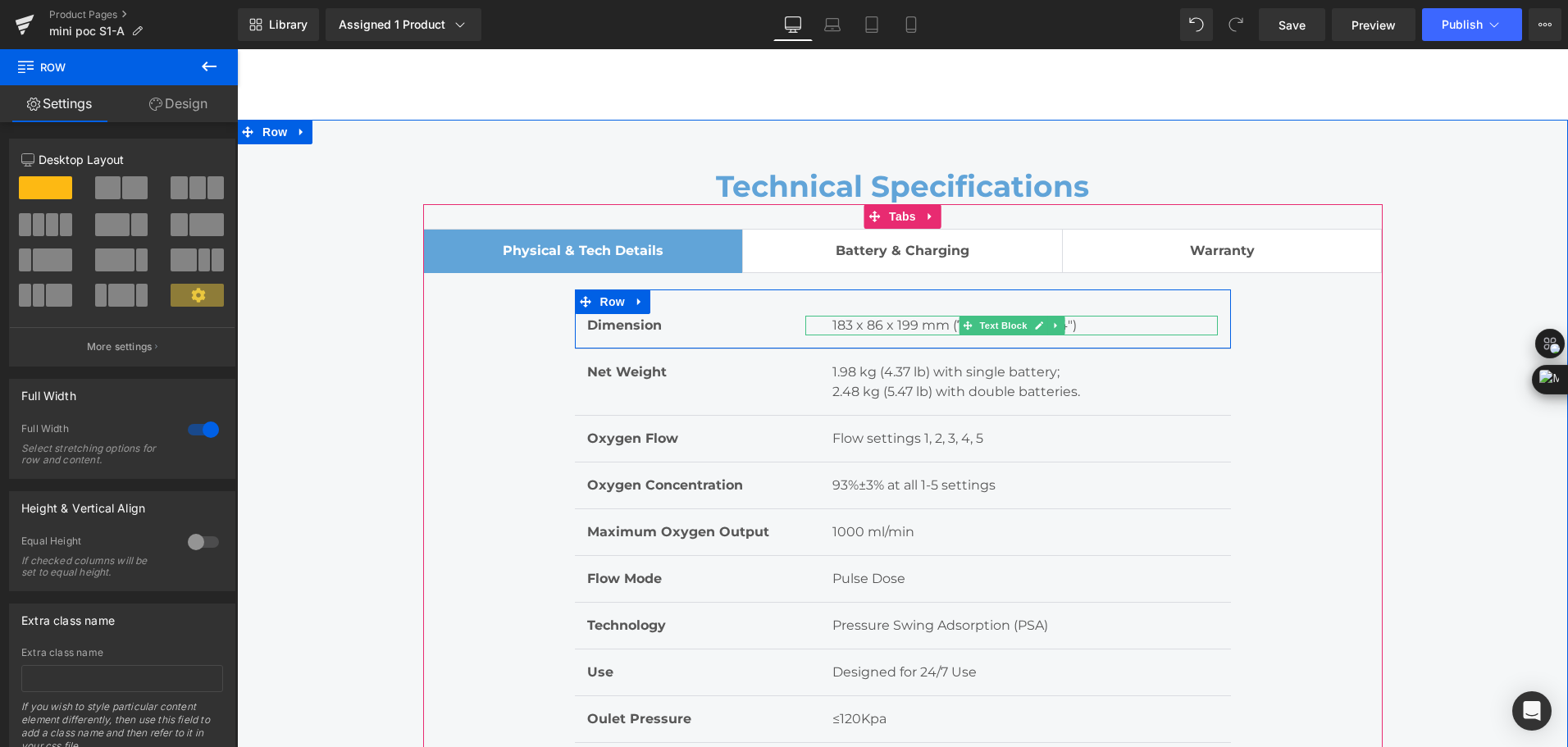
click at [833, 323] on p "183 x 86 x 199 mm (7.21" x 3.39" x 7.84")" at bounding box center [1025, 326] width 386 height 20
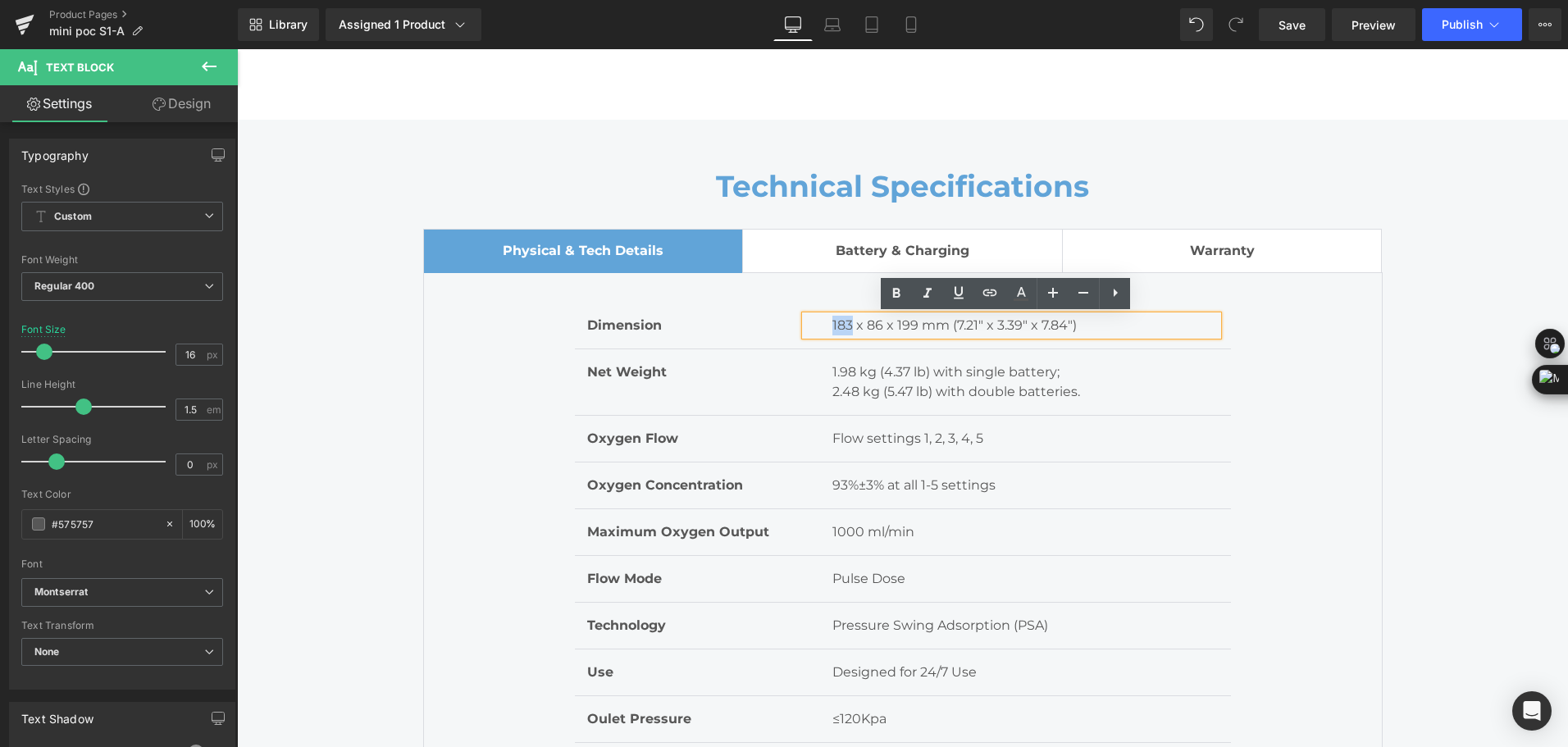
drag, startPoint x: 827, startPoint y: 323, endPoint x: 845, endPoint y: 319, distance: 18.4
click at [845, 319] on p "183 x 86 x 199 mm (7.21" x 3.39" x 7.84")" at bounding box center [1025, 326] width 386 height 20
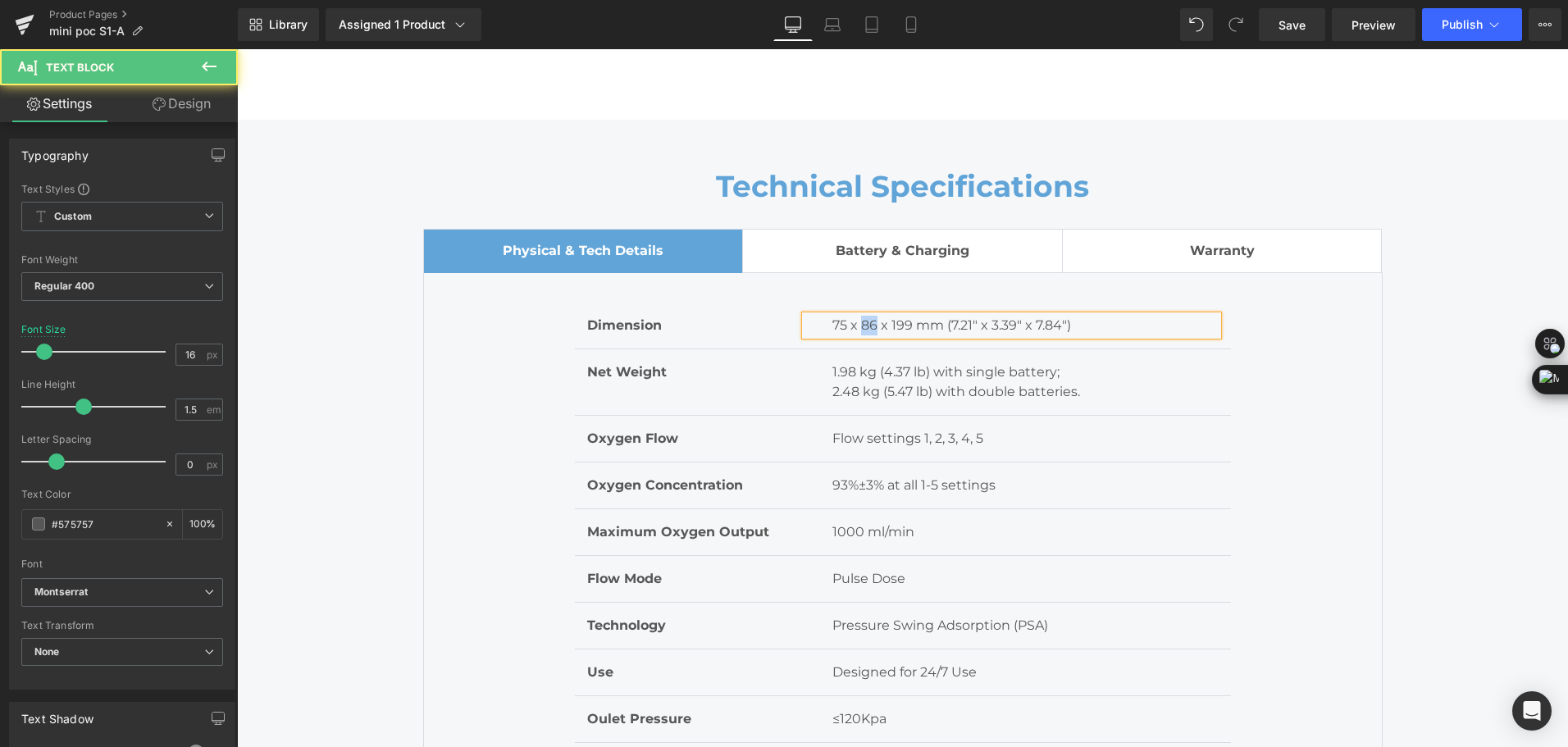
drag, startPoint x: 858, startPoint y: 325, endPoint x: 868, endPoint y: 323, distance: 10.2
click at [868, 323] on p "75 x 86 x 199 mm (7.21" x 3.39" x 7.84")" at bounding box center [1025, 326] width 386 height 20
click at [893, 323] on p "75 x 101 x 199 mm (7.21" x 3.39" x 7.84")" at bounding box center [1025, 326] width 386 height 20
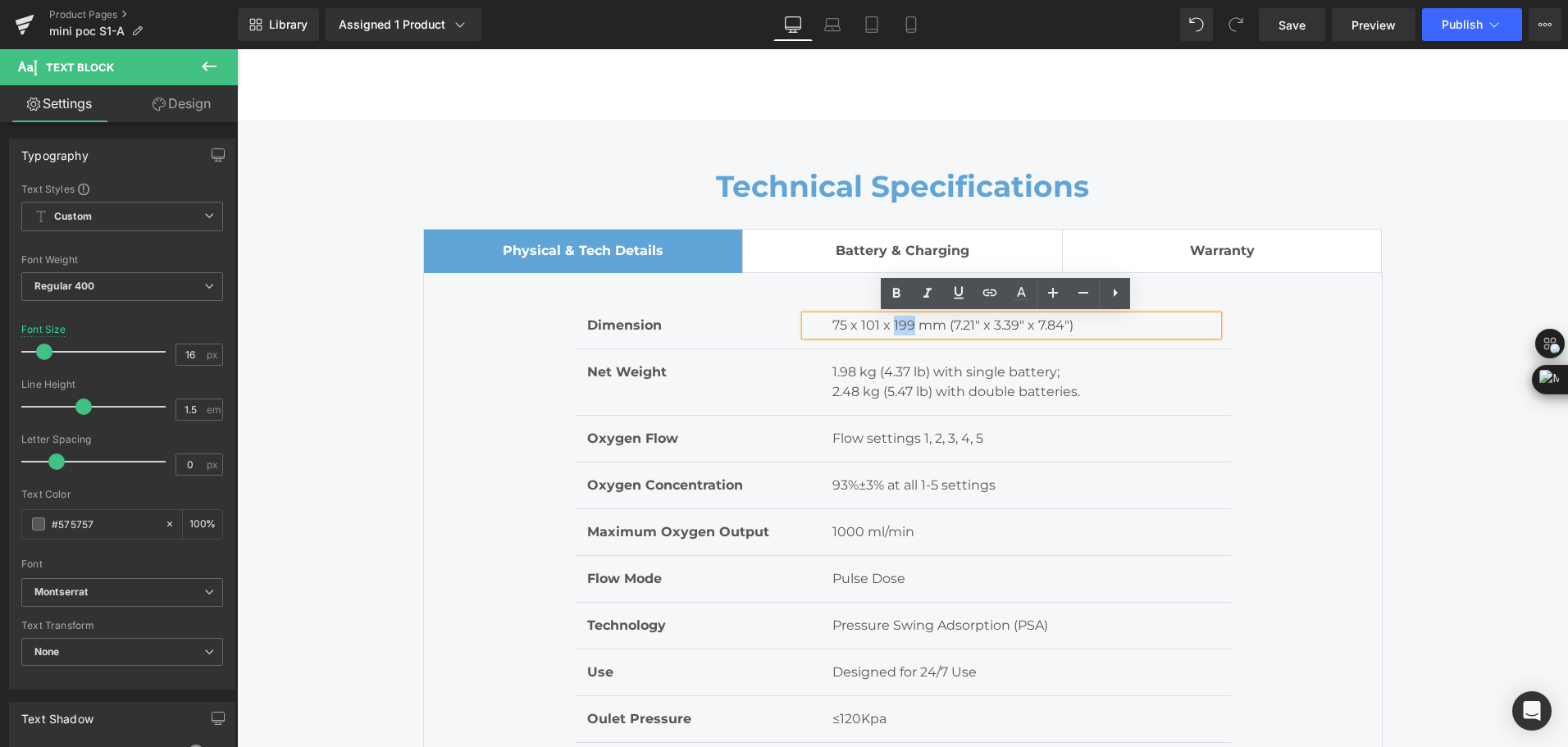
drag, startPoint x: 888, startPoint y: 321, endPoint x: 907, endPoint y: 315, distance: 19.9
click at [907, 316] on p "75 x 101 x 199 mm (7.21" x 3.39" x 7.84")" at bounding box center [1025, 326] width 386 height 20
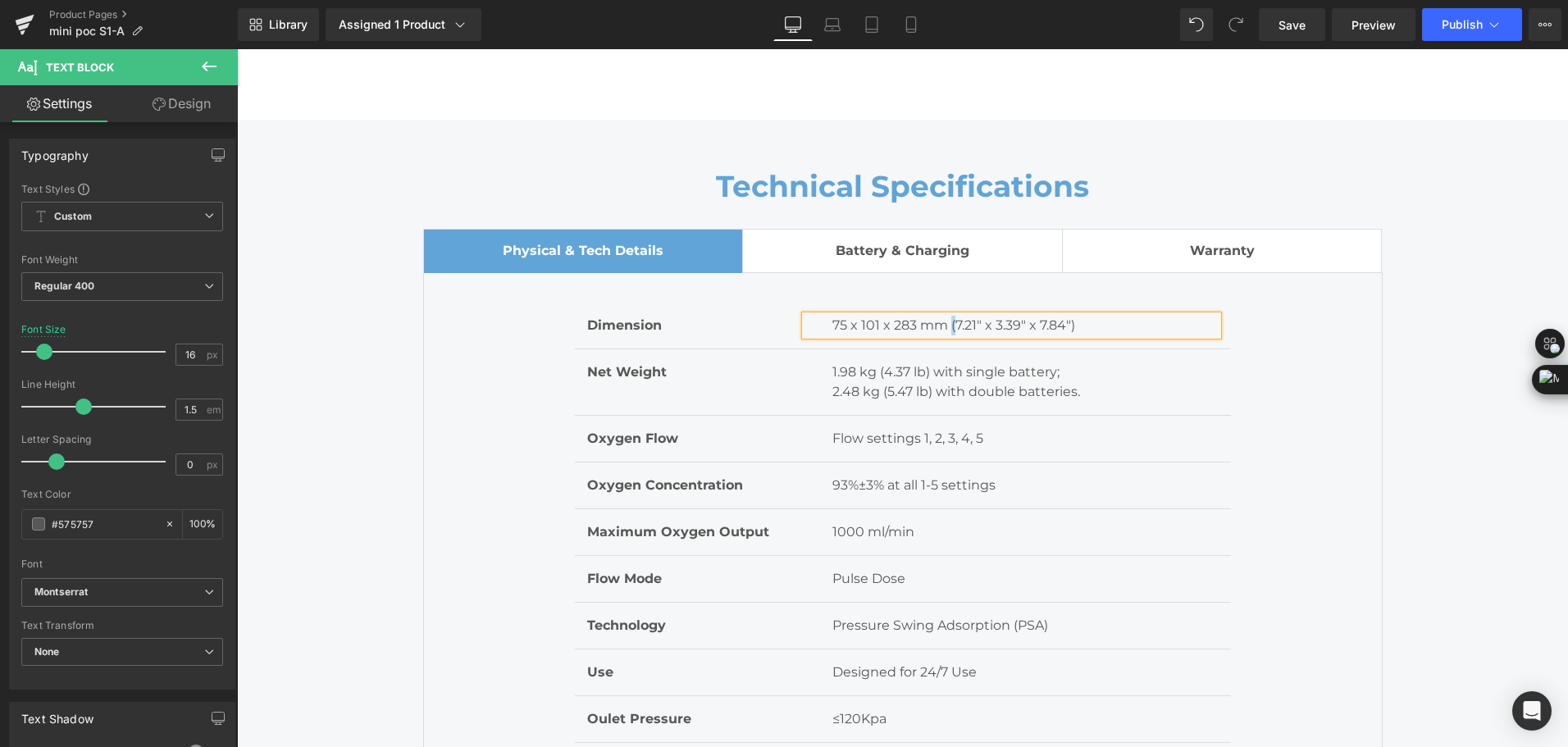
click at [949, 321] on p "75 x 101 x 283 mm (7.21" x 3.39" x 7.84")" at bounding box center [1025, 326] width 386 height 20
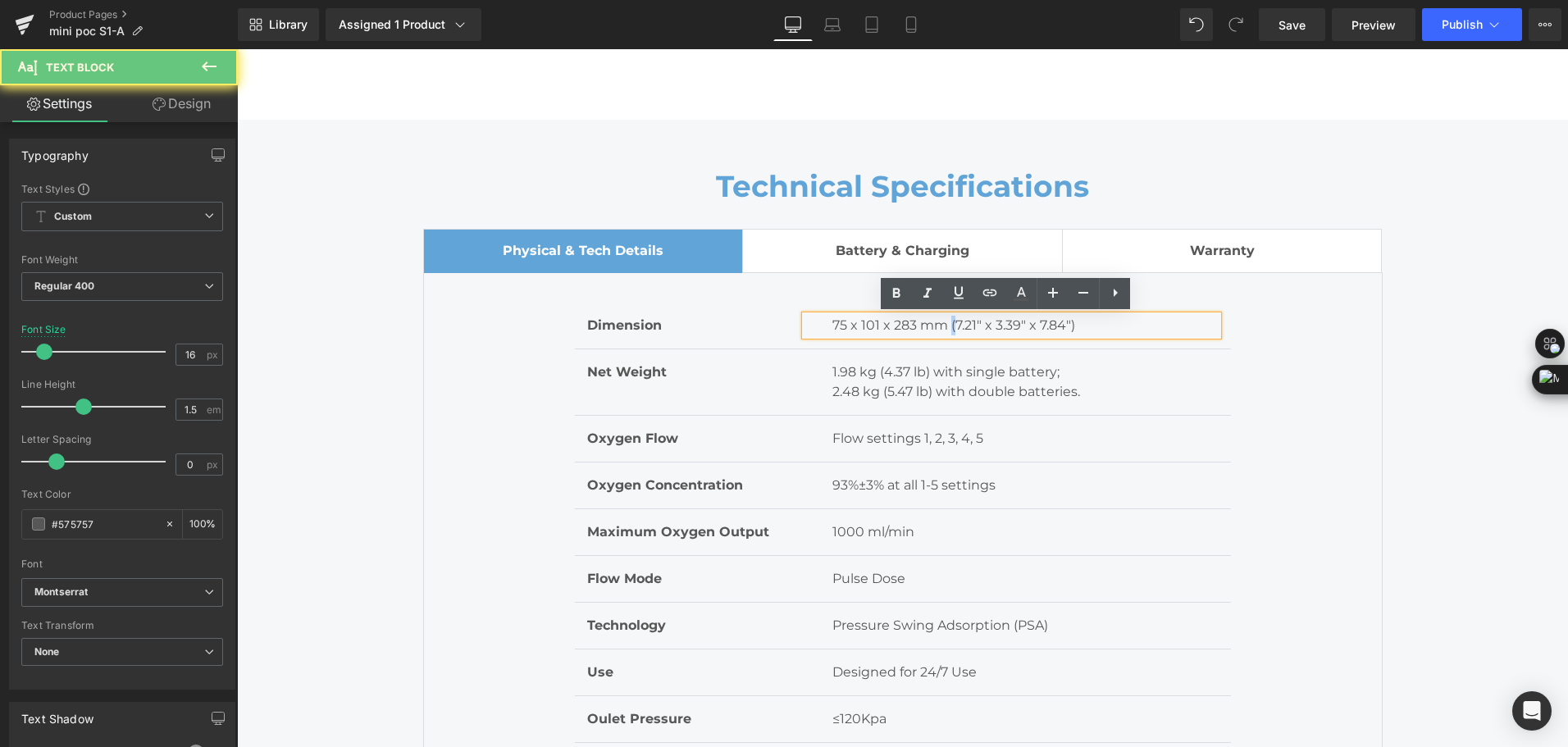
click at [949, 323] on p "75 x 101 x 283 mm (7.21" x 3.39" x 7.84")" at bounding box center [1025, 326] width 386 height 20
drag, startPoint x: 949, startPoint y: 323, endPoint x: 971, endPoint y: 322, distance: 22.0
click at [971, 322] on p "75 x 101 x 283 mm (7.21" x 3.39" x 7.84")" at bounding box center [1025, 326] width 386 height 20
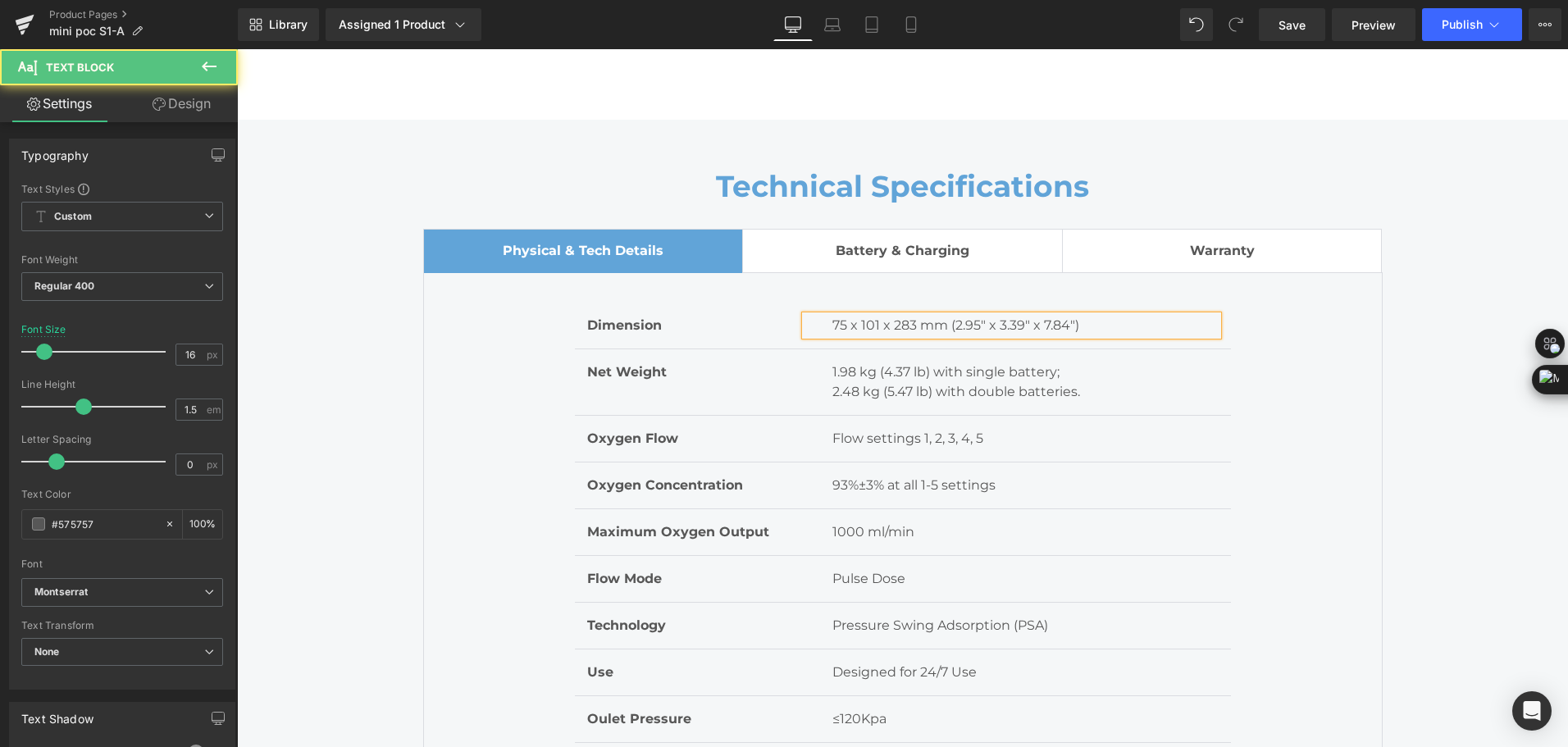
click at [1002, 322] on p "75 x 101 x 283 mm (2.95" x 3.39" x 7.84")" at bounding box center [1025, 326] width 386 height 20
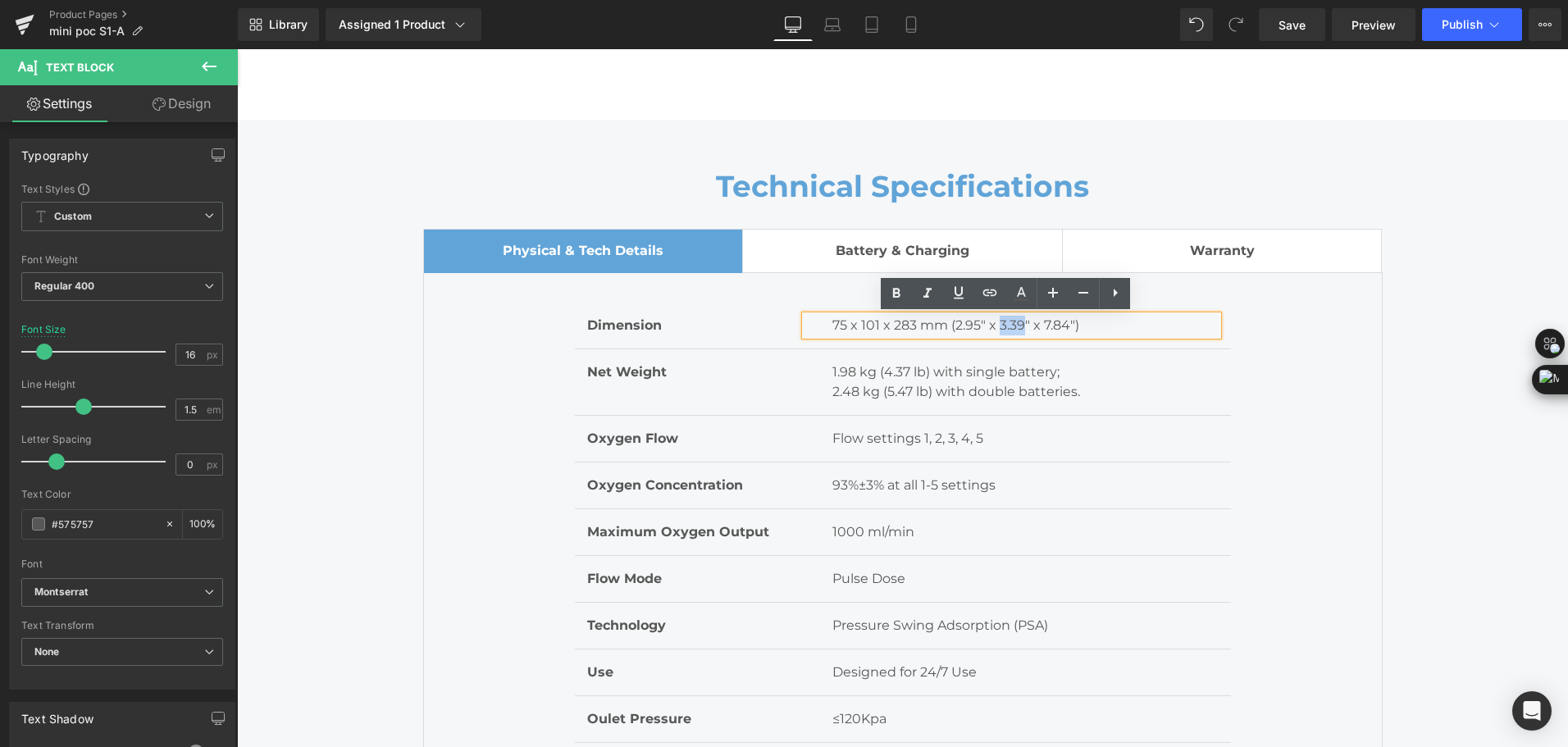
drag, startPoint x: 995, startPoint y: 327, endPoint x: 1020, endPoint y: 322, distance: 25.5
click at [1020, 322] on p "75 x 101 x 283 mm (2.95" x 3.39" x 7.84")" at bounding box center [1025, 326] width 386 height 20
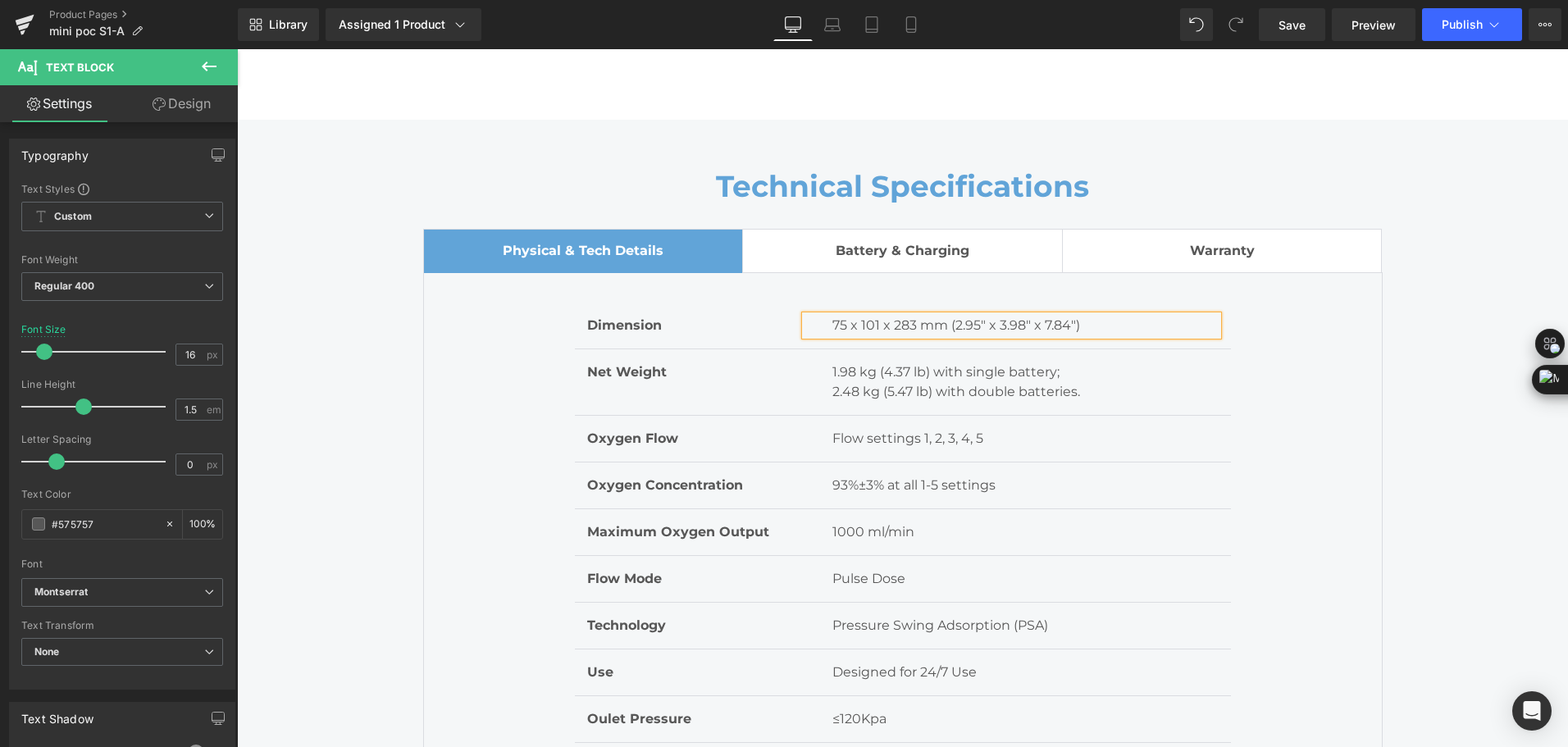
click at [1043, 329] on p "75 x 101 x 283 mm (2.95" x 3.98" x 7.84")" at bounding box center [1025, 326] width 386 height 20
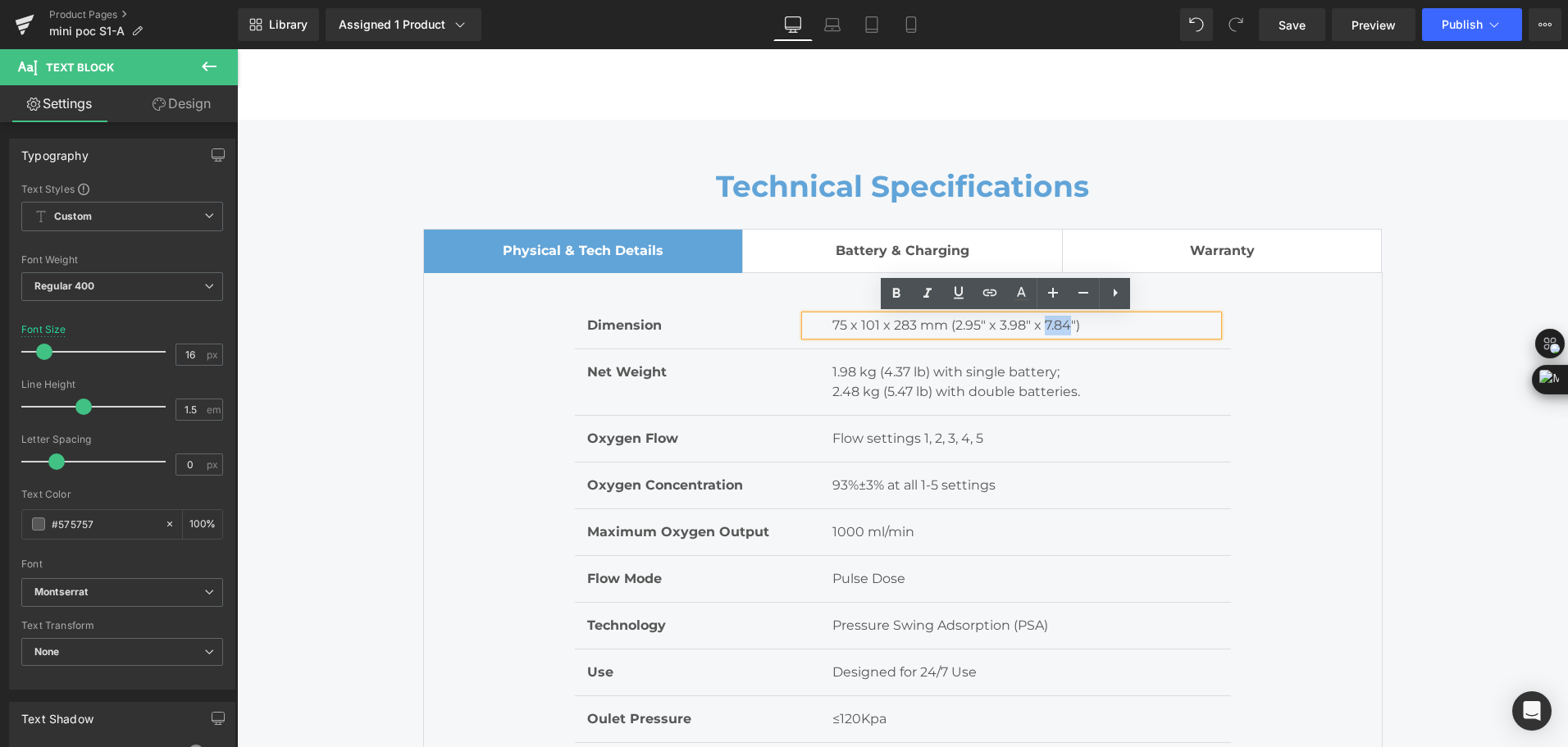
drag, startPoint x: 1039, startPoint y: 326, endPoint x: 1062, endPoint y: 326, distance: 23.0
click at [1062, 326] on p "75 x 101 x 283 mm (2.95" x 3.98" x 7.84")" at bounding box center [1025, 326] width 386 height 20
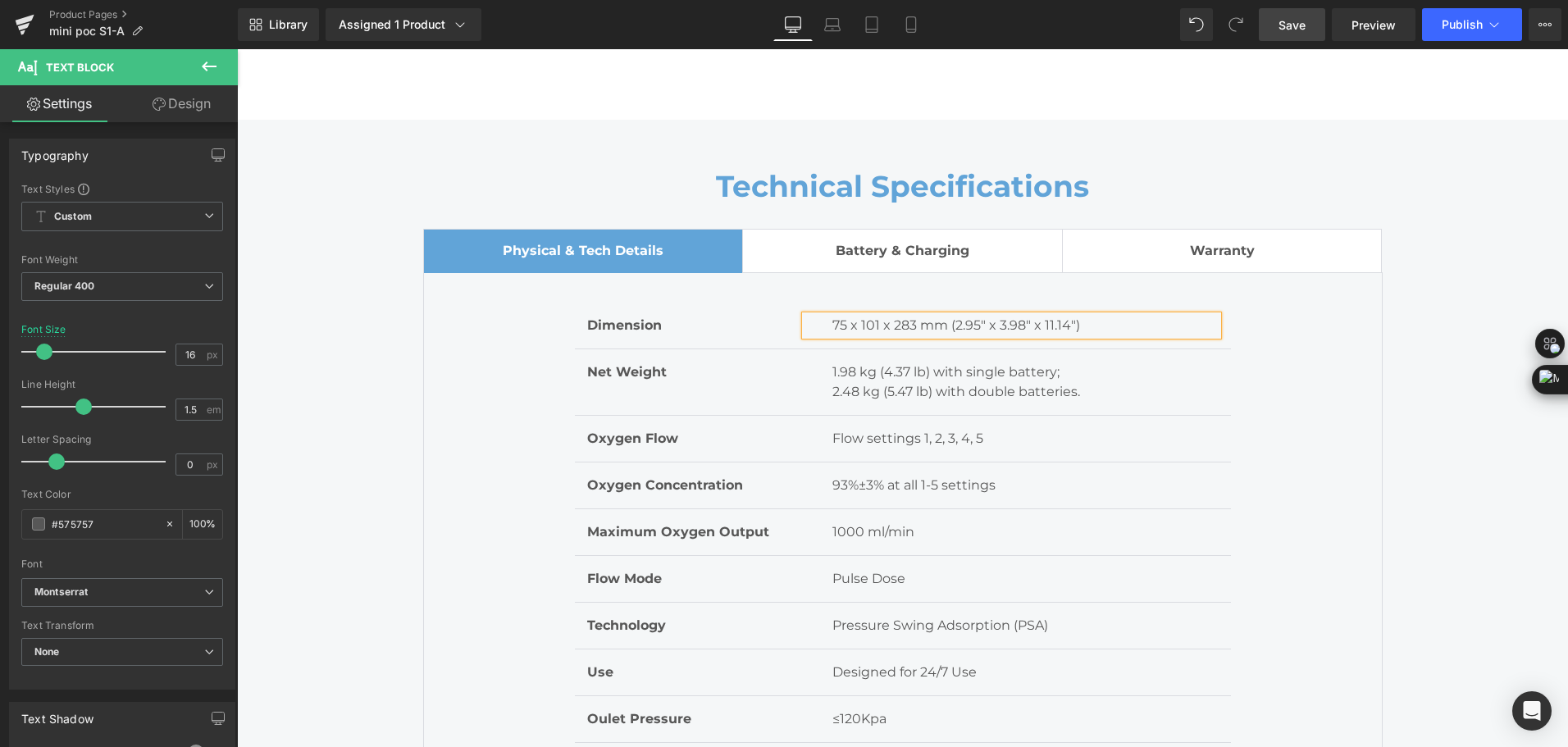
click at [1301, 22] on span "Save" at bounding box center [1292, 25] width 27 height 17
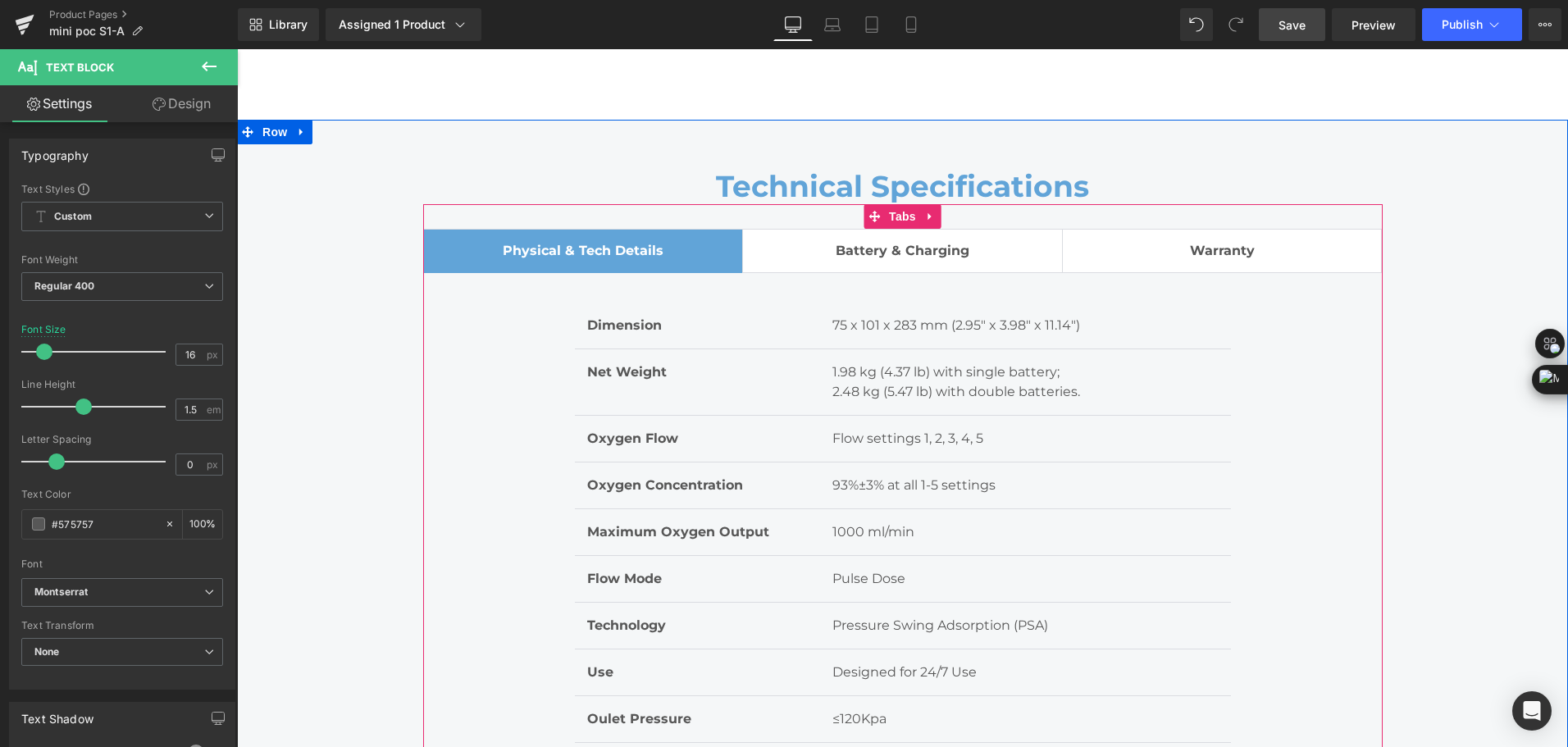
click at [237, 49] on div at bounding box center [237, 49] width 0 height 0
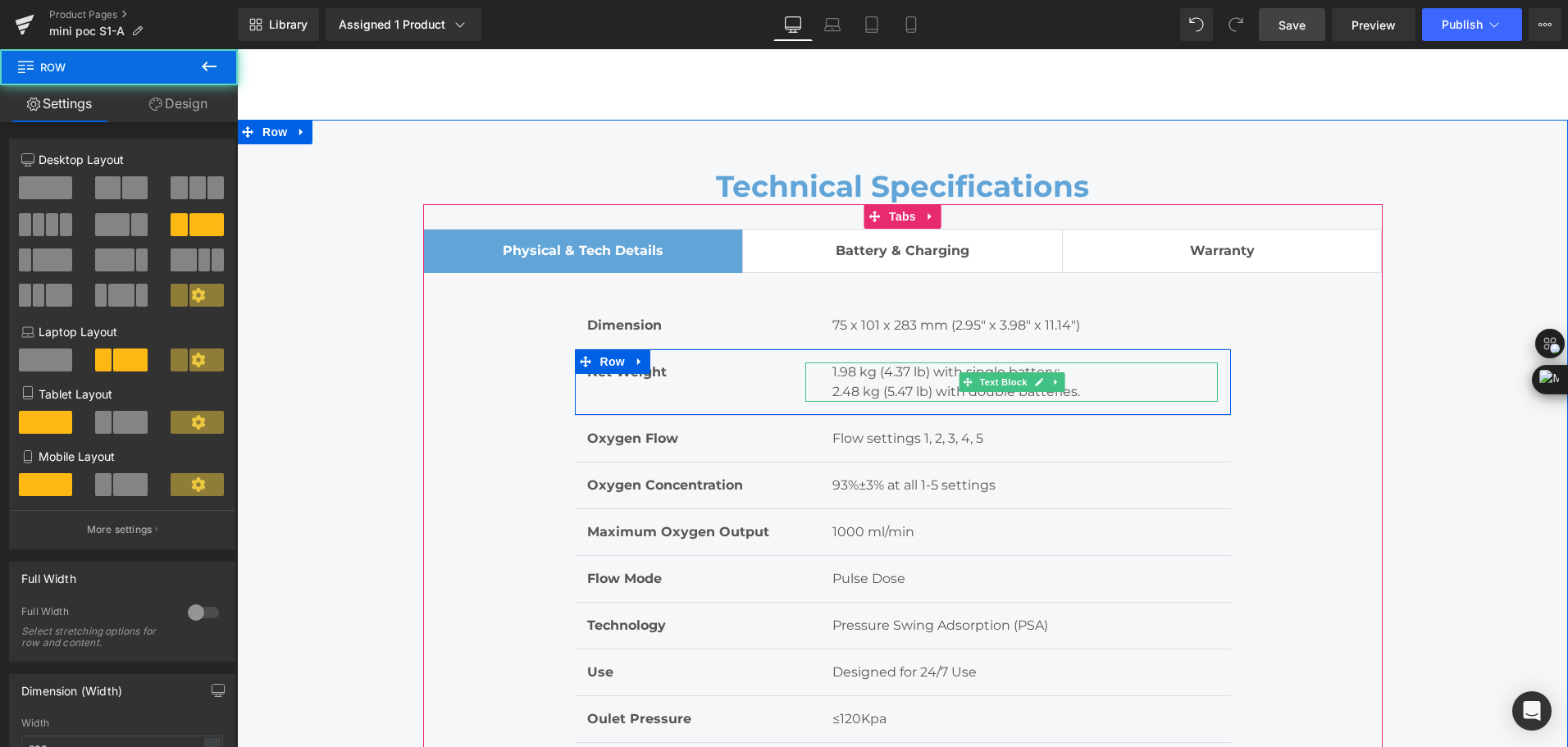
click at [847, 383] on p "2.48 kg (5.47 lb) with double batteries." at bounding box center [1025, 392] width 386 height 20
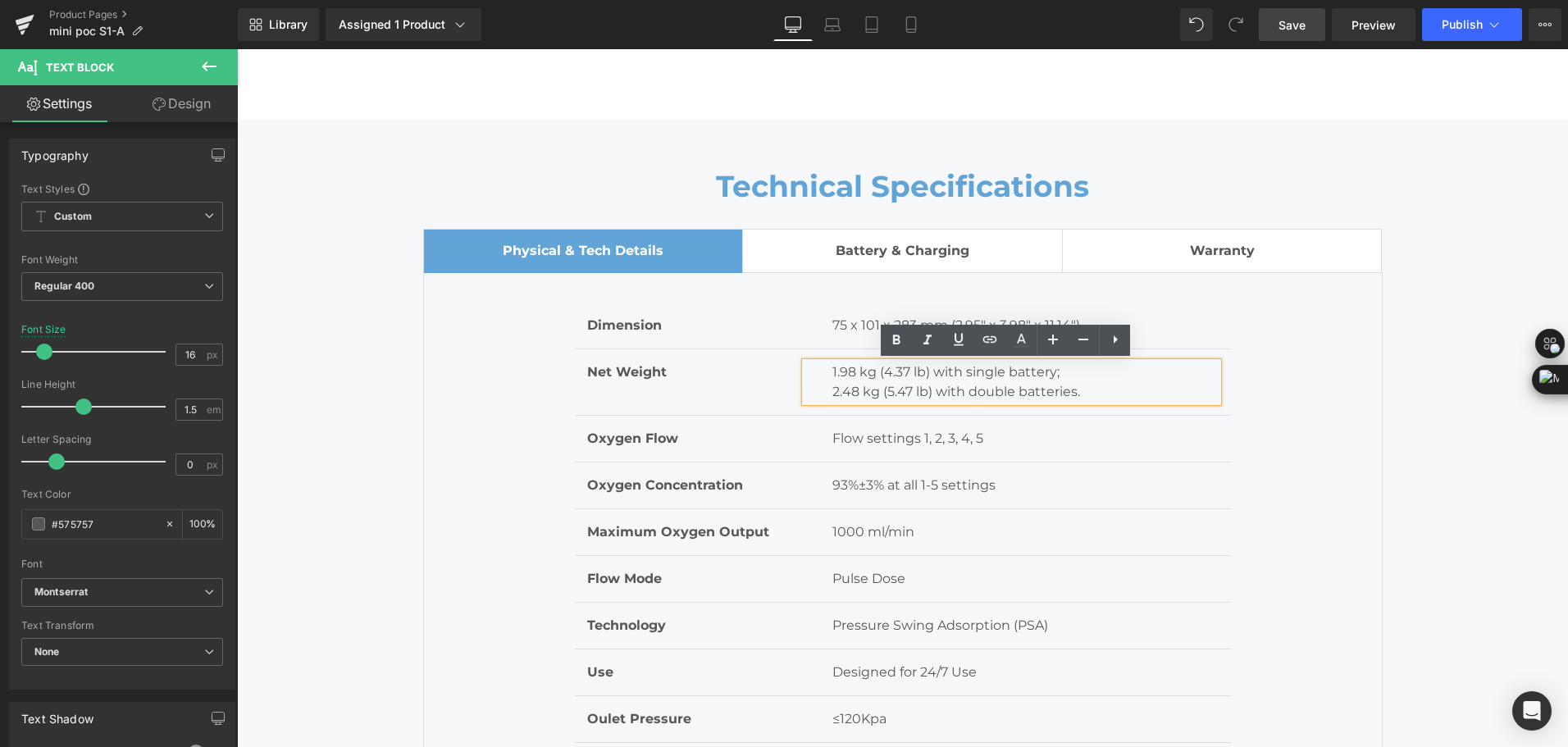
click at [833, 379] on p "1.98 kg (4.37 lb) with single battery;" at bounding box center [1025, 373] width 386 height 20
drag, startPoint x: 835, startPoint y: 369, endPoint x: 848, endPoint y: 374, distance: 13.9
click at [848, 374] on p "1.98 kg (4.37 lb) with single battery;" at bounding box center [1025, 373] width 386 height 20
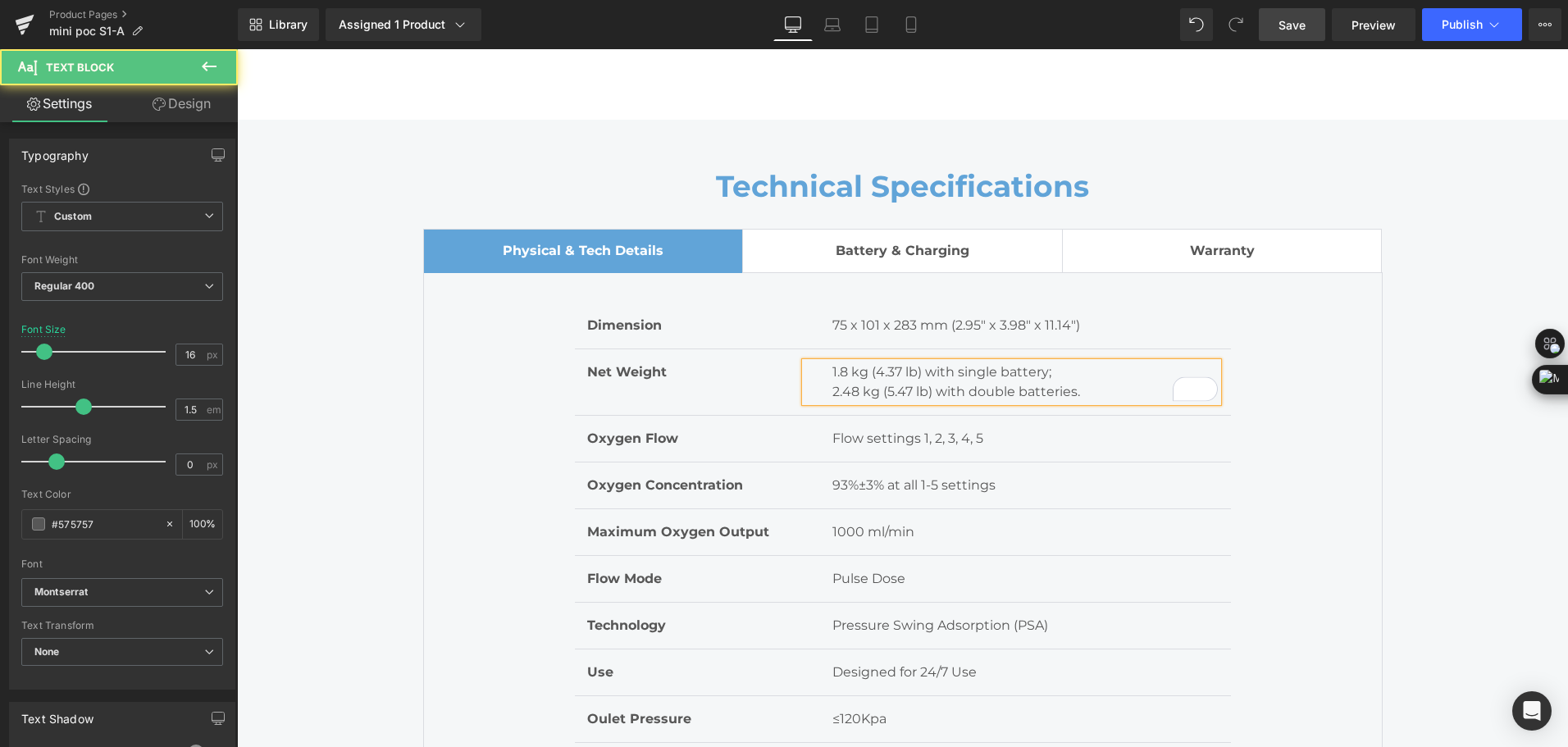
click at [868, 383] on p "2.48 kg (5.47 lb) with double batteries." at bounding box center [1025, 392] width 386 height 20
click at [855, 383] on p "2.48 kg (5.47 lb) with double batteries." at bounding box center [1025, 392] width 386 height 20
click at [874, 396] on p "2.48 kg (5.47 lb) with double batteries." at bounding box center [1025, 392] width 386 height 20
click at [870, 375] on p "1.8 kg (4.37 lb) with single battery;" at bounding box center [1025, 373] width 386 height 20
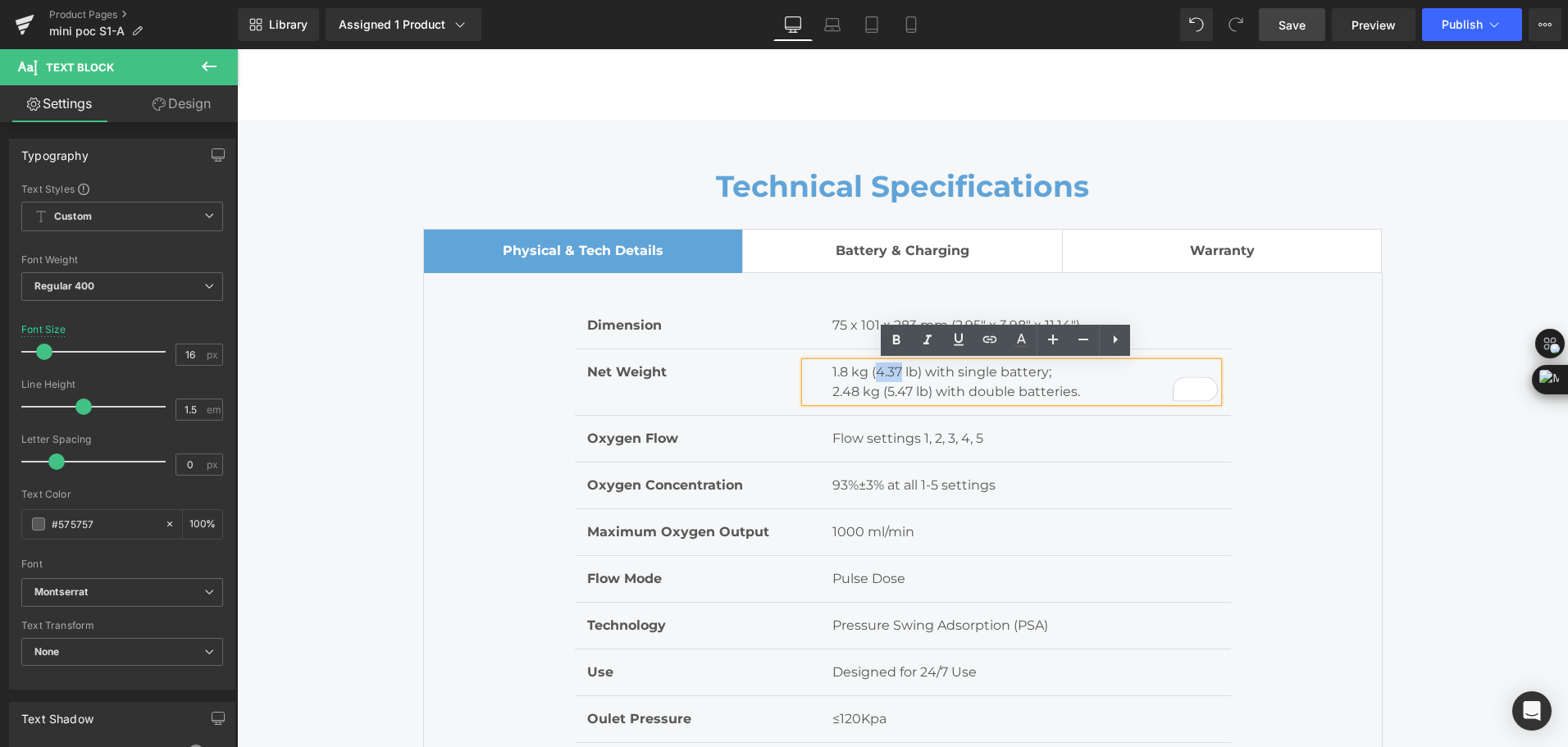
drag, startPoint x: 870, startPoint y: 375, endPoint x: 898, endPoint y: 374, distance: 28.0
click at [898, 374] on p "1.8 kg (4.37 lb) with single battery;" at bounding box center [1025, 373] width 386 height 20
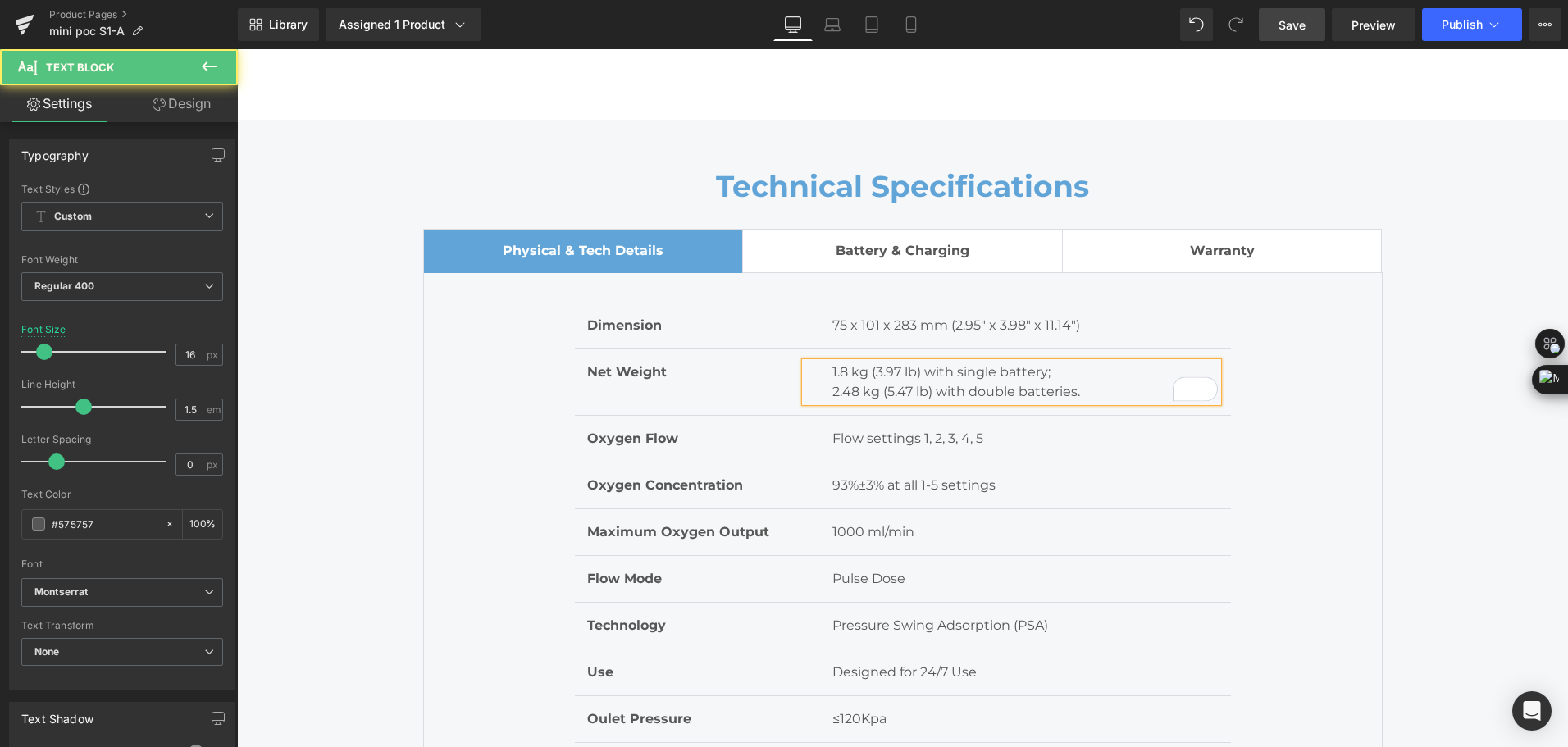
click at [868, 372] on p "1.8 kg (3.97 lb) with single battery;" at bounding box center [1025, 373] width 386 height 20
click at [871, 369] on p "1.8 kg (3.97 lb) with single battery;" at bounding box center [1025, 373] width 386 height 20
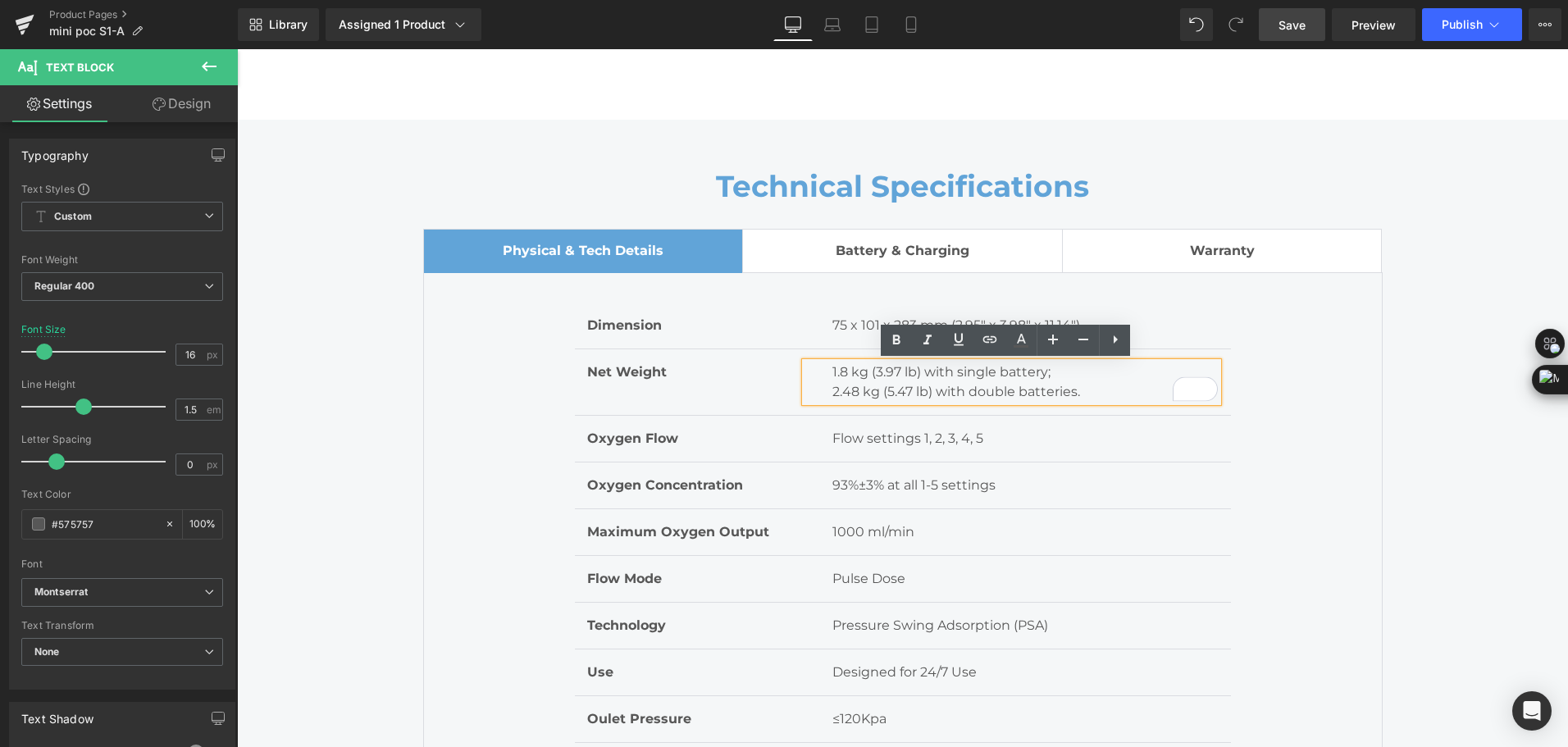
click at [871, 369] on p "1.8 kg (3.97 lb) with single battery;" at bounding box center [1025, 373] width 386 height 20
drag, startPoint x: 827, startPoint y: 374, endPoint x: 860, endPoint y: 375, distance: 33.0
click at [860, 375] on p "1.8 kg (3.97 lb) with single battery;" at bounding box center [1025, 373] width 386 height 20
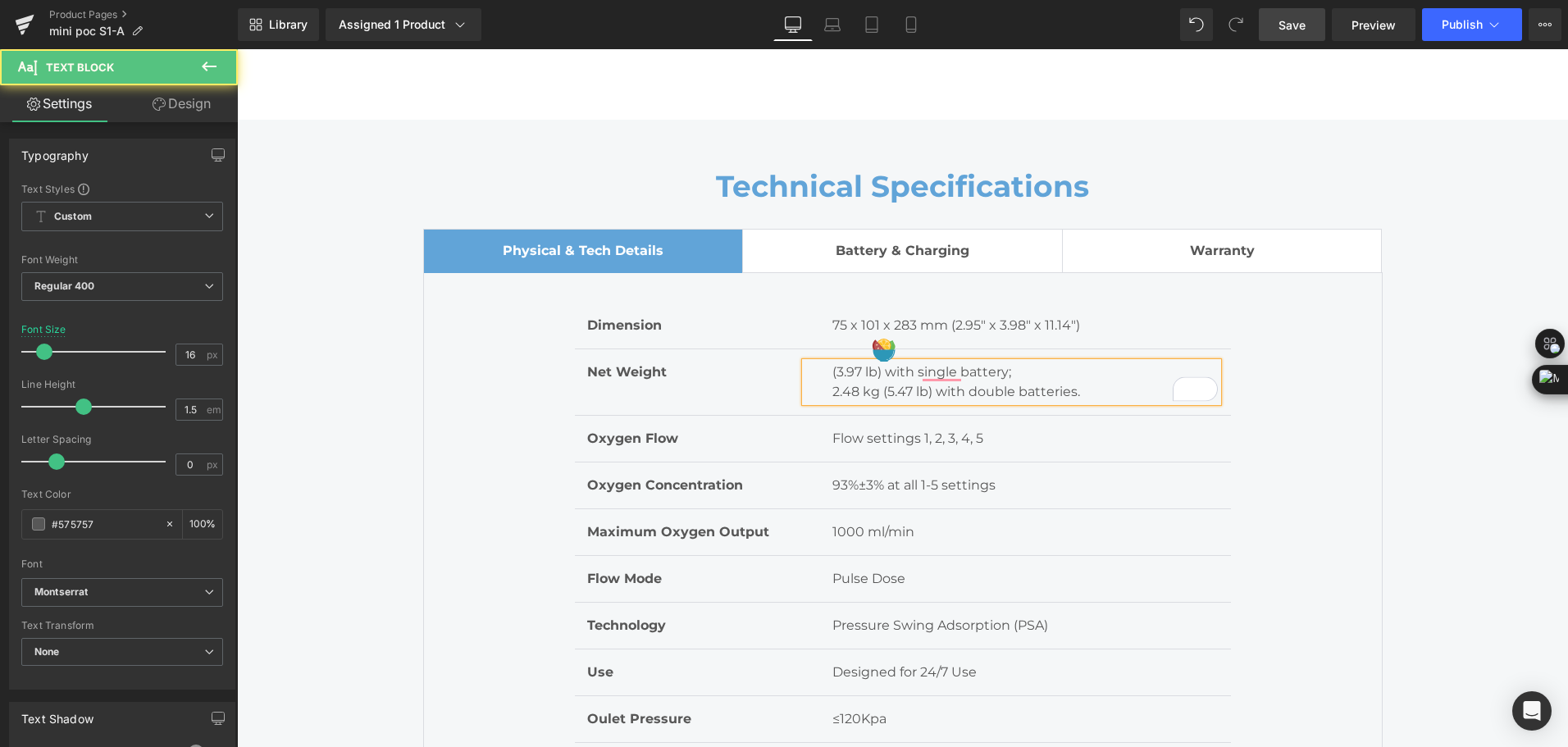
click at [840, 373] on p "(3.97 lb) with single battery;" at bounding box center [1025, 373] width 386 height 20
click at [833, 372] on p "(3.97 lb) with single battery;" at bounding box center [1025, 373] width 386 height 20
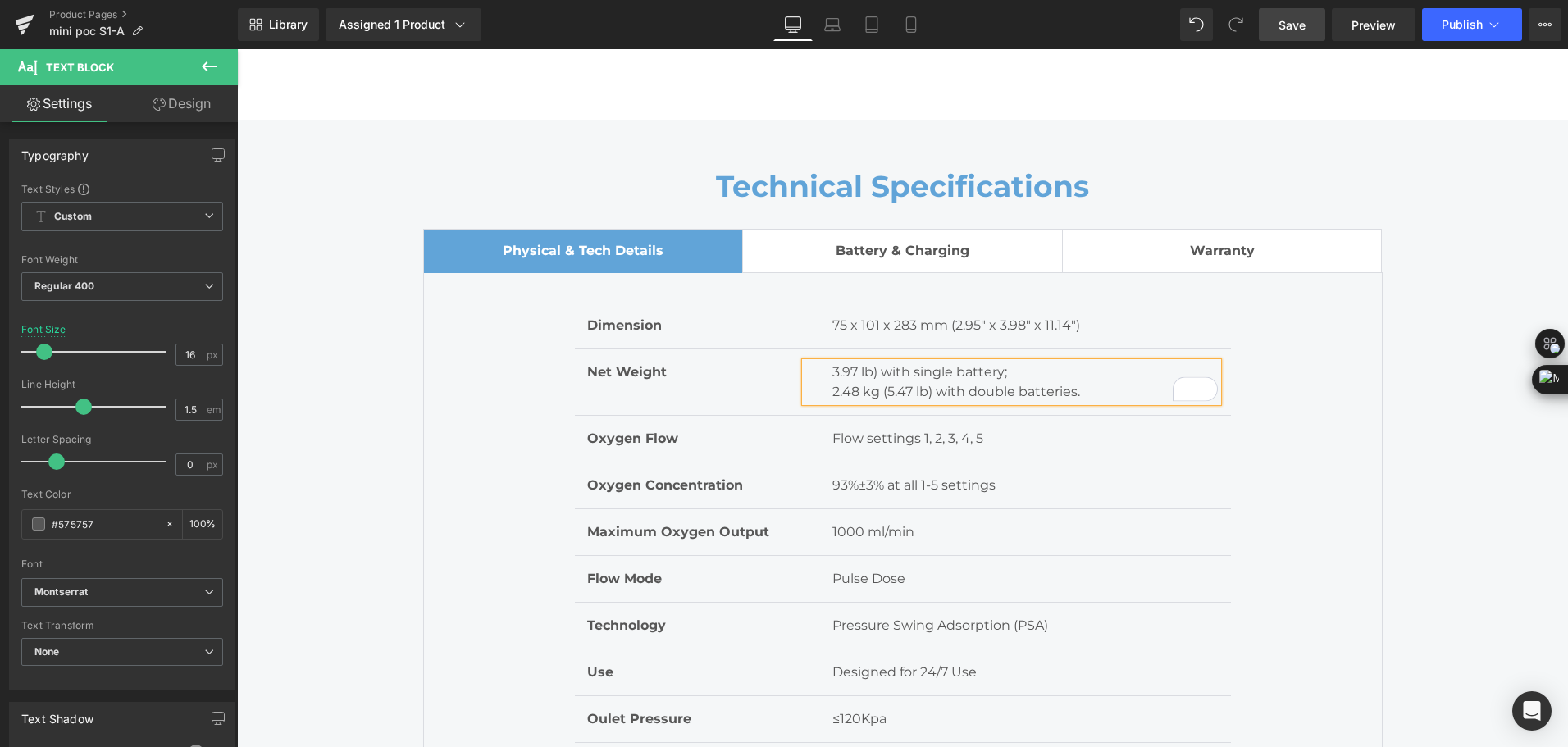
click at [876, 373] on p "3.97 lb) with single battery;" at bounding box center [1025, 373] width 386 height 20
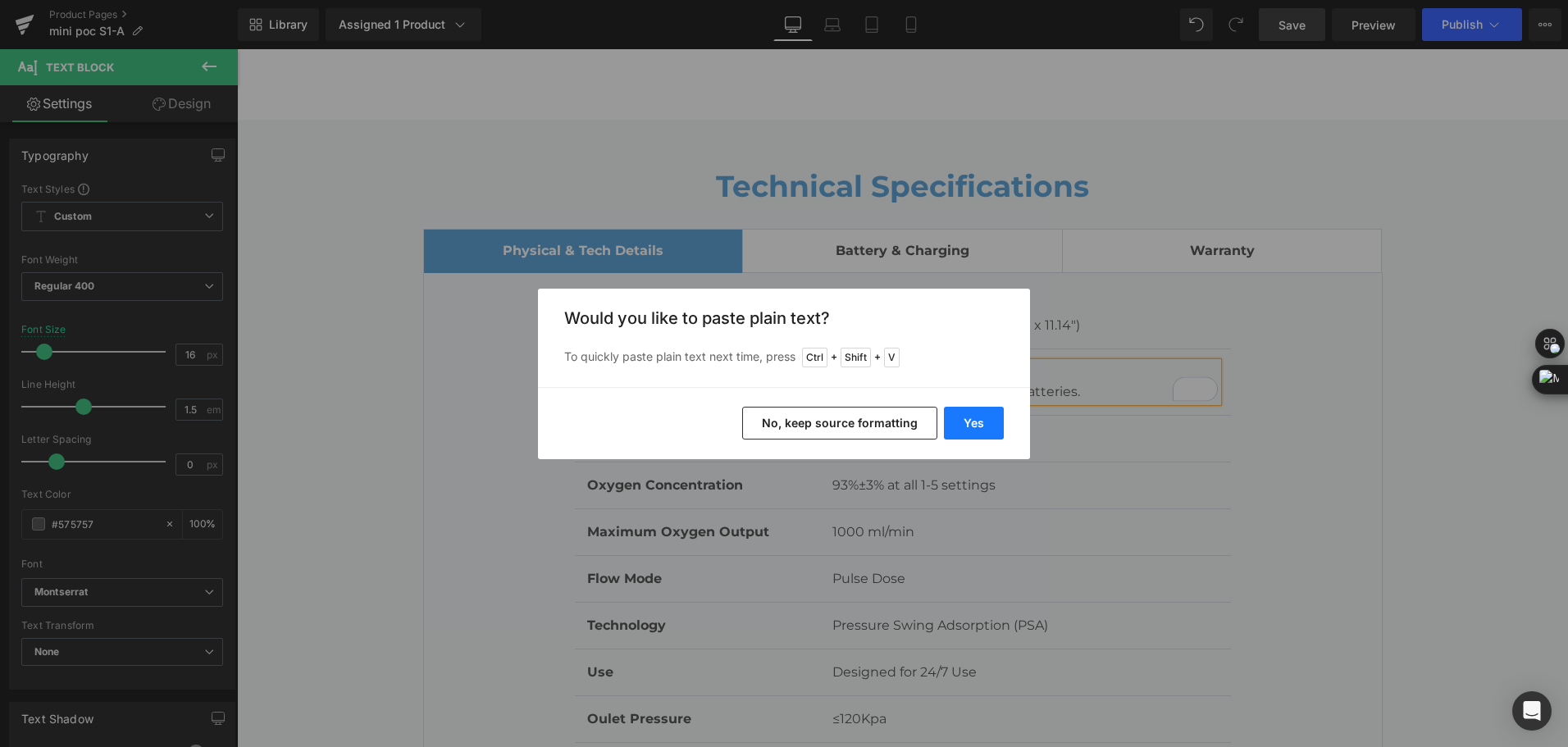
click at [963, 417] on button "Yes" at bounding box center [973, 423] width 60 height 33
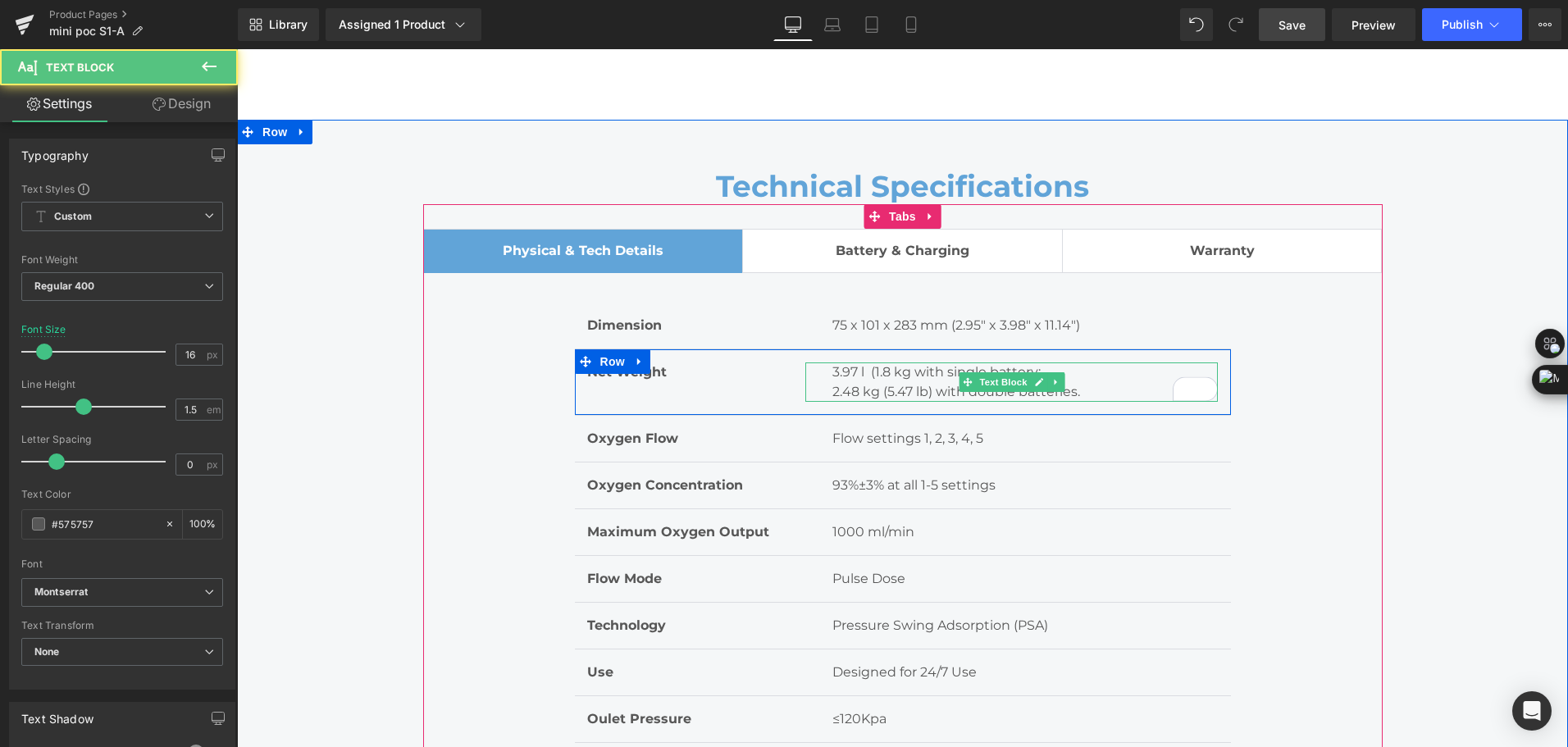
click at [909, 369] on p "3.97 l (1.8 kg with single battery;" at bounding box center [1025, 373] width 386 height 20
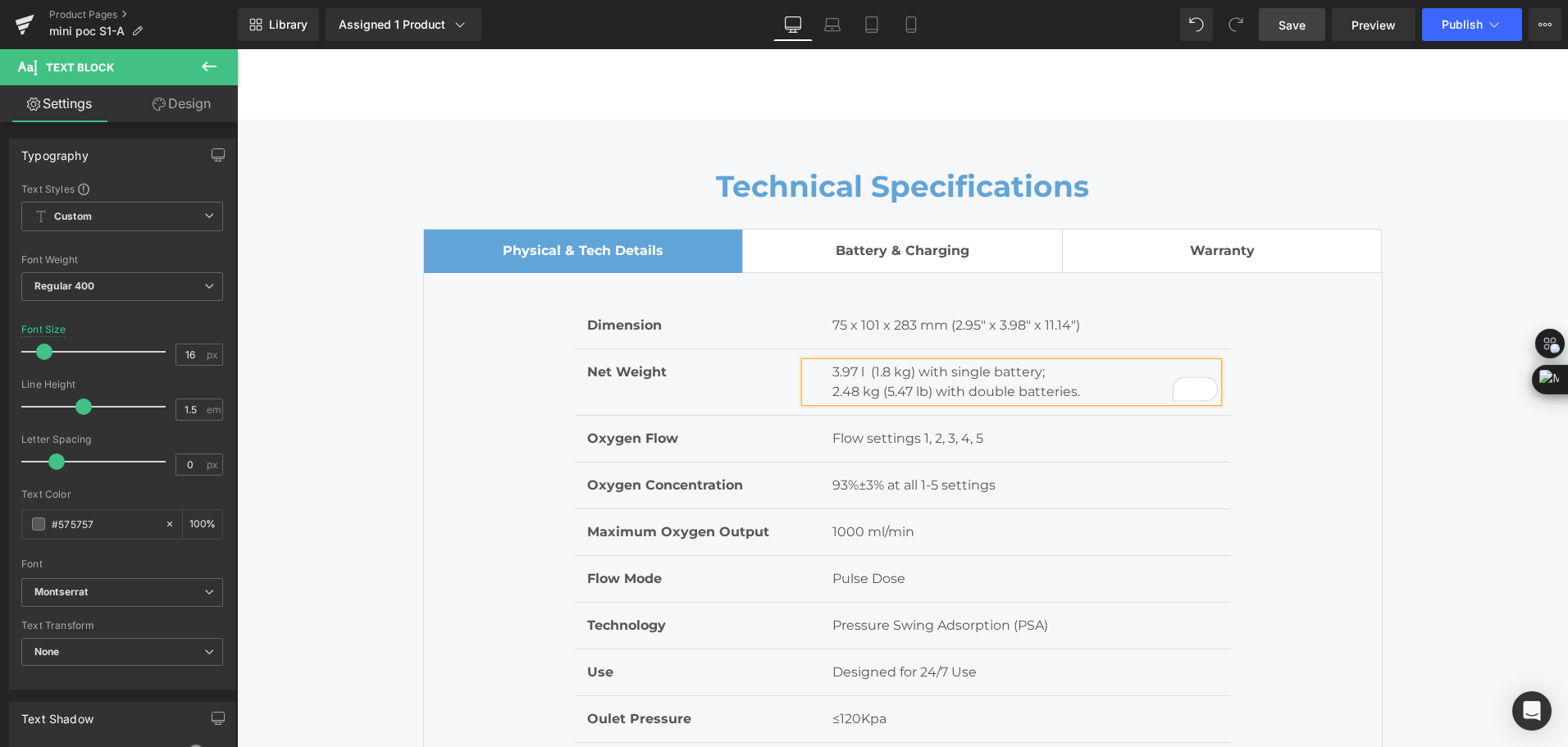
click at [986, 381] on p "3.97 l (1.8 kg) with single battery;" at bounding box center [1025, 373] width 386 height 20
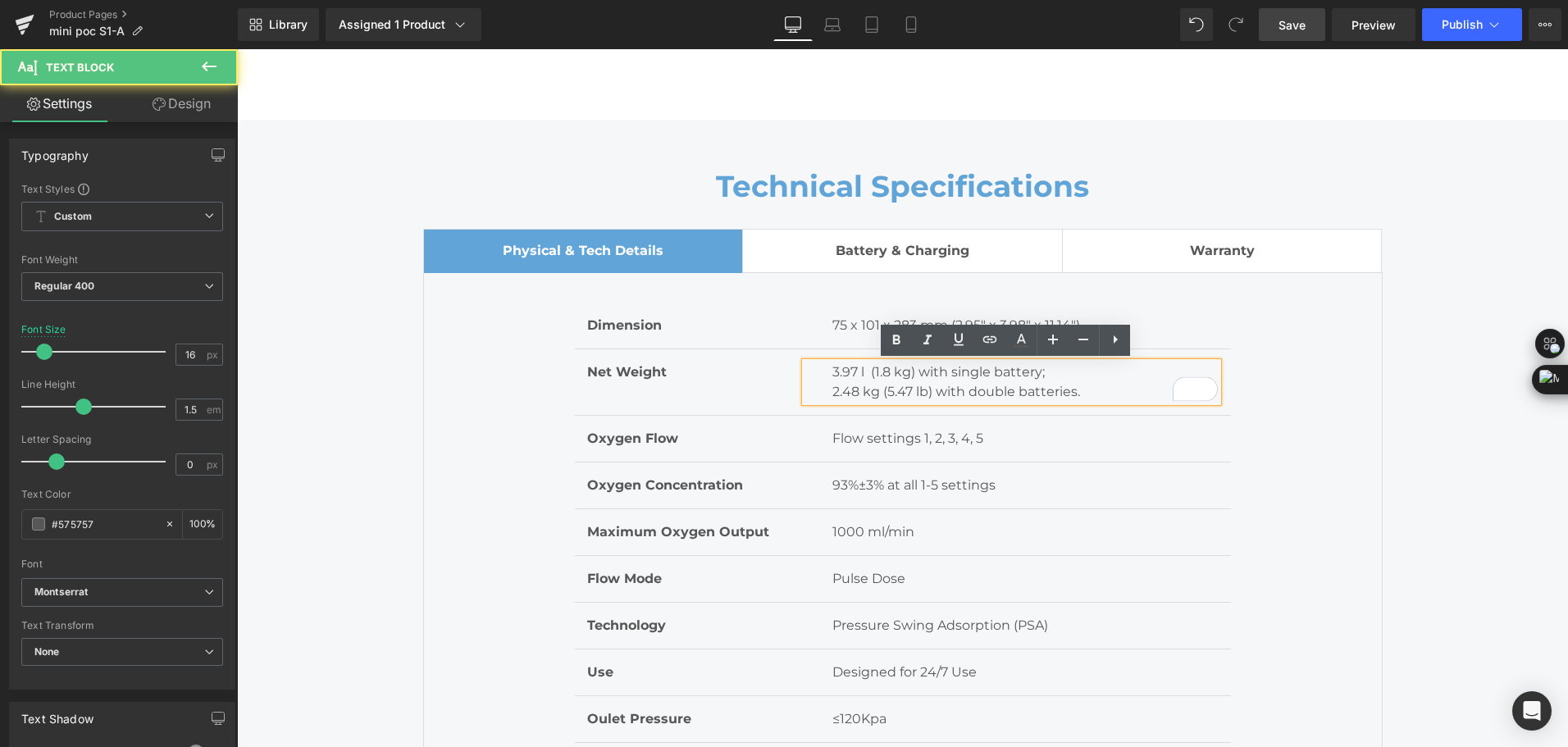
click at [882, 383] on p "2.48 kg (5.47 lb) with double batteries." at bounding box center [1025, 392] width 386 height 20
click at [863, 372] on p "3.97 l (1.8 kg) with single battery;" at bounding box center [1025, 373] width 386 height 20
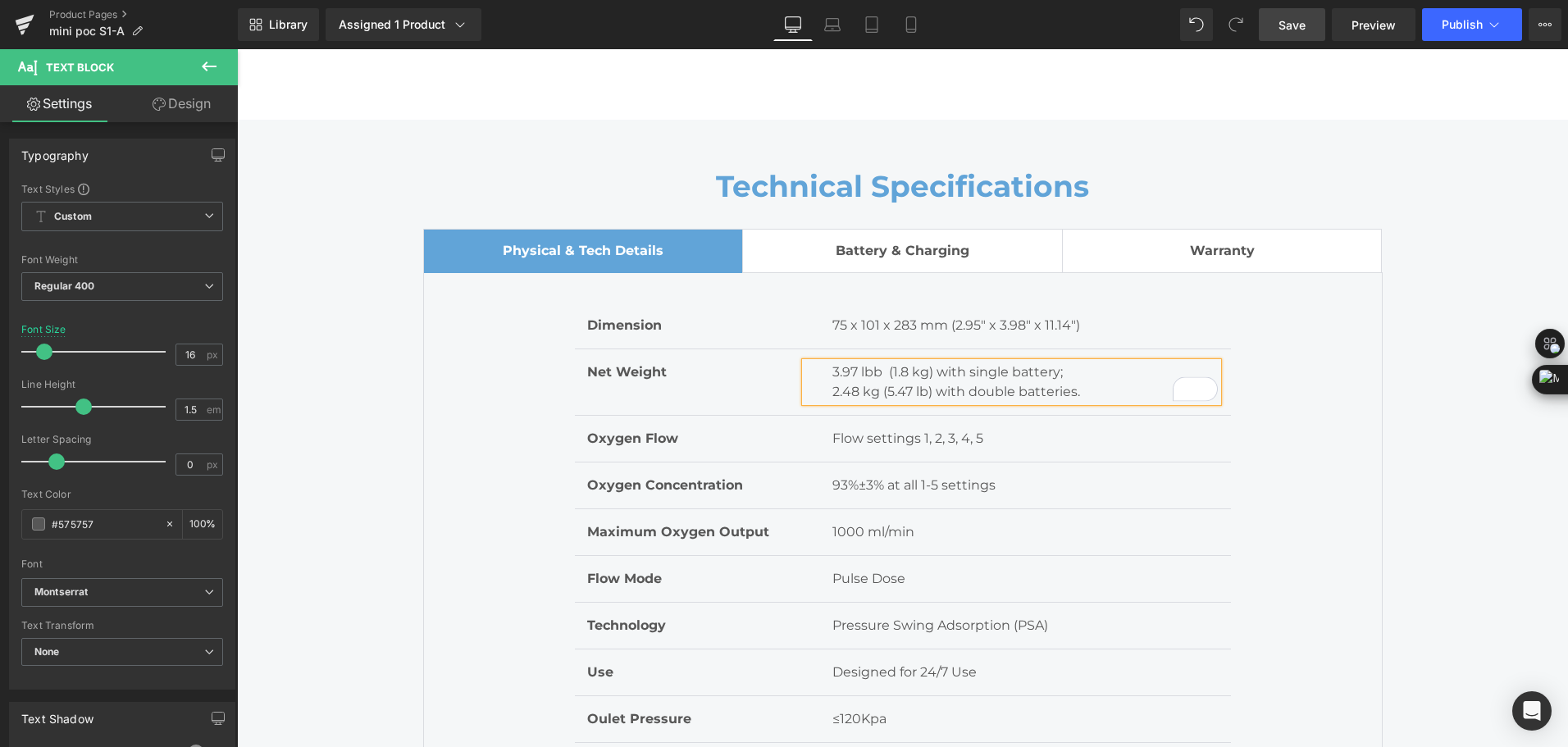
click at [1057, 412] on div "Net Weight Text Block 3.97 lbb (1.8 kg) with single battery; 2.48 kg (5.47 lb) …" at bounding box center [902, 383] width 656 height 67
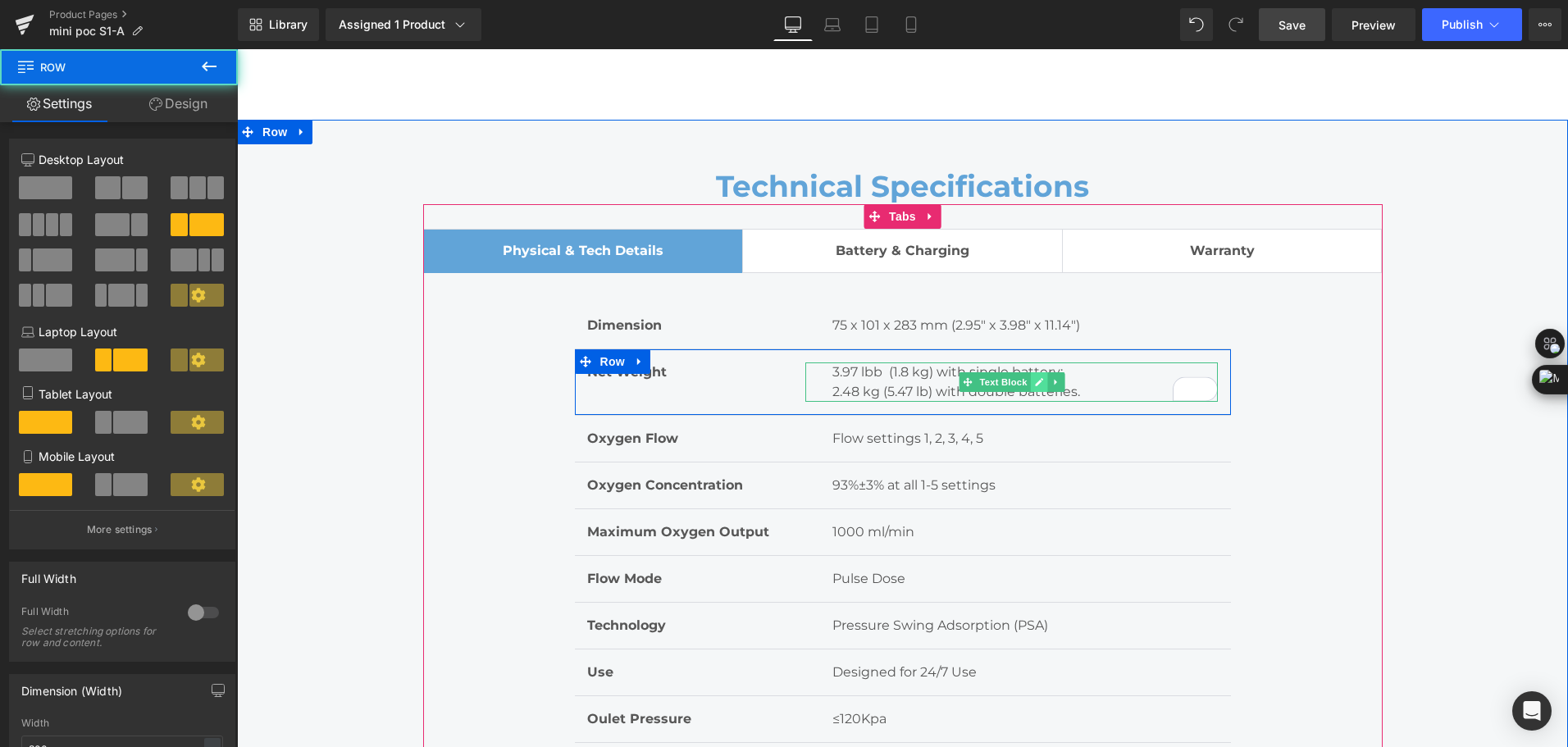
click at [1037, 375] on link at bounding box center [1039, 383] width 17 height 20
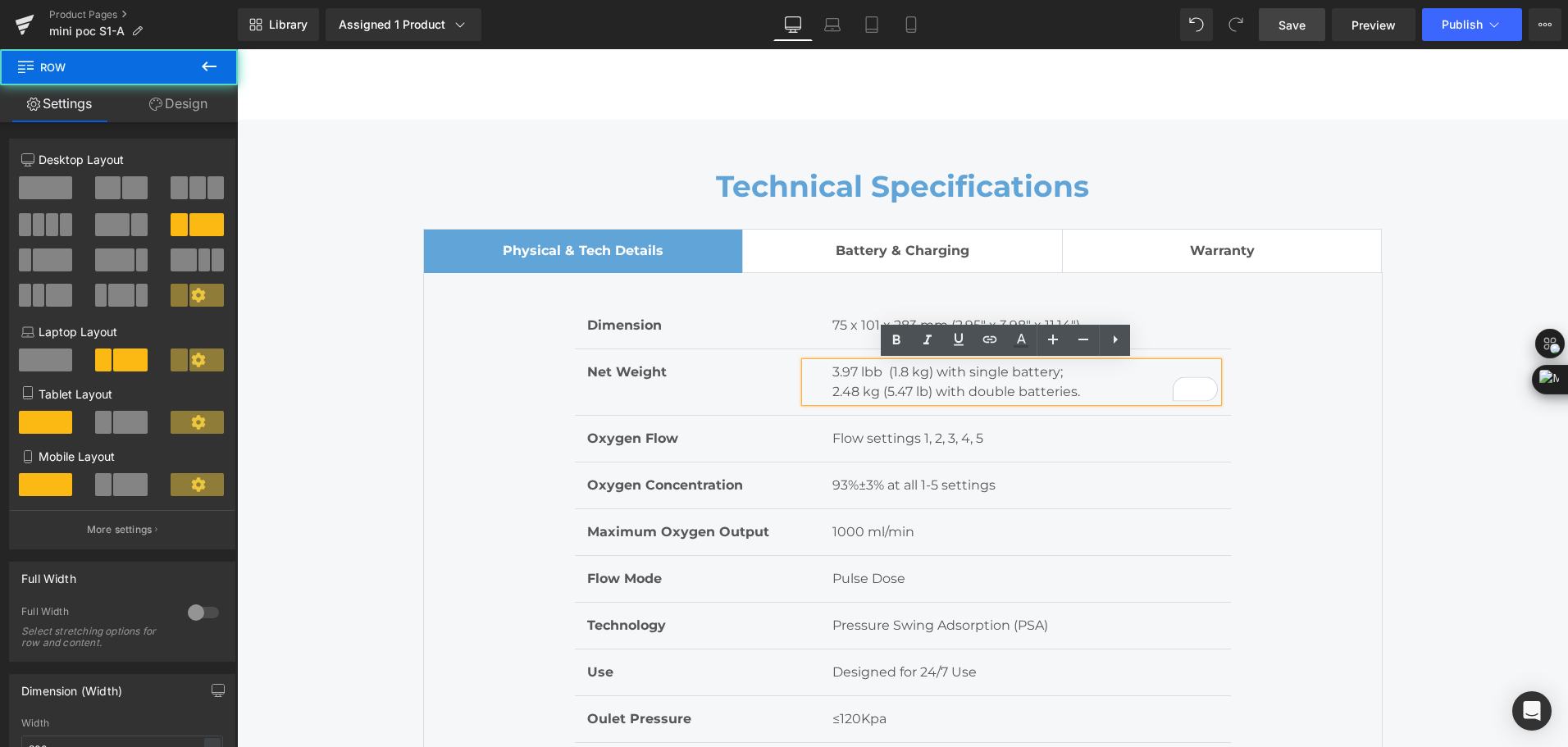
click at [1032, 383] on p "2.48 kg (5.47 lb) with double batteries." at bounding box center [1025, 392] width 386 height 20
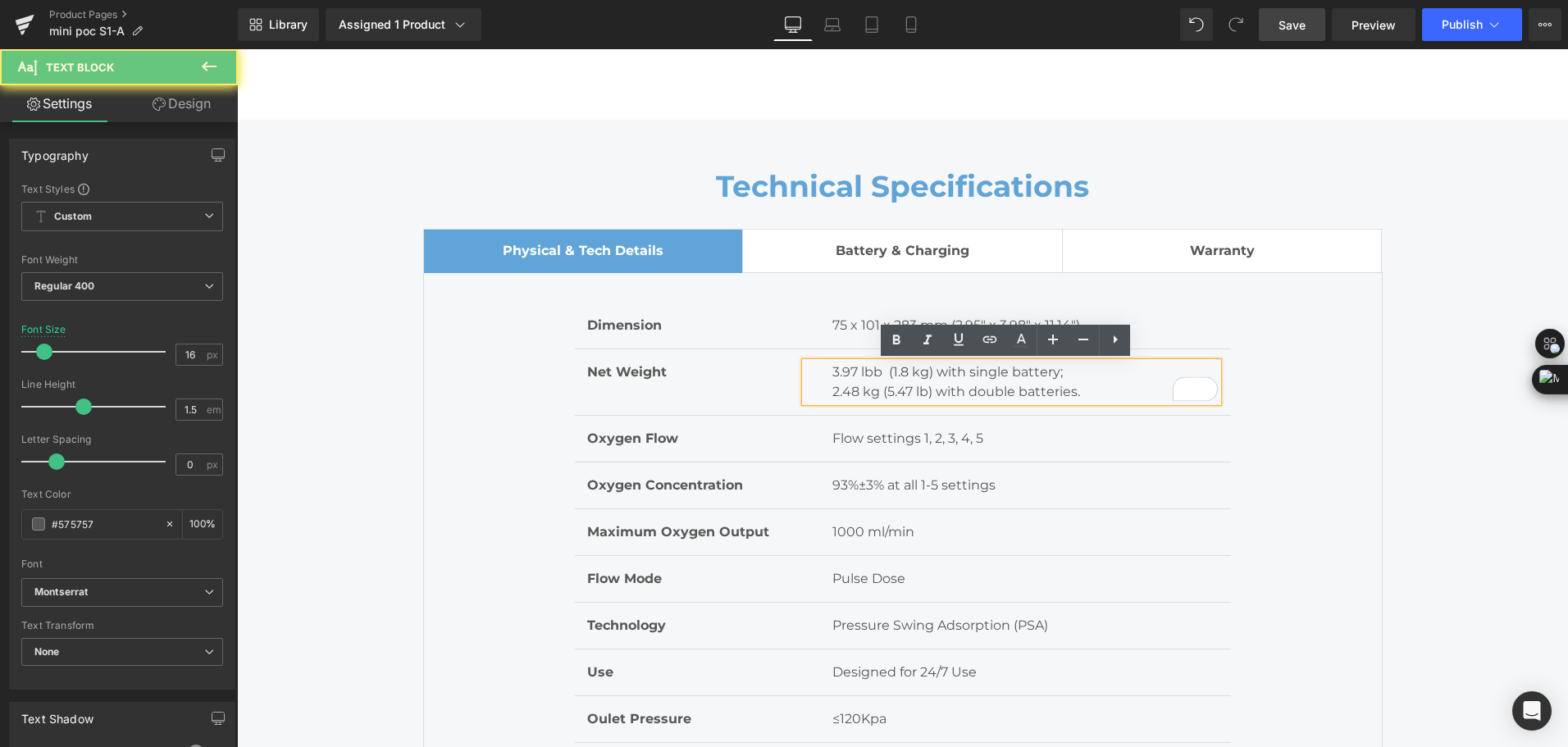
click at [1047, 385] on p "2.48 kg (5.47 lb) with double batteries." at bounding box center [1025, 392] width 386 height 20
click at [861, 371] on p "3.97 lbb (1.8 kg) with single battery;" at bounding box center [1025, 373] width 386 height 20
click at [866, 373] on p "3.97 lbb (1.8 kg) with single battery;" at bounding box center [1025, 373] width 386 height 20
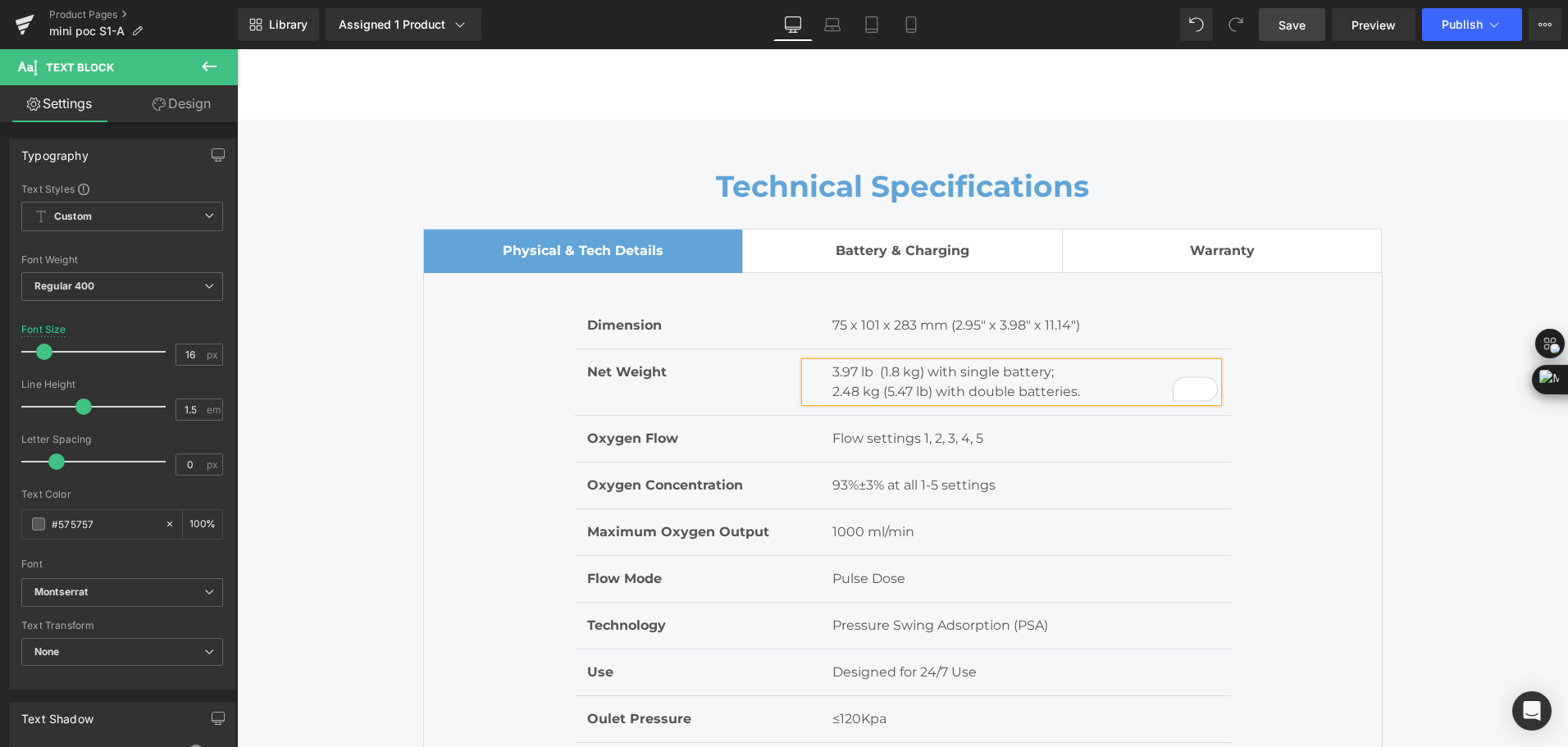
click at [865, 384] on p "2.48 kg (5.47 lb) with double batteries." at bounding box center [1025, 392] width 386 height 20
click at [881, 389] on p "2.48 kg (5.47 lb) with double batteries." at bounding box center [1025, 392] width 386 height 20
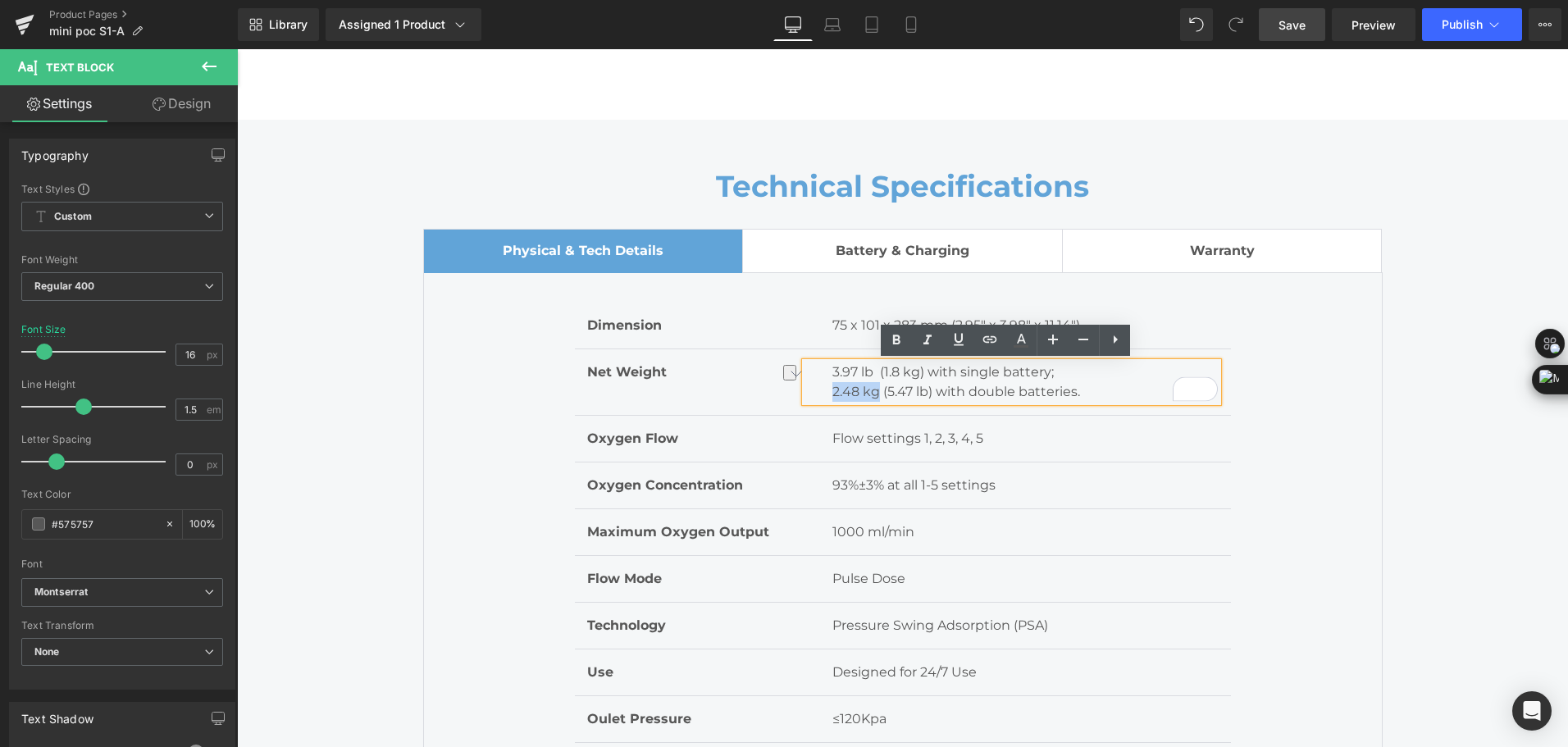
drag, startPoint x: 828, startPoint y: 392, endPoint x: 874, endPoint y: 392, distance: 46.0
click at [874, 392] on p "2.48 kg (5.47 lb) with double batteries." at bounding box center [1025, 392] width 386 height 20
click at [859, 396] on p "2.48 kg (5.47 lb) with double batteries." at bounding box center [1025, 392] width 386 height 20
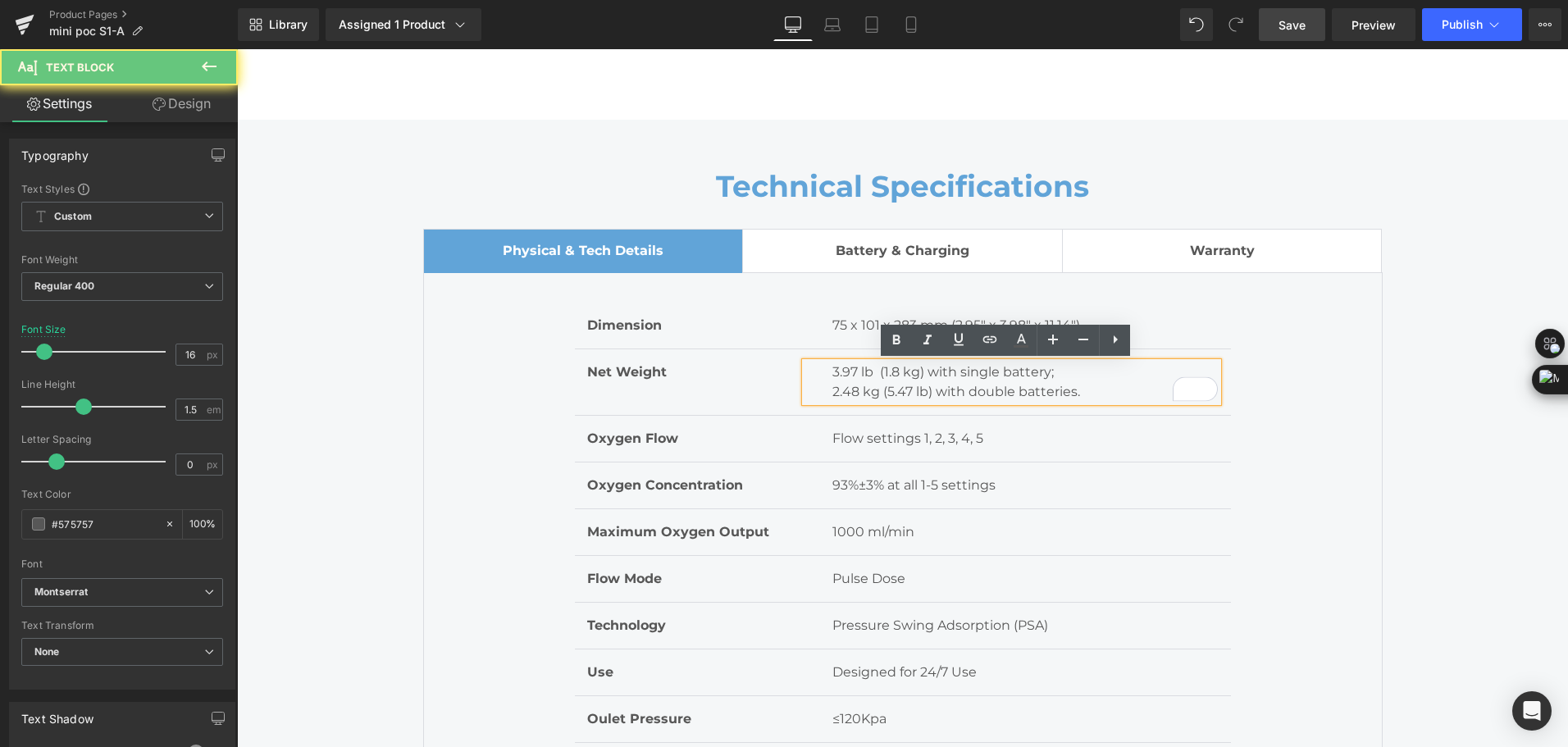
click at [833, 390] on p "2.48 kg (5.47 lb) with double batteries." at bounding box center [1025, 392] width 386 height 20
click at [833, 380] on p "3.97 lb (1.8 kg) with single battery;" at bounding box center [1025, 373] width 386 height 20
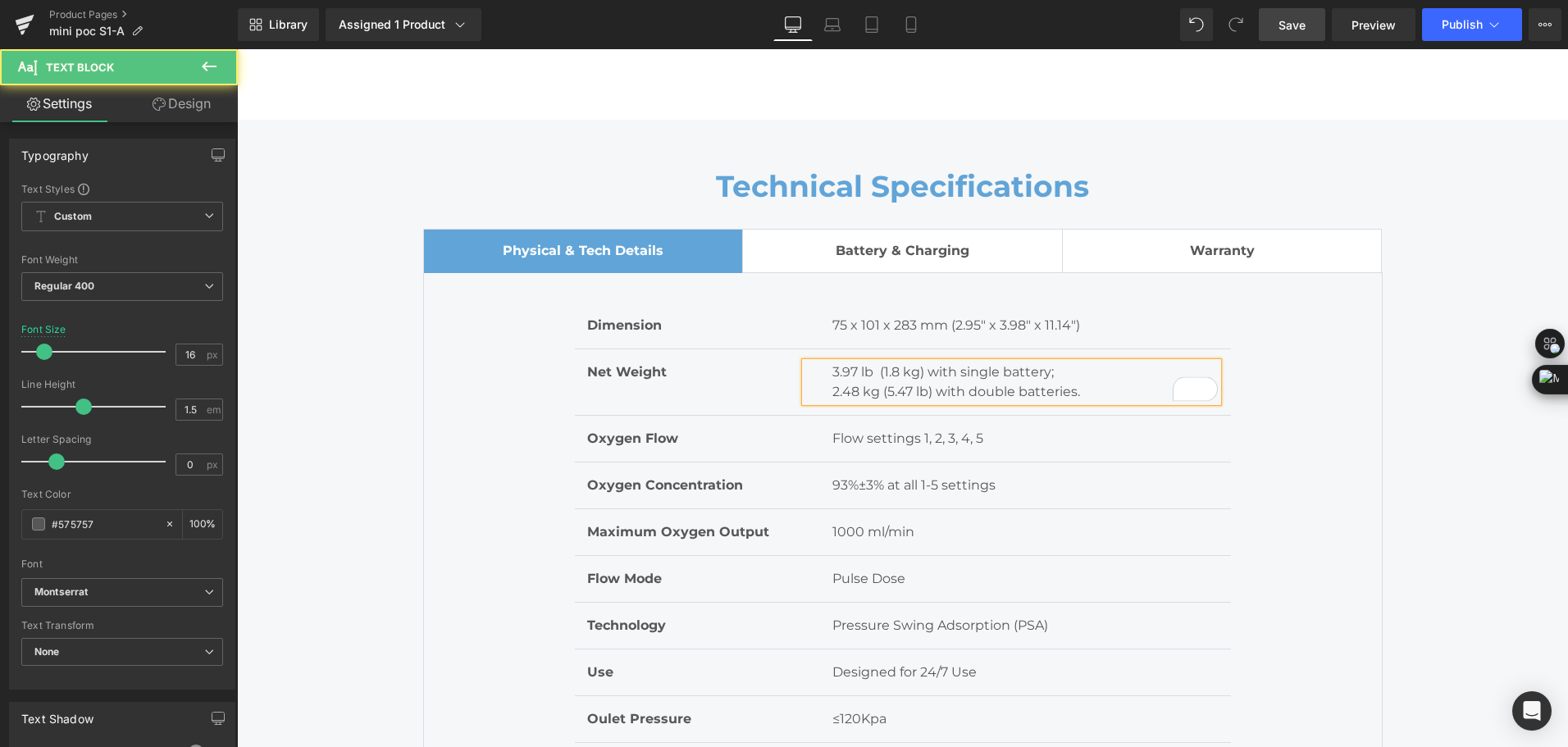
click at [833, 393] on p "2.48 kg (5.47 lb) with double batteries." at bounding box center [1025, 392] width 386 height 20
drag, startPoint x: 899, startPoint y: 389, endPoint x: 912, endPoint y: 383, distance: 14.3
click at [912, 383] on p "4.96 lb （2.48 kg (5.47 lb) with double batteries." at bounding box center [1025, 392] width 386 height 20
drag, startPoint x: 930, startPoint y: 392, endPoint x: 983, endPoint y: 390, distance: 53.0
click at [983, 390] on p "4.96 lb （2.25 kg (5.47 lb) with double batteries." at bounding box center [1025, 392] width 386 height 20
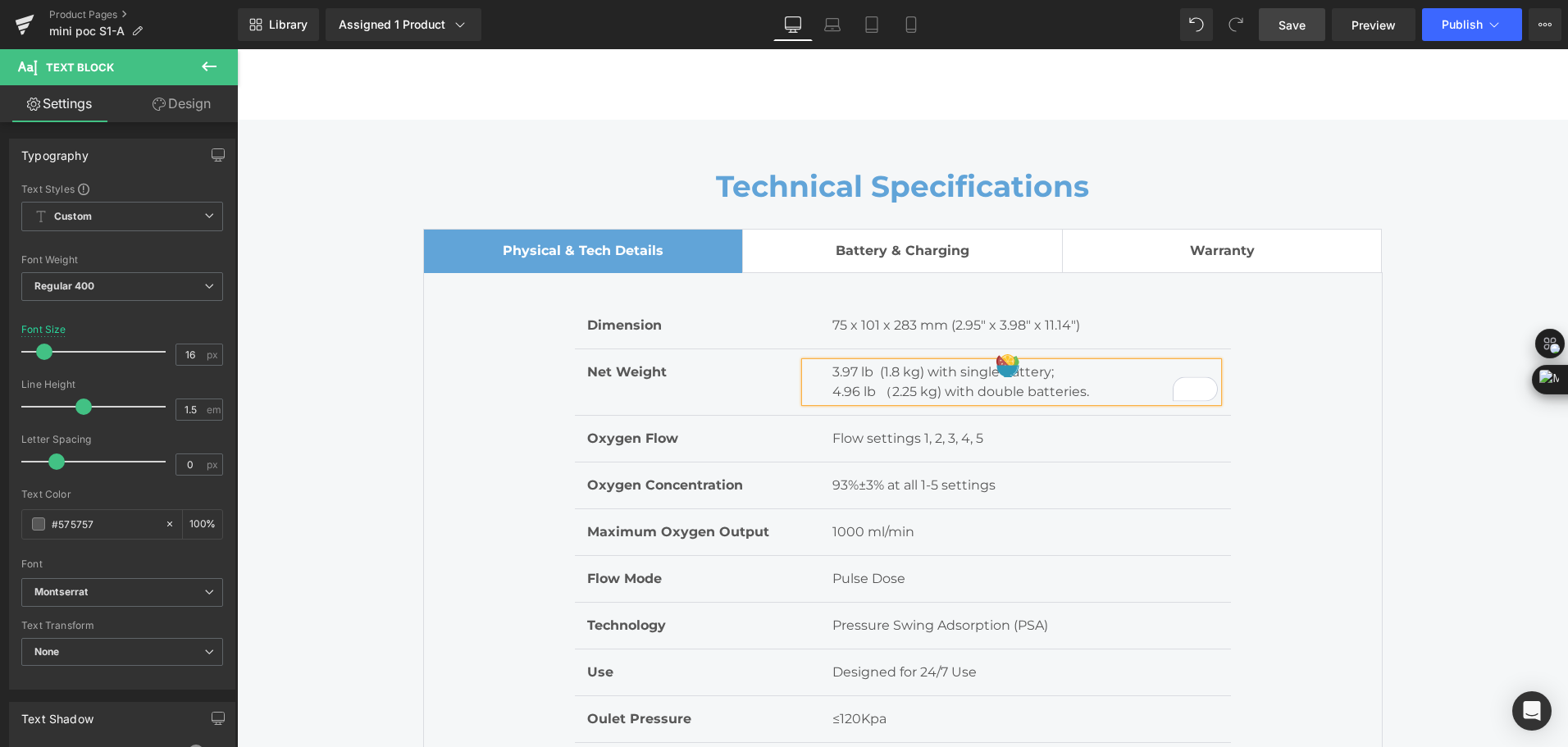
click at [1306, 27] on span "Save" at bounding box center [1292, 25] width 27 height 17
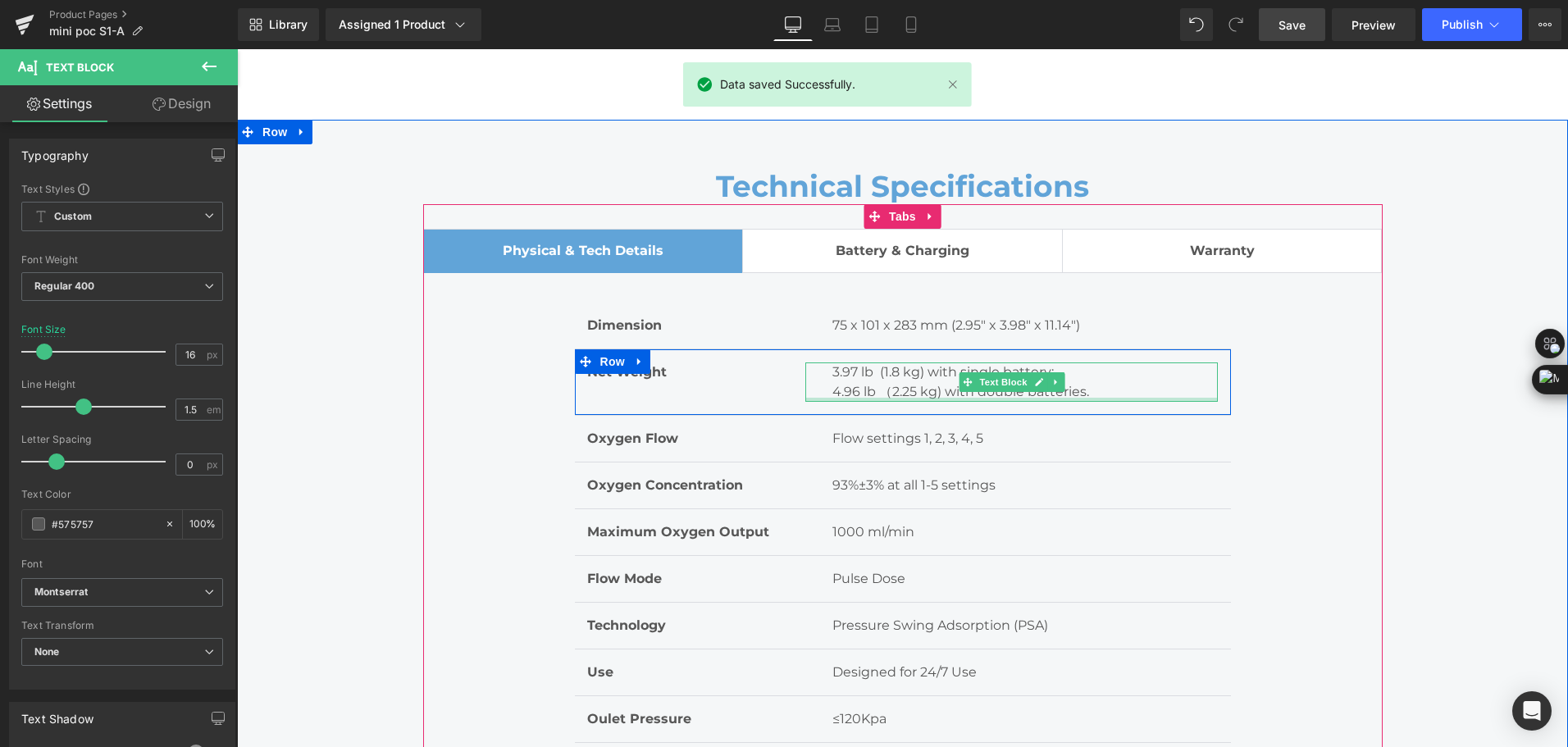
click at [884, 397] on div at bounding box center [1011, 399] width 412 height 4
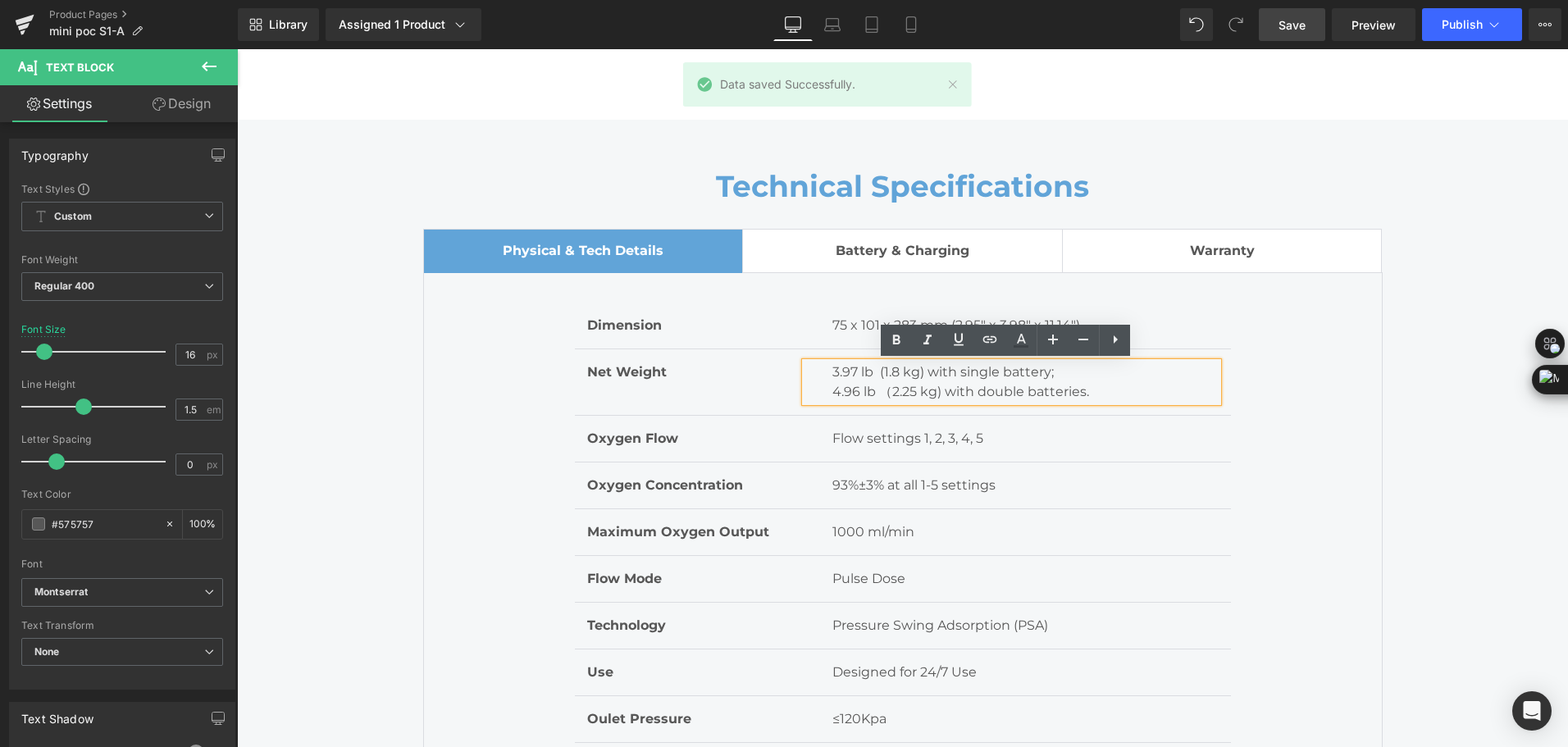
click at [884, 383] on p "4.96 lb （2.25 kg) with double batteries." at bounding box center [1025, 392] width 386 height 20
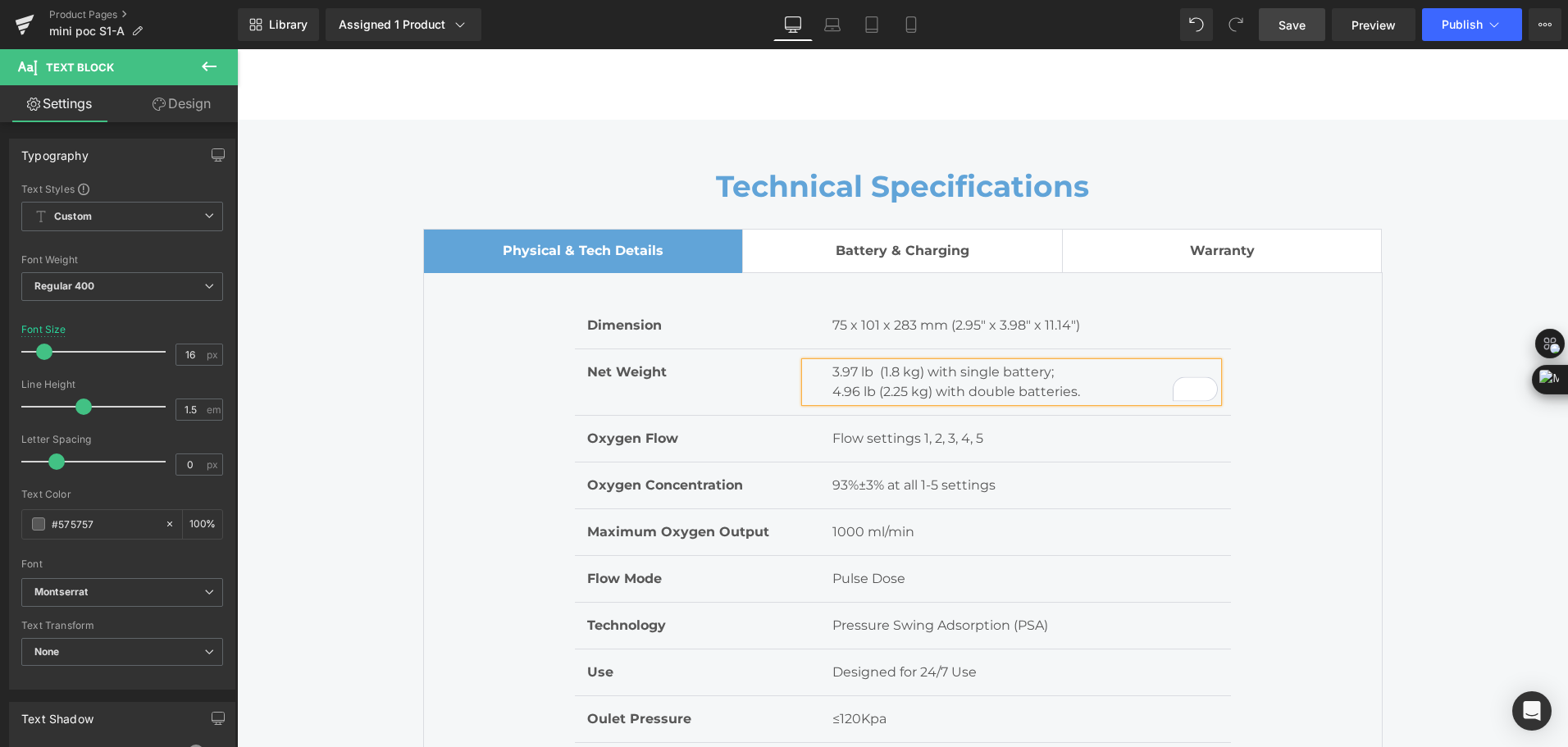
click at [880, 374] on p "3.97 lb (1.8 kg) with single battery;" at bounding box center [1025, 373] width 386 height 20
click at [1041, 385] on p "4.96 lb (2.25 kg) with double batteries." at bounding box center [1025, 392] width 386 height 20
click at [1284, 37] on link "Save" at bounding box center [1292, 25] width 67 height 33
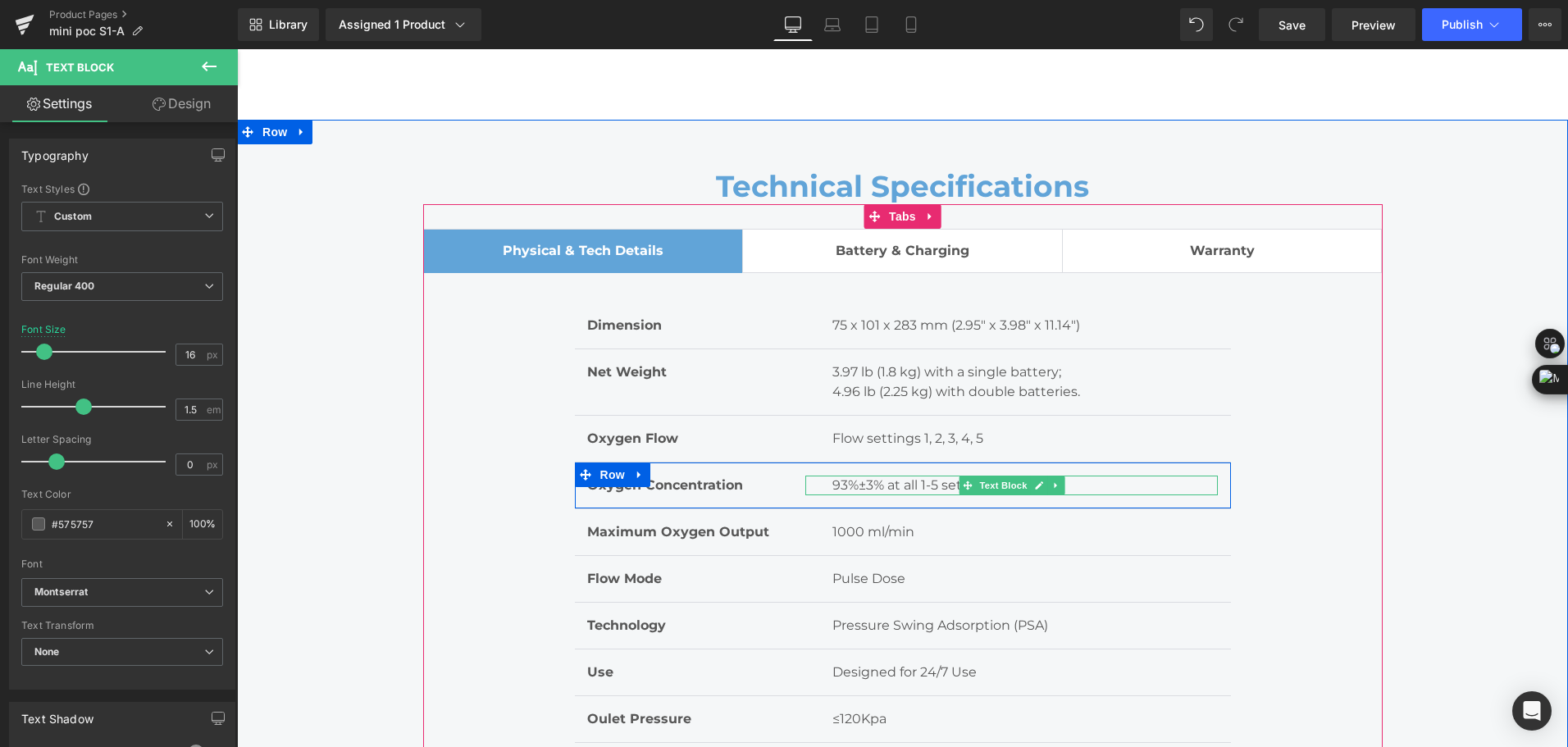
click at [912, 486] on p "93%±3% at all 1-5 settings" at bounding box center [1025, 485] width 386 height 20
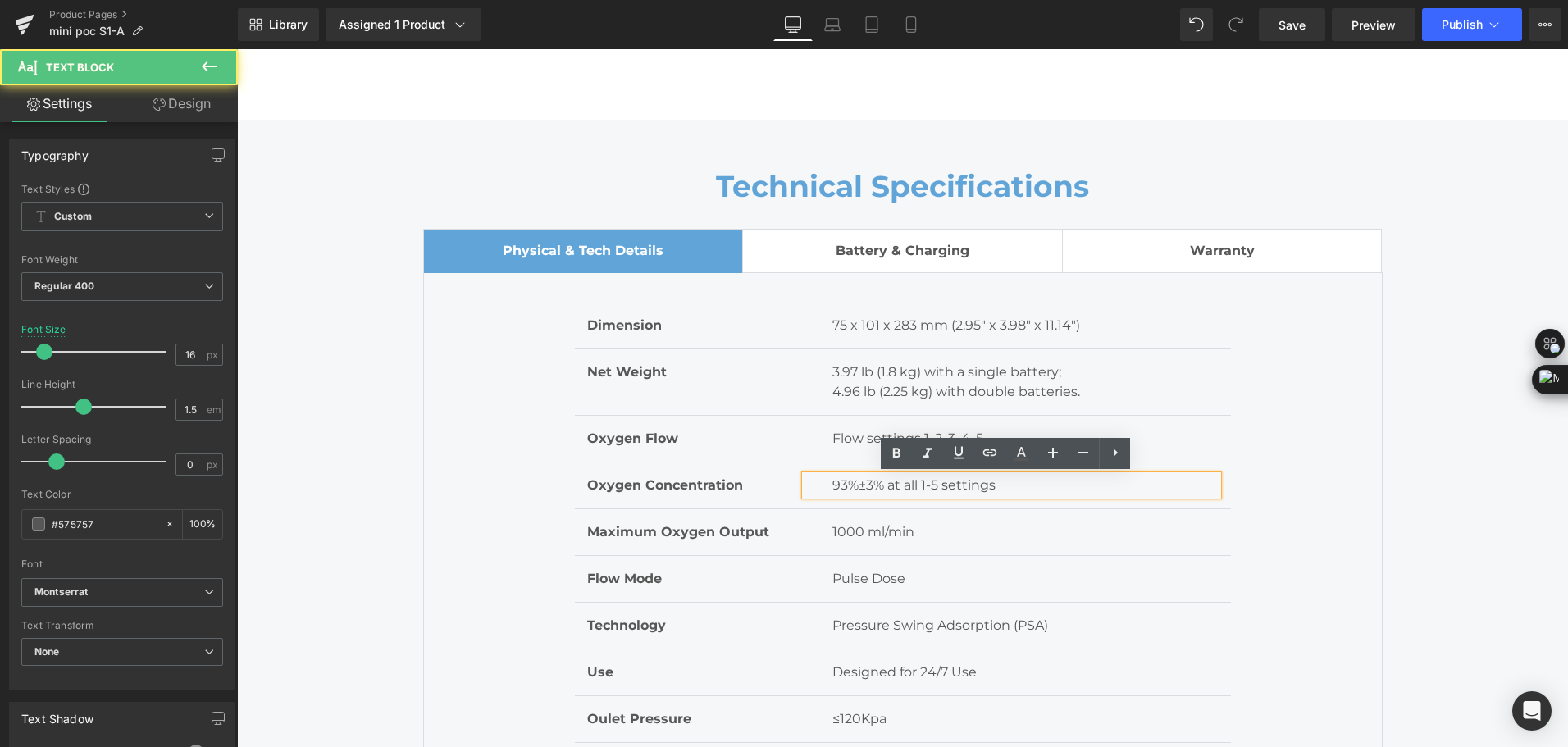
click at [902, 487] on p "93%±3% at all 1-5 settings" at bounding box center [1025, 485] width 386 height 20
drag, startPoint x: 901, startPoint y: 489, endPoint x: 930, endPoint y: 487, distance: 29.1
click at [930, 487] on p "93%±3% at all 1-5 settings" at bounding box center [1025, 485] width 386 height 20
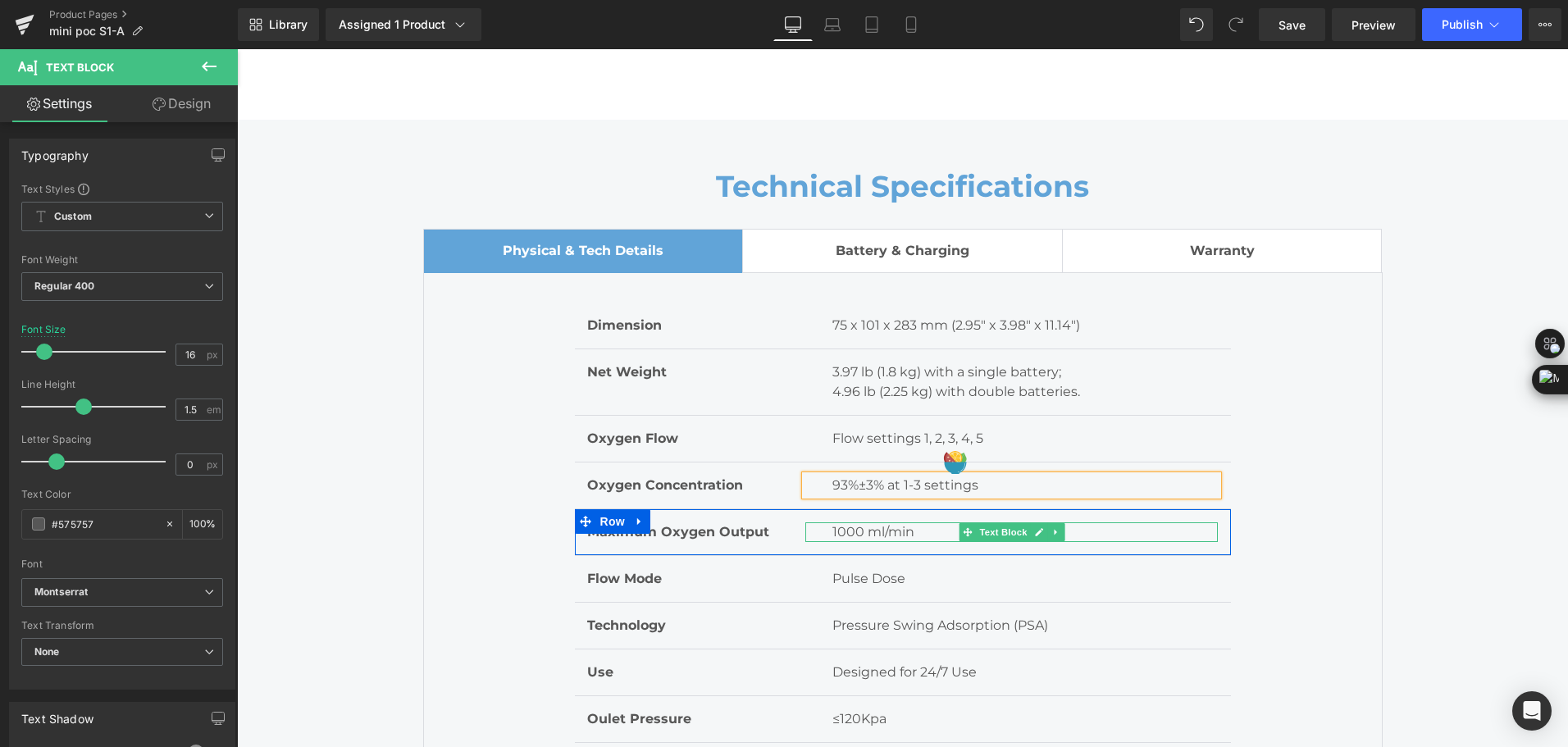
click at [888, 531] on p "1000 ml/min" at bounding box center [1025, 532] width 386 height 20
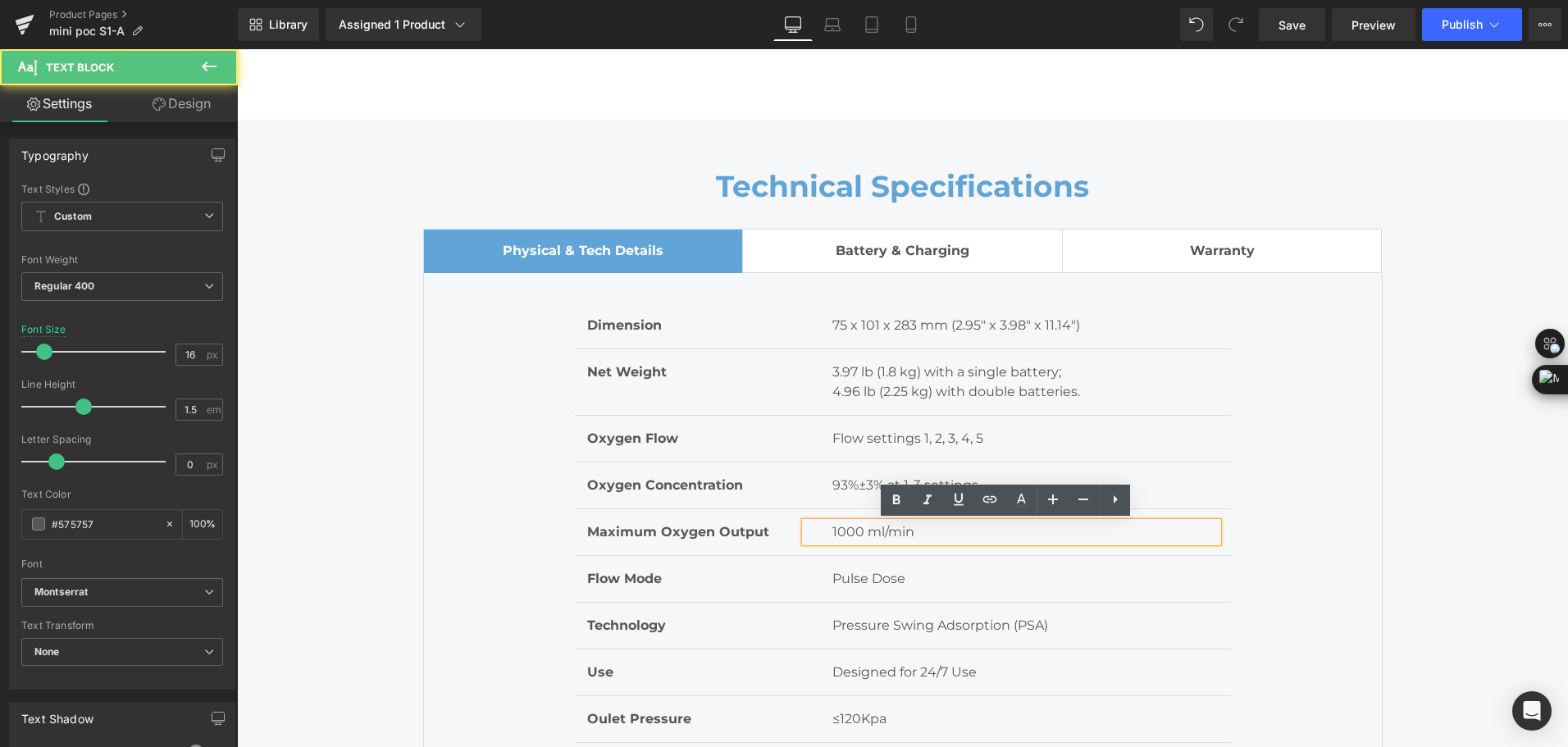
click at [888, 531] on p "1000 ml/min" at bounding box center [1025, 532] width 386 height 20
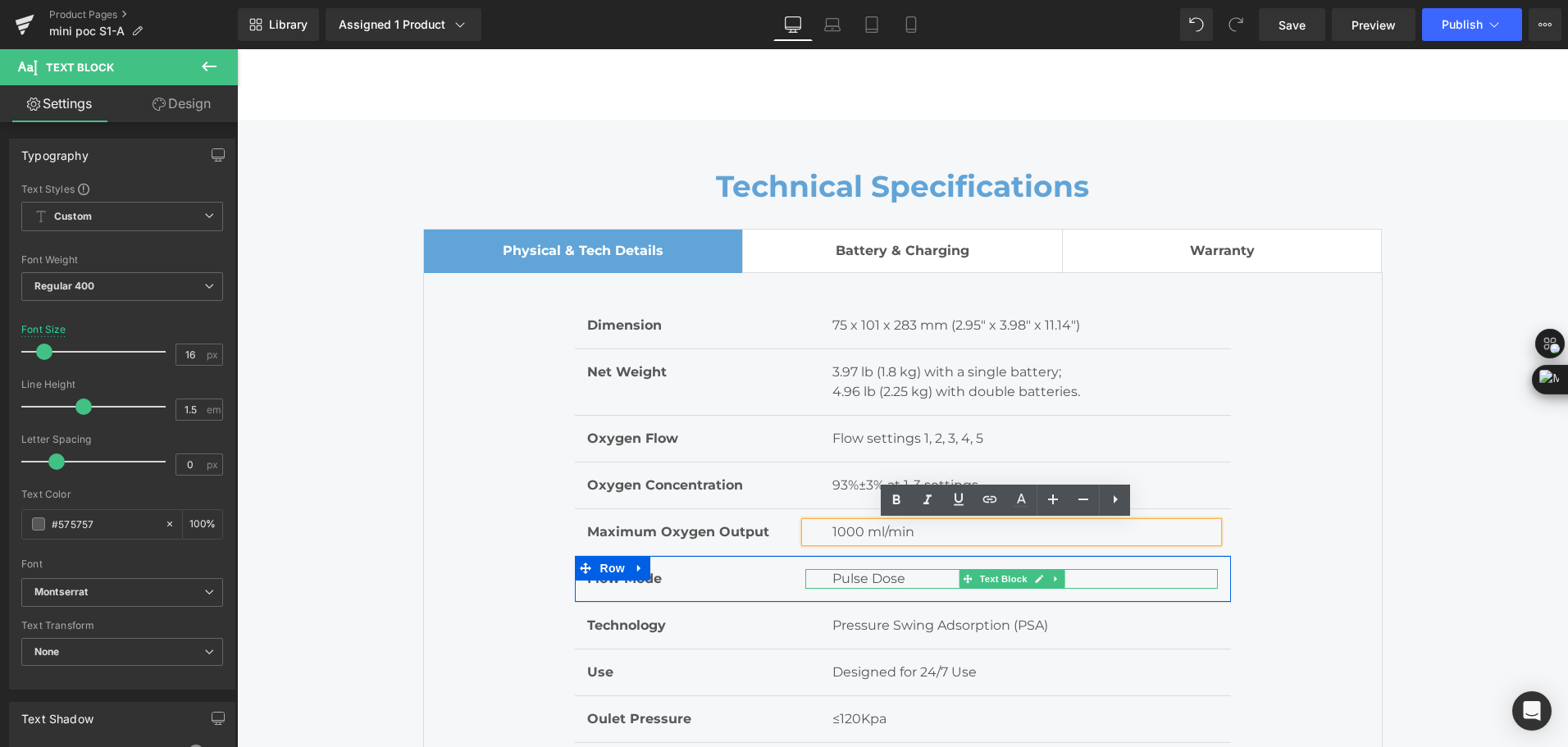
click at [897, 578] on p "Pulse Dose" at bounding box center [1025, 579] width 386 height 20
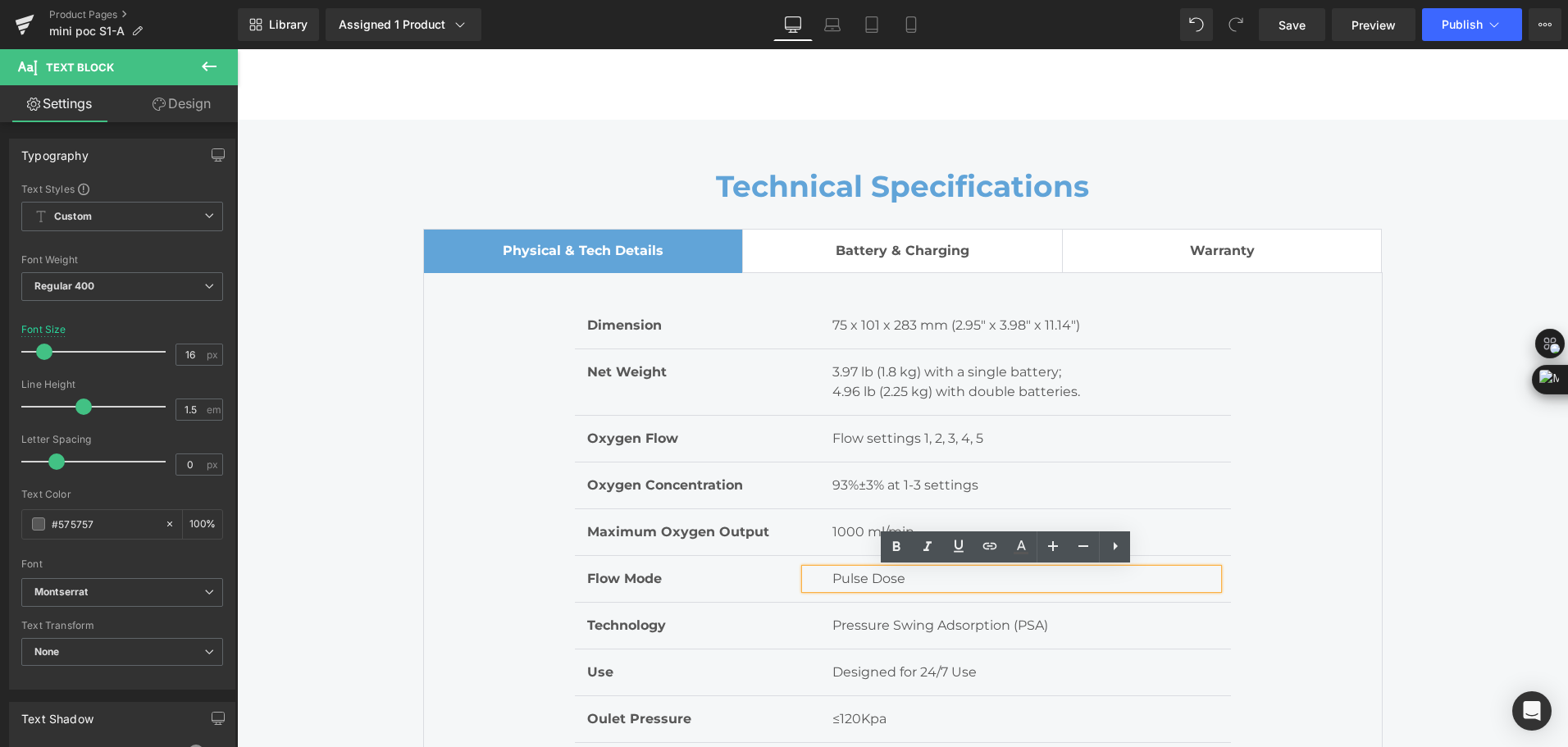
click at [907, 582] on p "Pulse Dose" at bounding box center [1025, 579] width 386 height 20
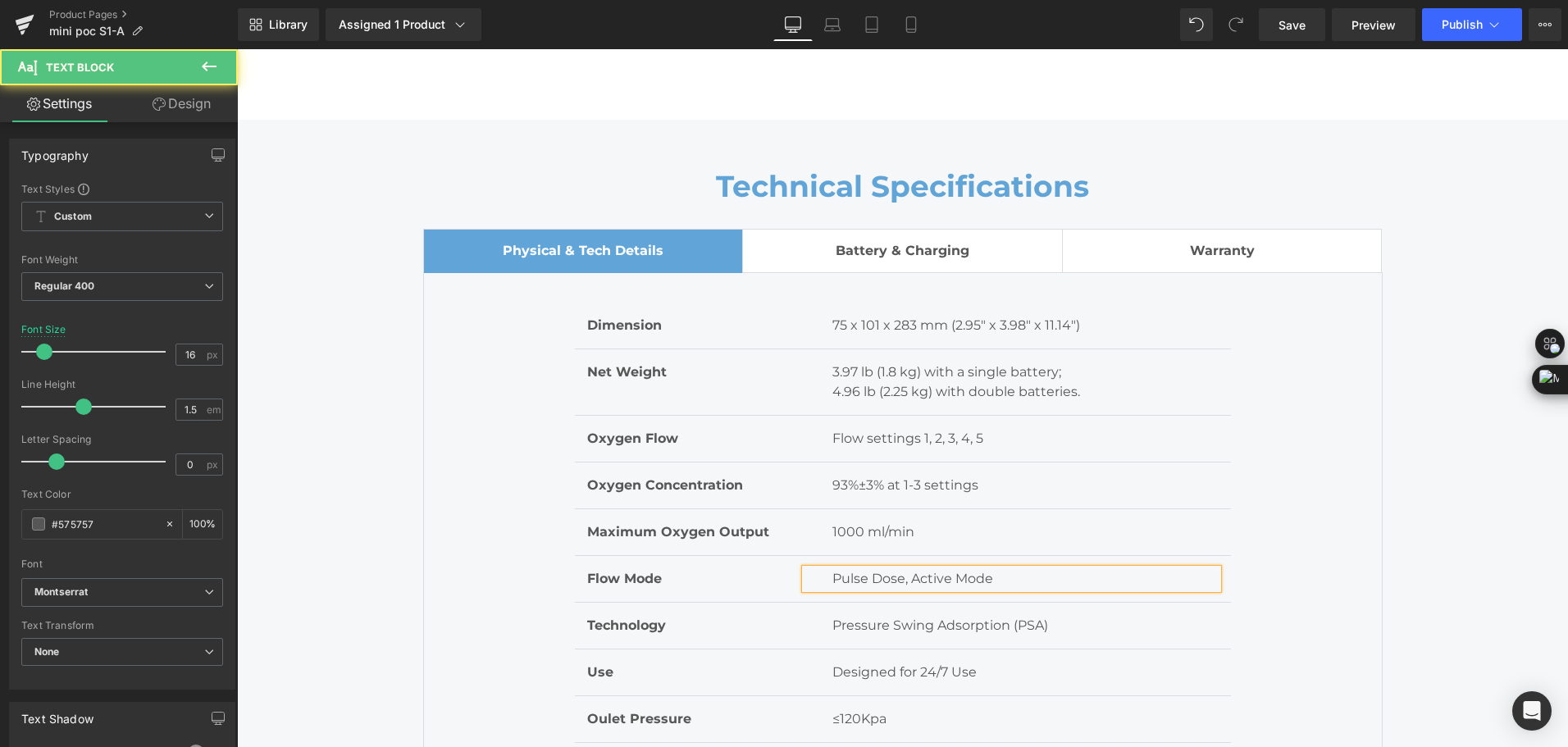
click at [960, 573] on p "Pulse Dose, Active Mode" at bounding box center [1025, 579] width 386 height 20
click at [1311, 24] on link "Save" at bounding box center [1292, 25] width 67 height 33
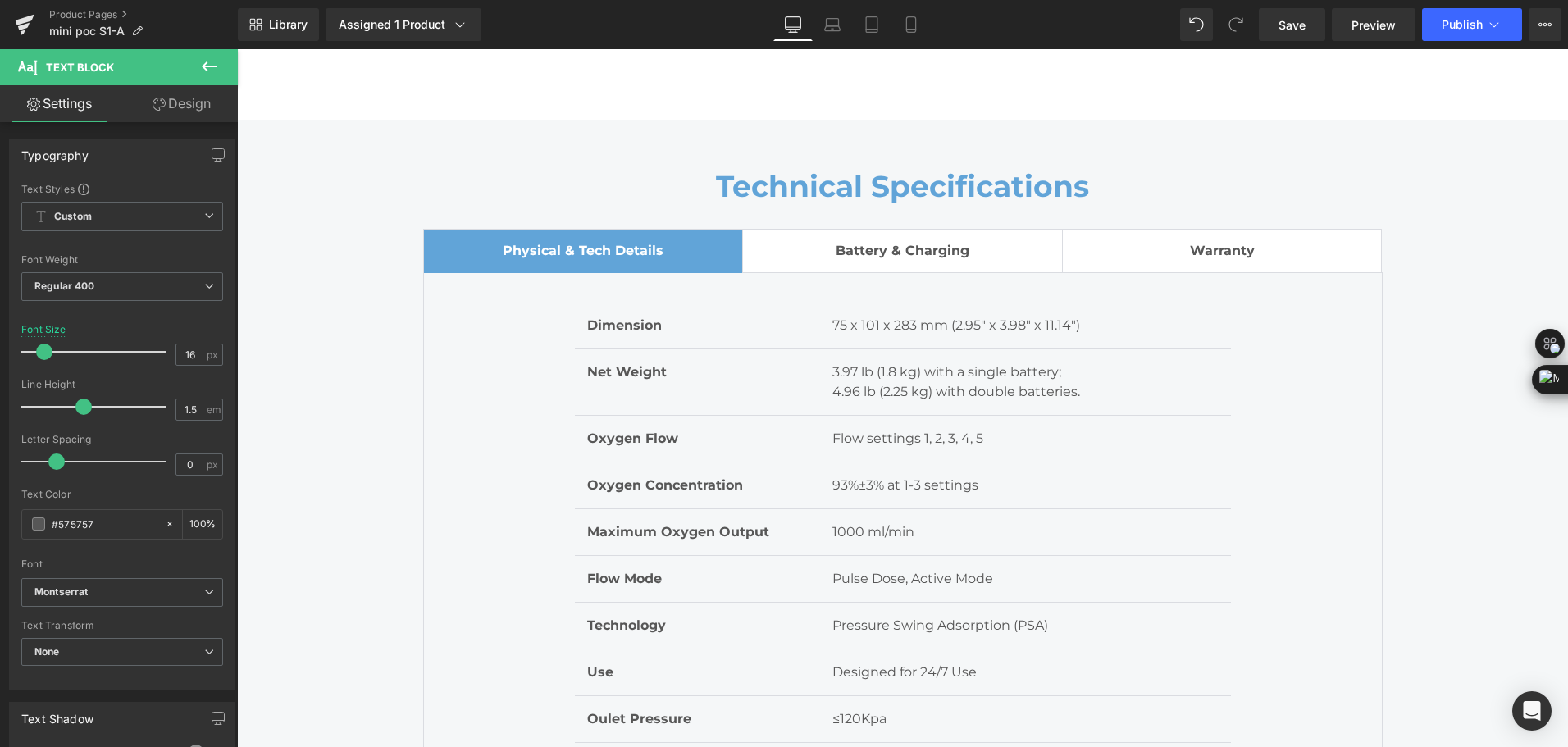
click at [589, 2] on div "Library Assigned 1 Product Product Preview Mini Portable O2 Concentrator Manage…" at bounding box center [902, 25] width 1330 height 49
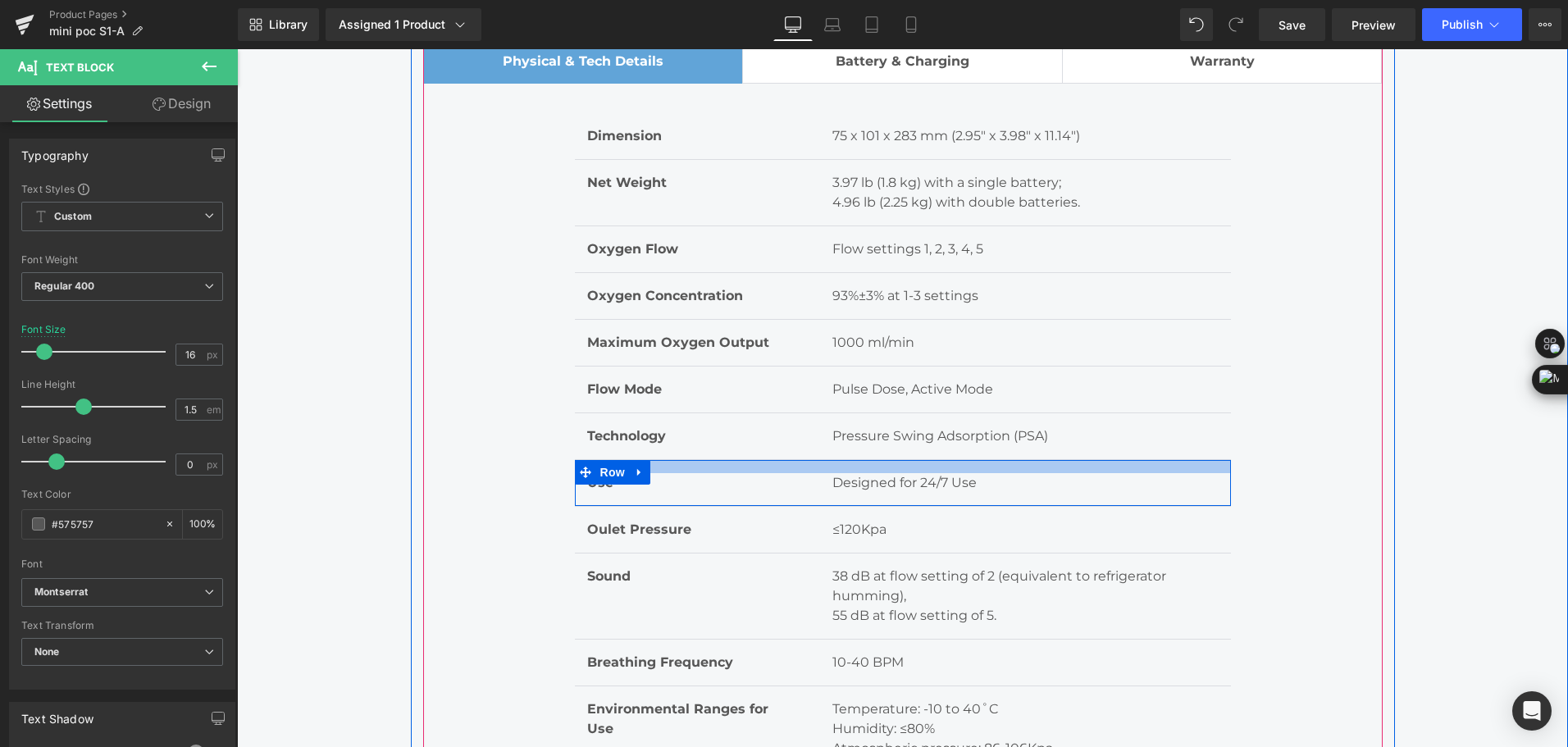
scroll to position [5495, 0]
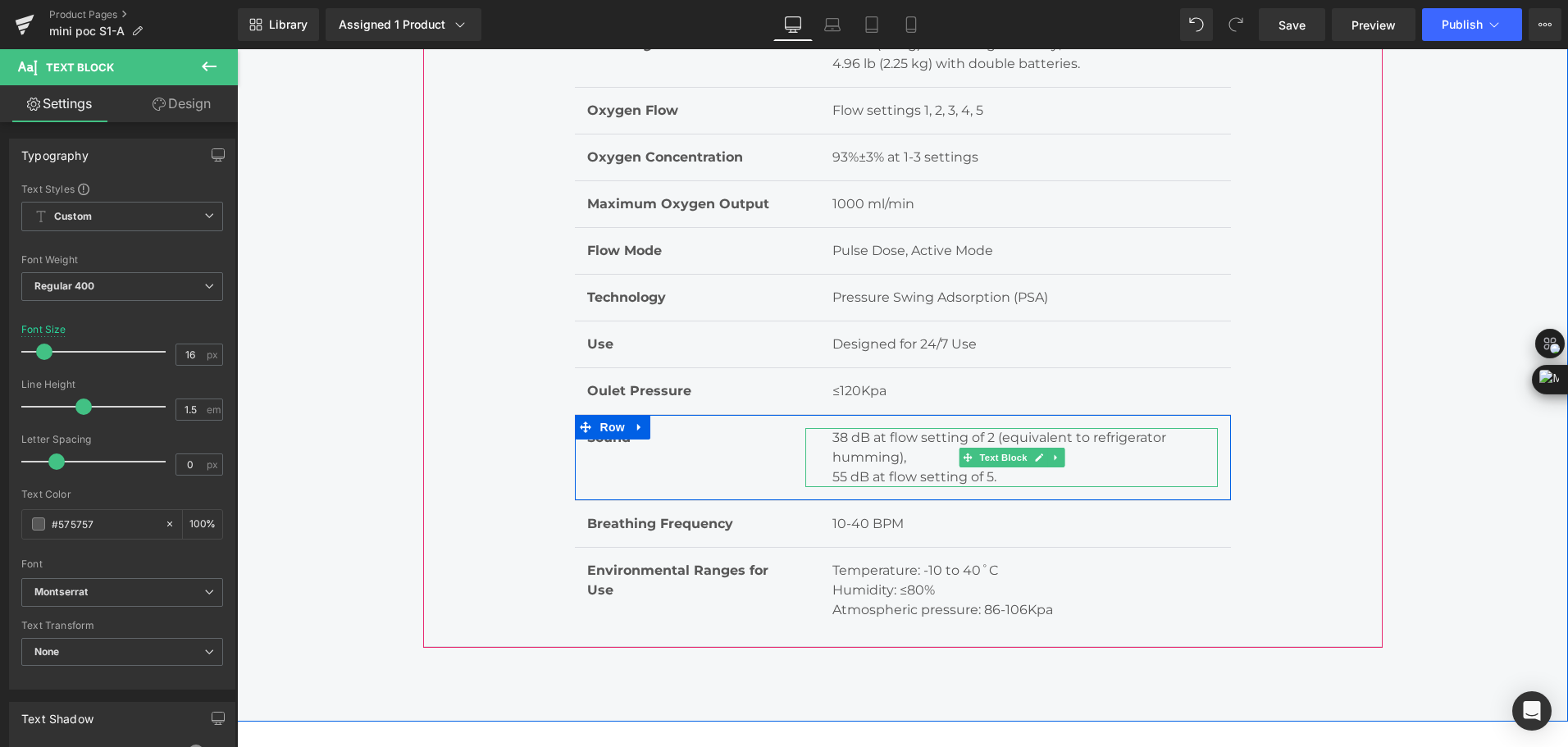
click at [865, 456] on p "38 dB at flow setting of 2 (equivalent to refrigerator humming)," at bounding box center [1025, 448] width 386 height 39
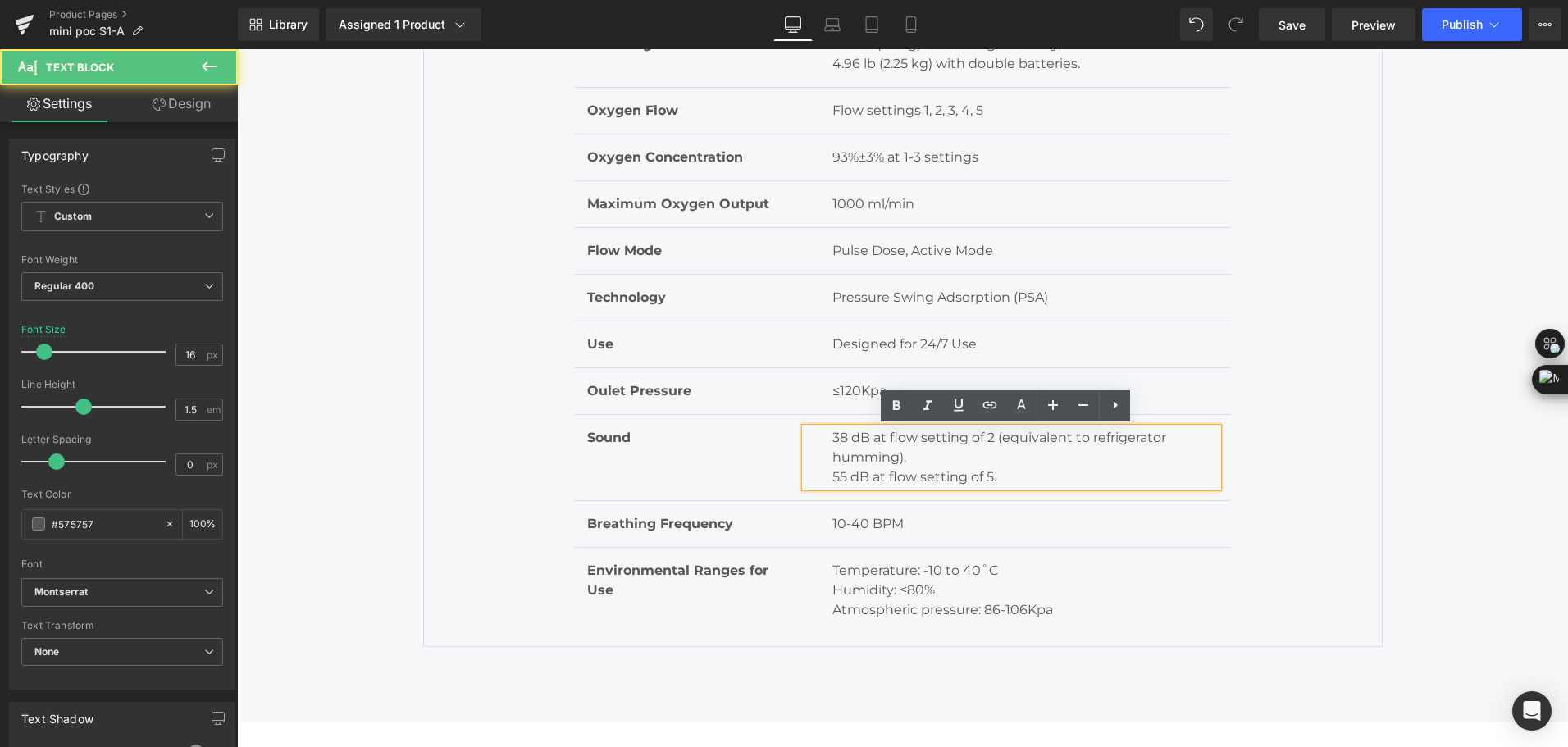
click at [833, 440] on p "38 dB at flow setting of 2 (equivalent to refrigerator humming)," at bounding box center [1025, 448] width 386 height 39
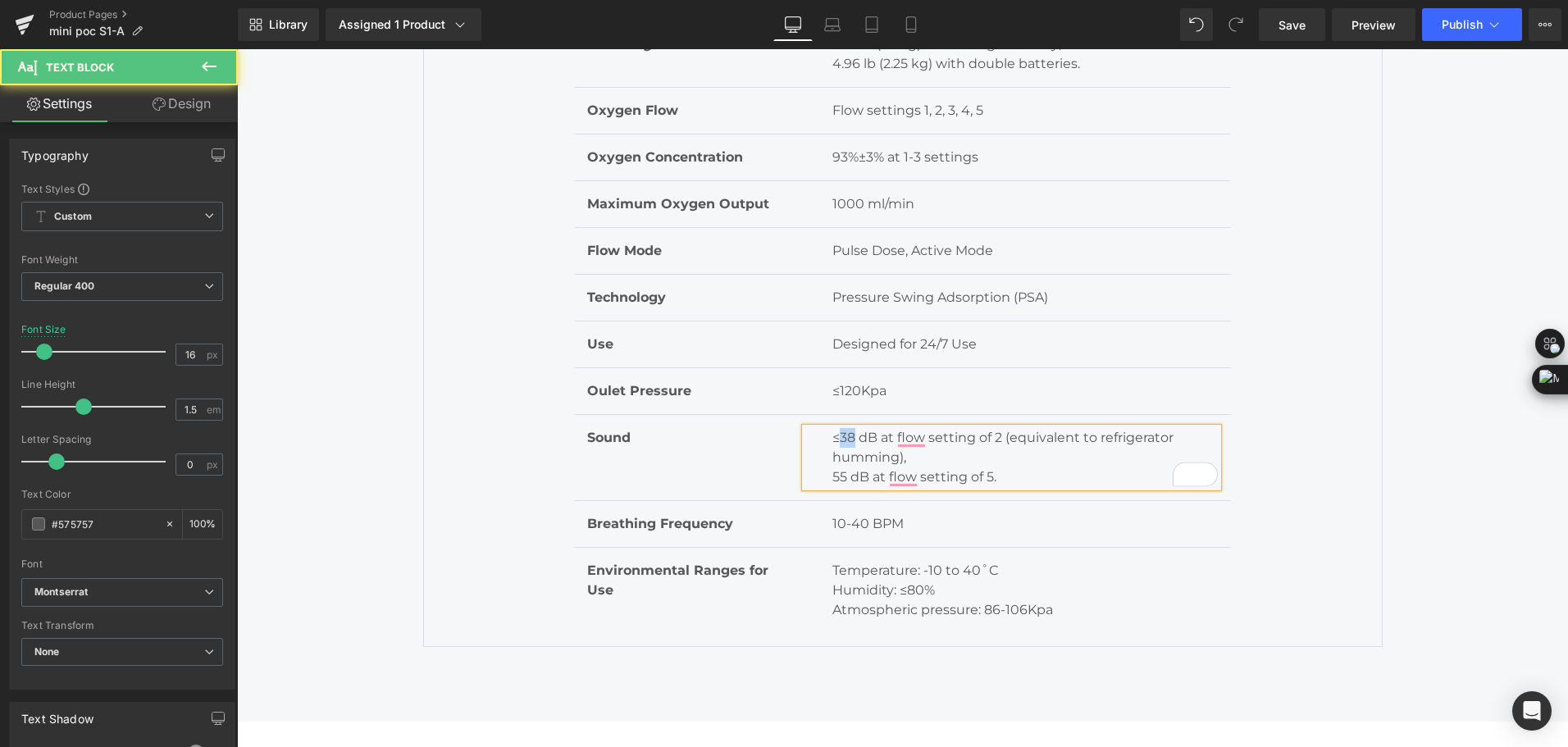
drag, startPoint x: 836, startPoint y: 437, endPoint x: 848, endPoint y: 437, distance: 12.0
click at [848, 437] on p "≤38 dB at flow setting of 2 (equivalent to refrigerator humming)," at bounding box center [1025, 448] width 386 height 39
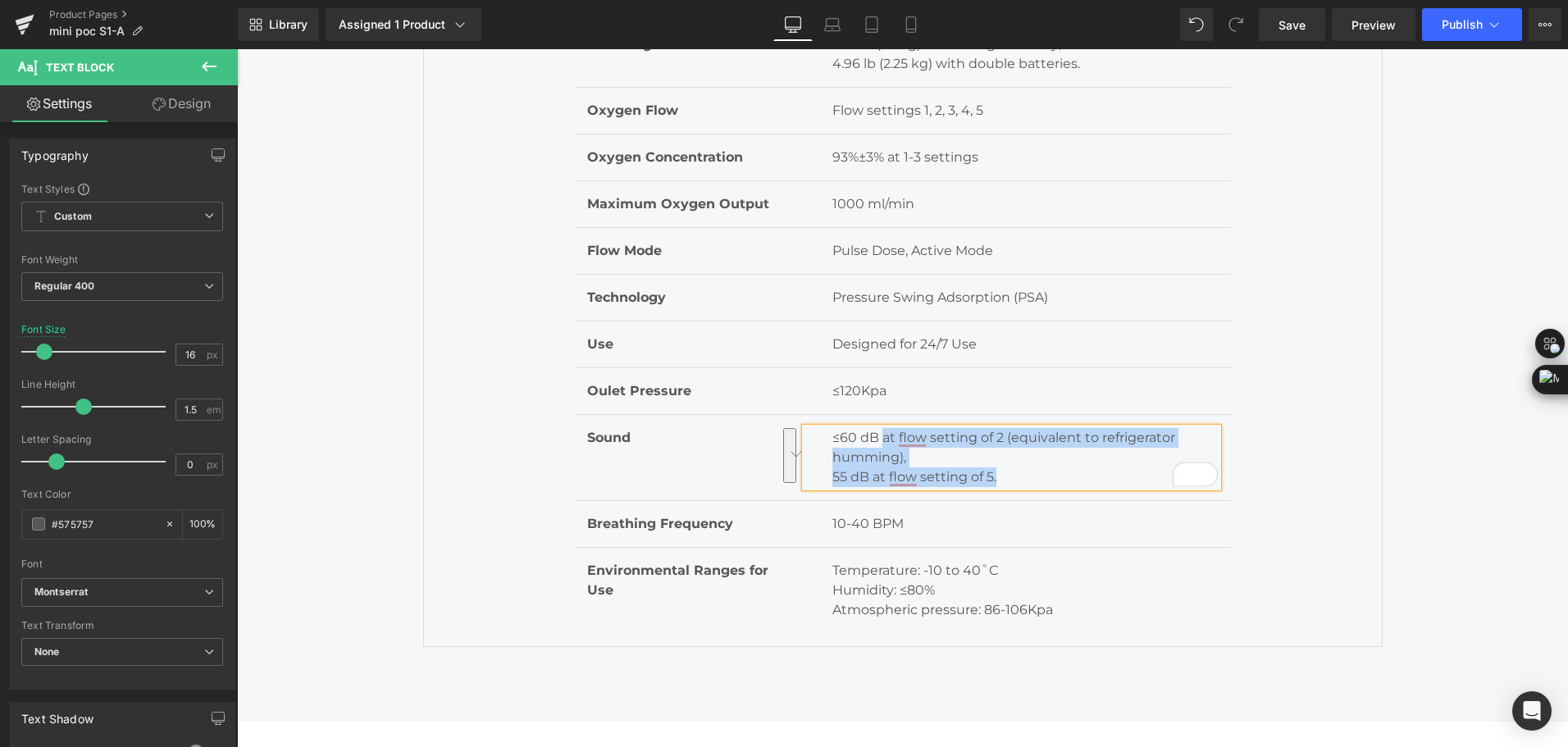
drag, startPoint x: 875, startPoint y: 433, endPoint x: 1008, endPoint y: 468, distance: 137.5
click at [1008, 468] on div "≤60 dB at flow setting of 2 (equivalent to refrigerator humming), 55 dB at flow…" at bounding box center [1011, 457] width 412 height 59
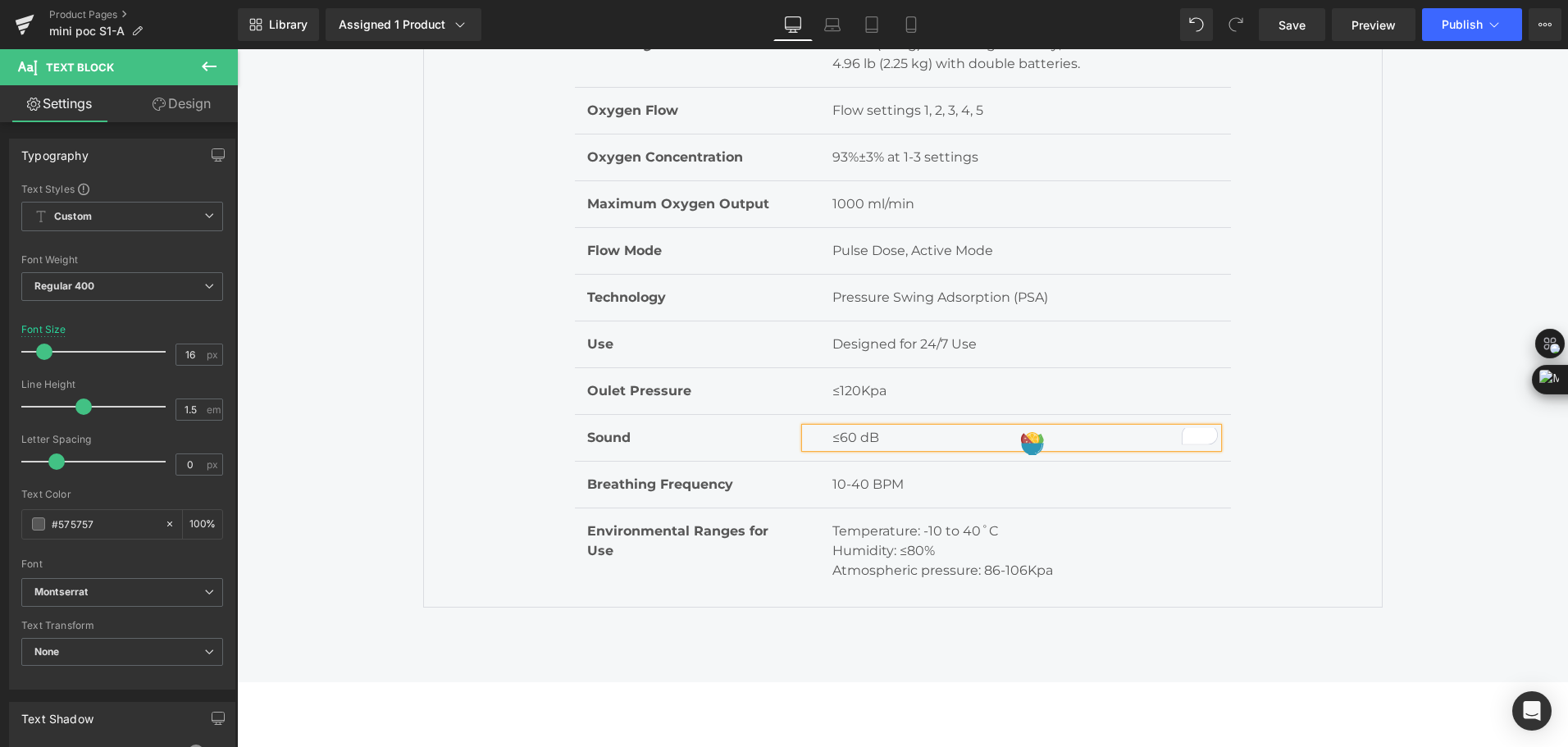
click at [833, 438] on p "≤60 dB" at bounding box center [1025, 438] width 386 height 20
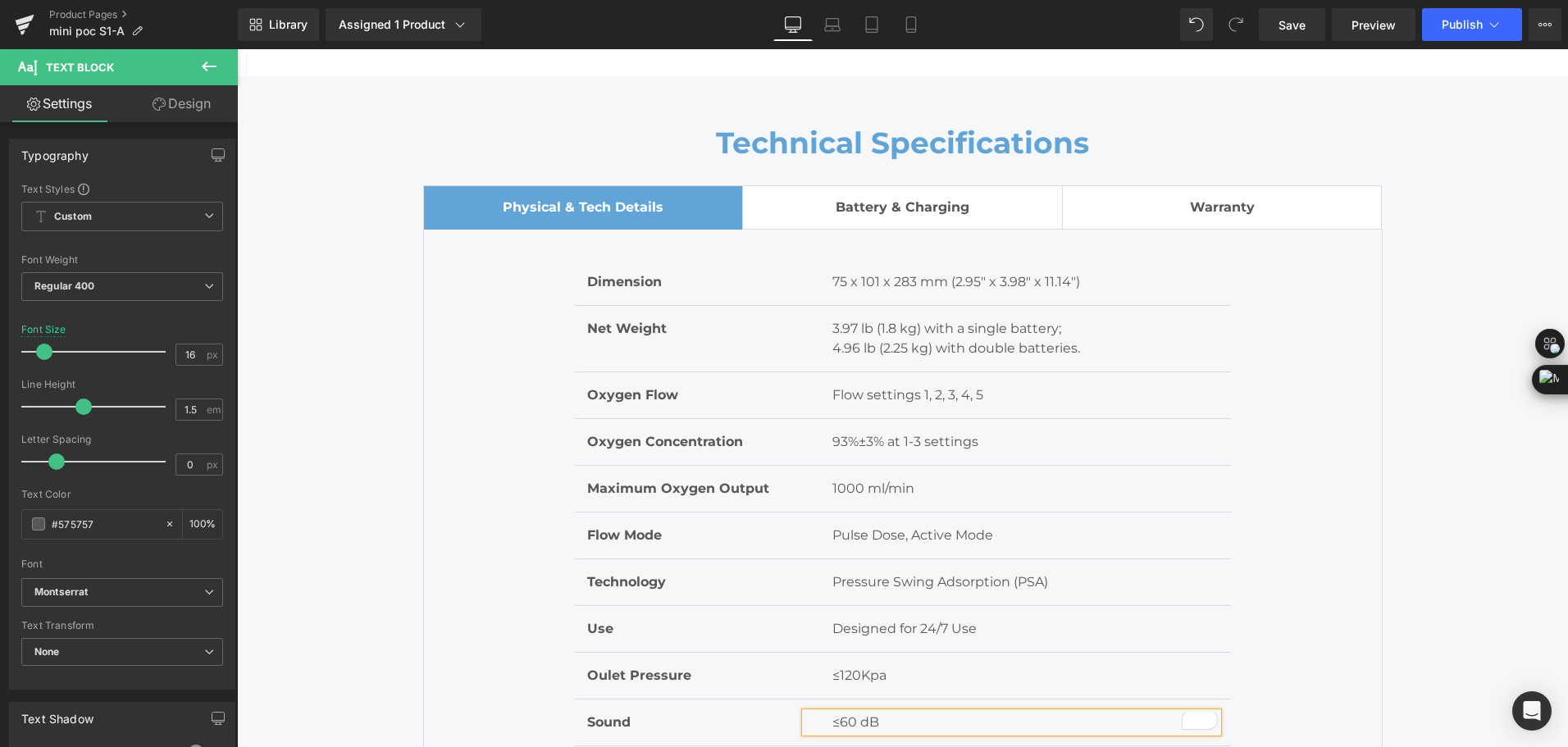
scroll to position [5084, 0]
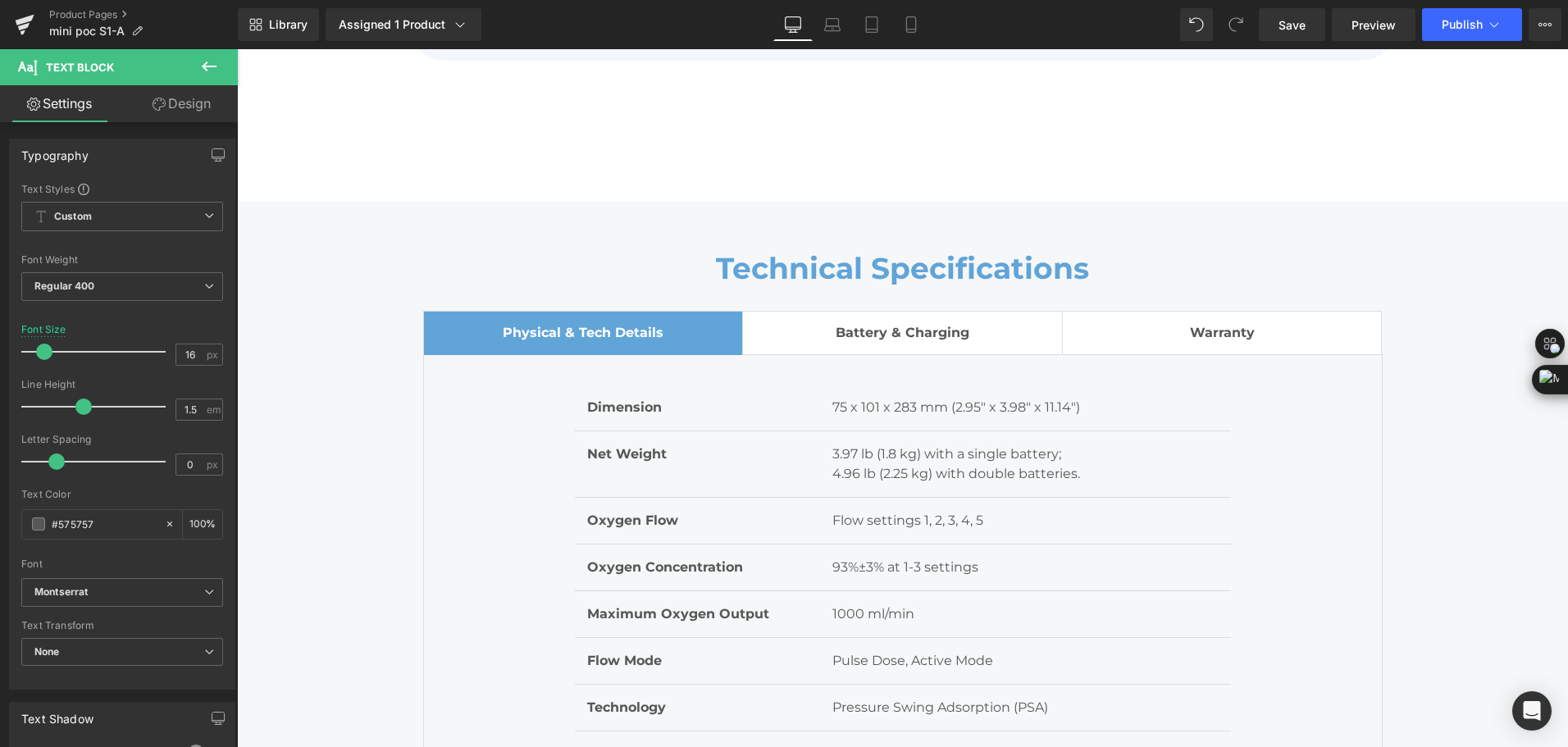
click at [912, 336] on span "Battery & Charging" at bounding box center [902, 332] width 133 height 16
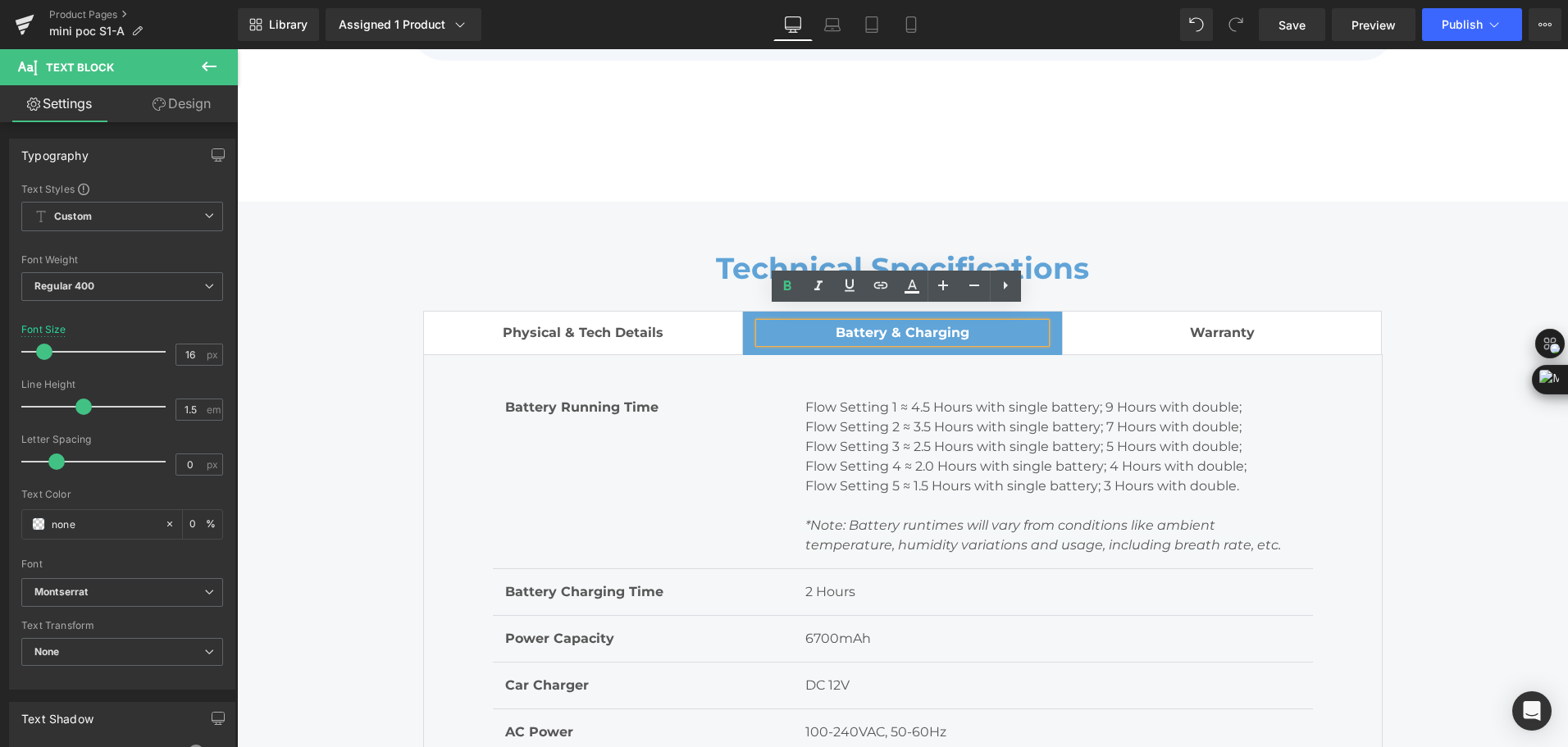
scroll to position [5330, 0]
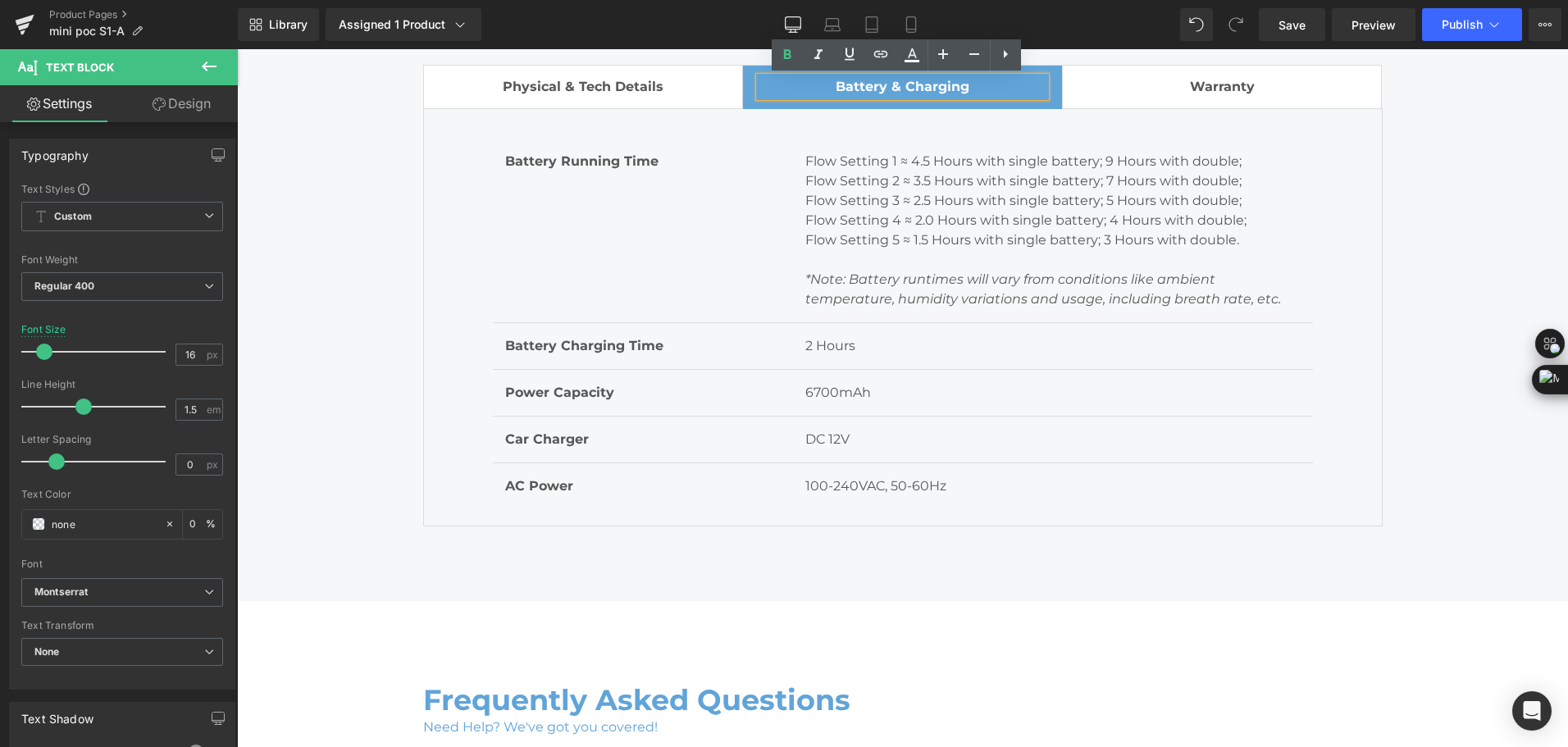
click at [237, 49] on div at bounding box center [237, 49] width 0 height 0
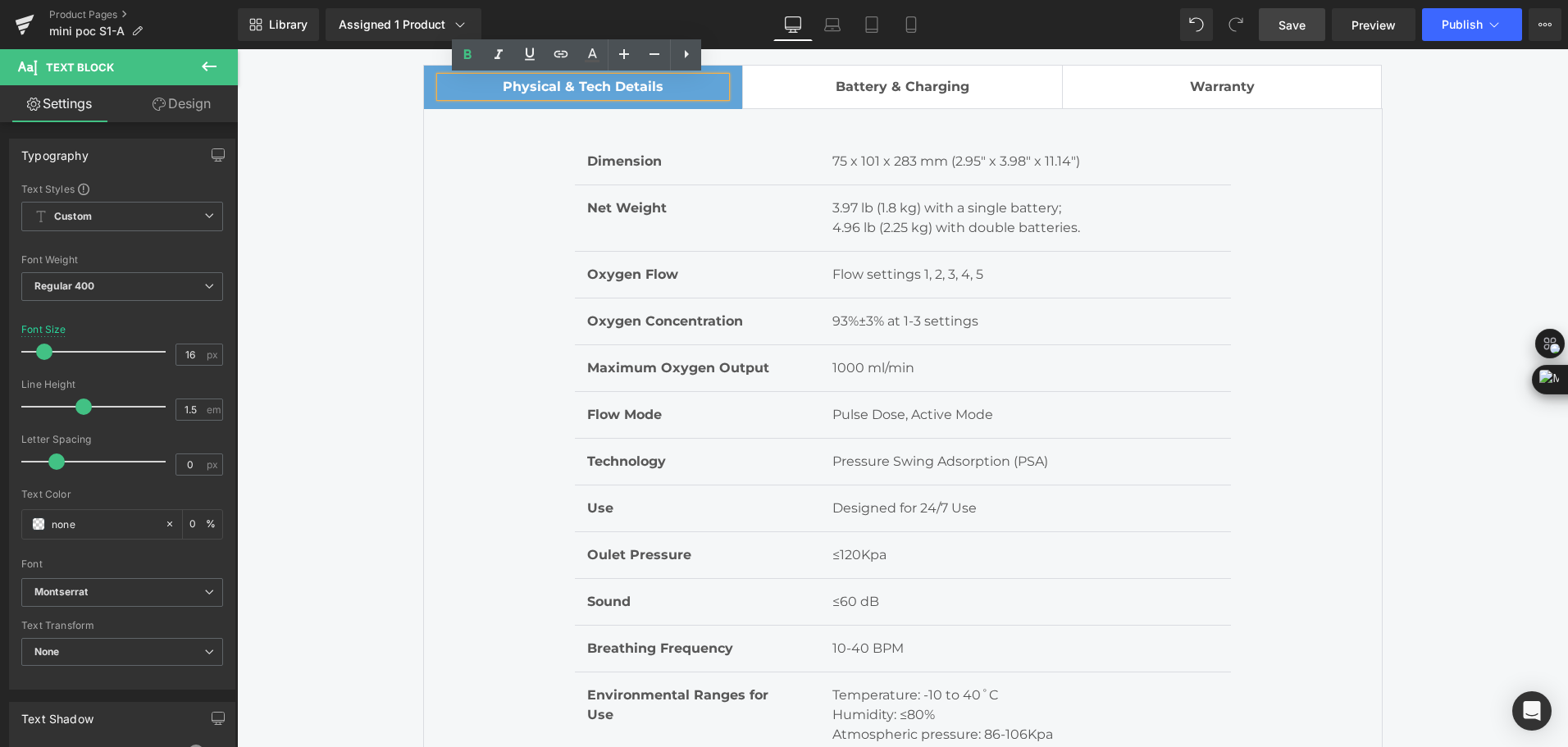
click at [1289, 30] on span "Save" at bounding box center [1292, 25] width 27 height 17
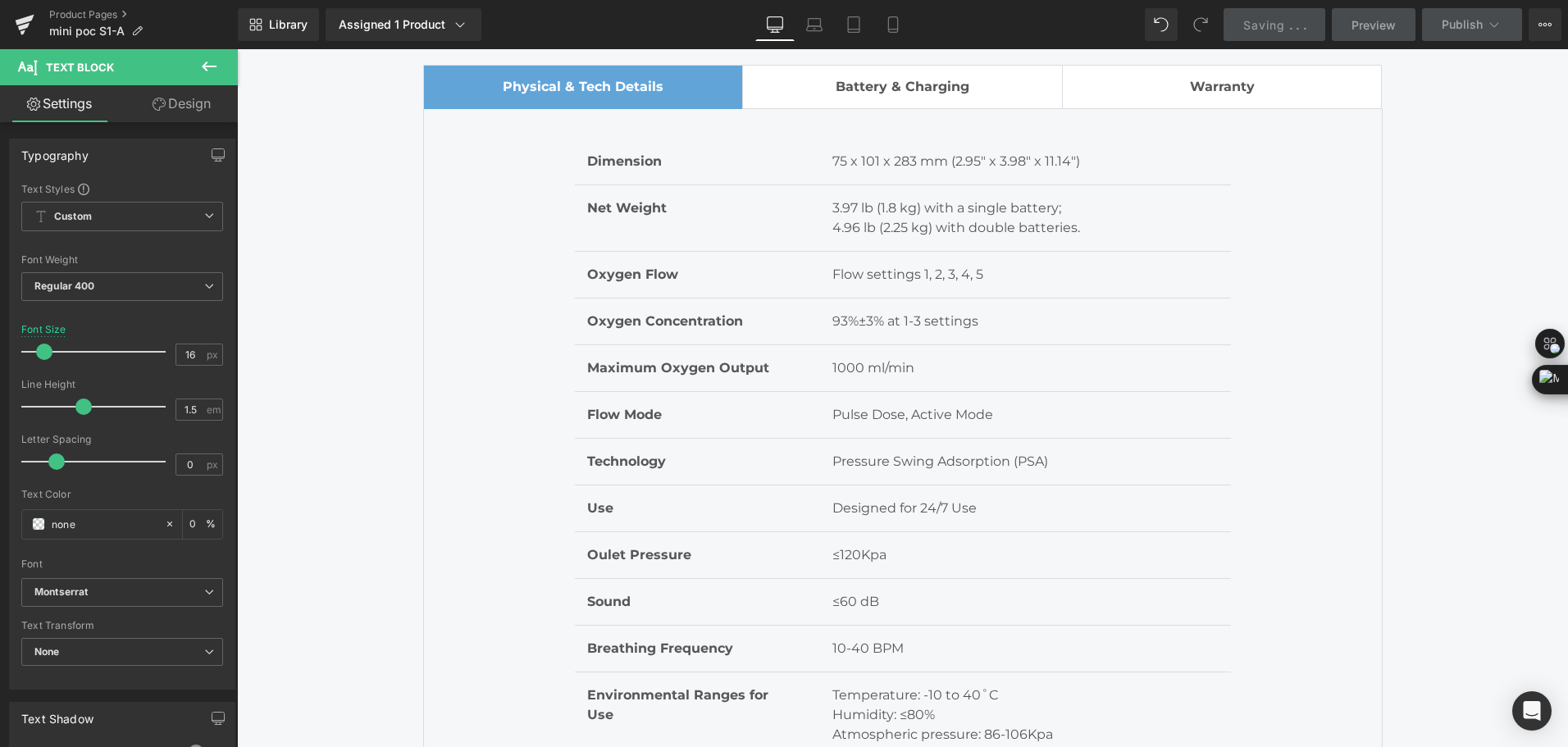
scroll to position [5495, 0]
